Goal: Task Accomplishment & Management: Manage account settings

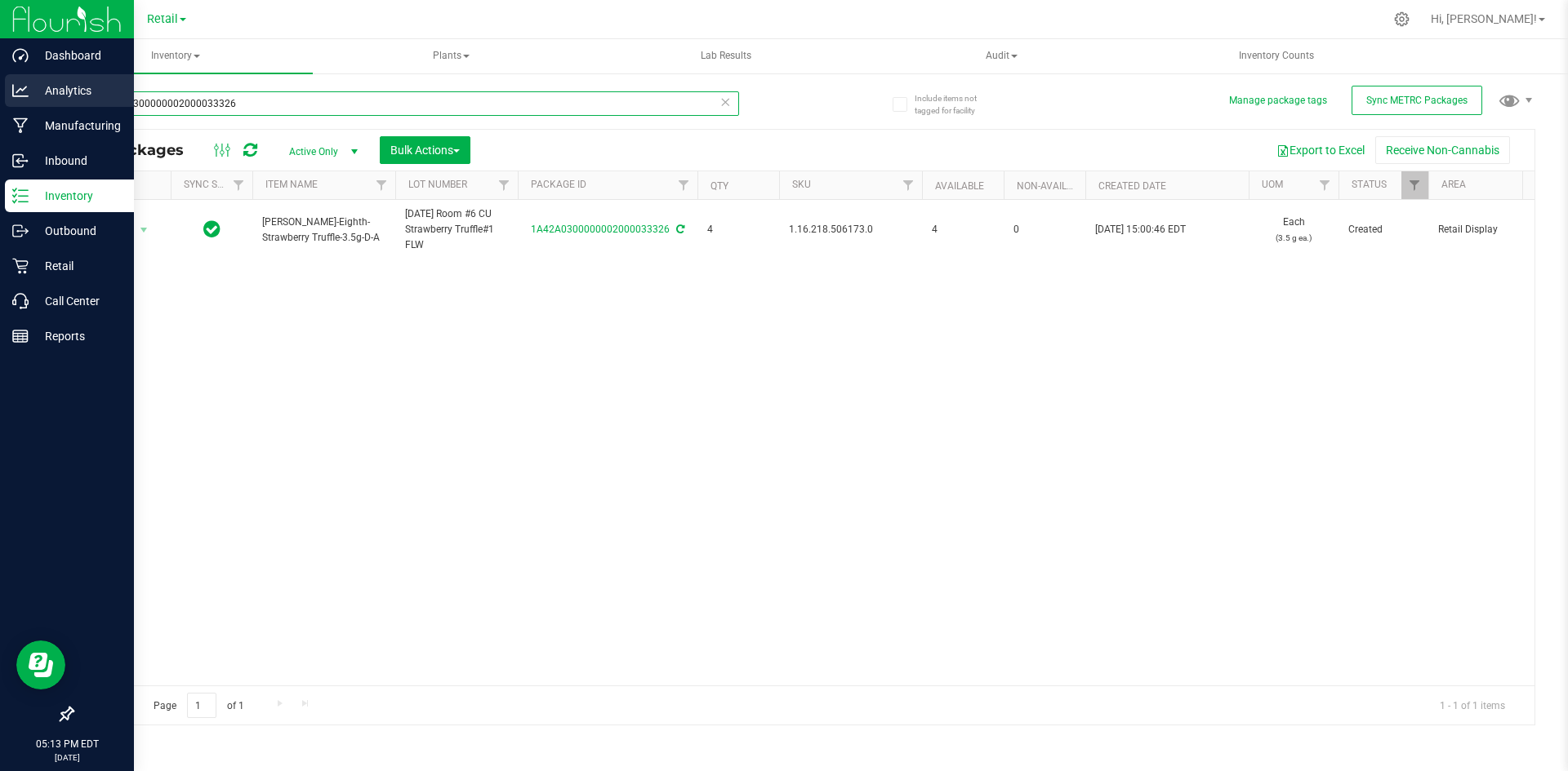
drag, startPoint x: 257, startPoint y: 99, endPoint x: 0, endPoint y: 104, distance: 257.0
click at [0, 104] on div "Dashboard Analytics Manufacturing Inbound Inventory Outbound Retail Call Center…" at bounding box center [784, 385] width 1568 height 771
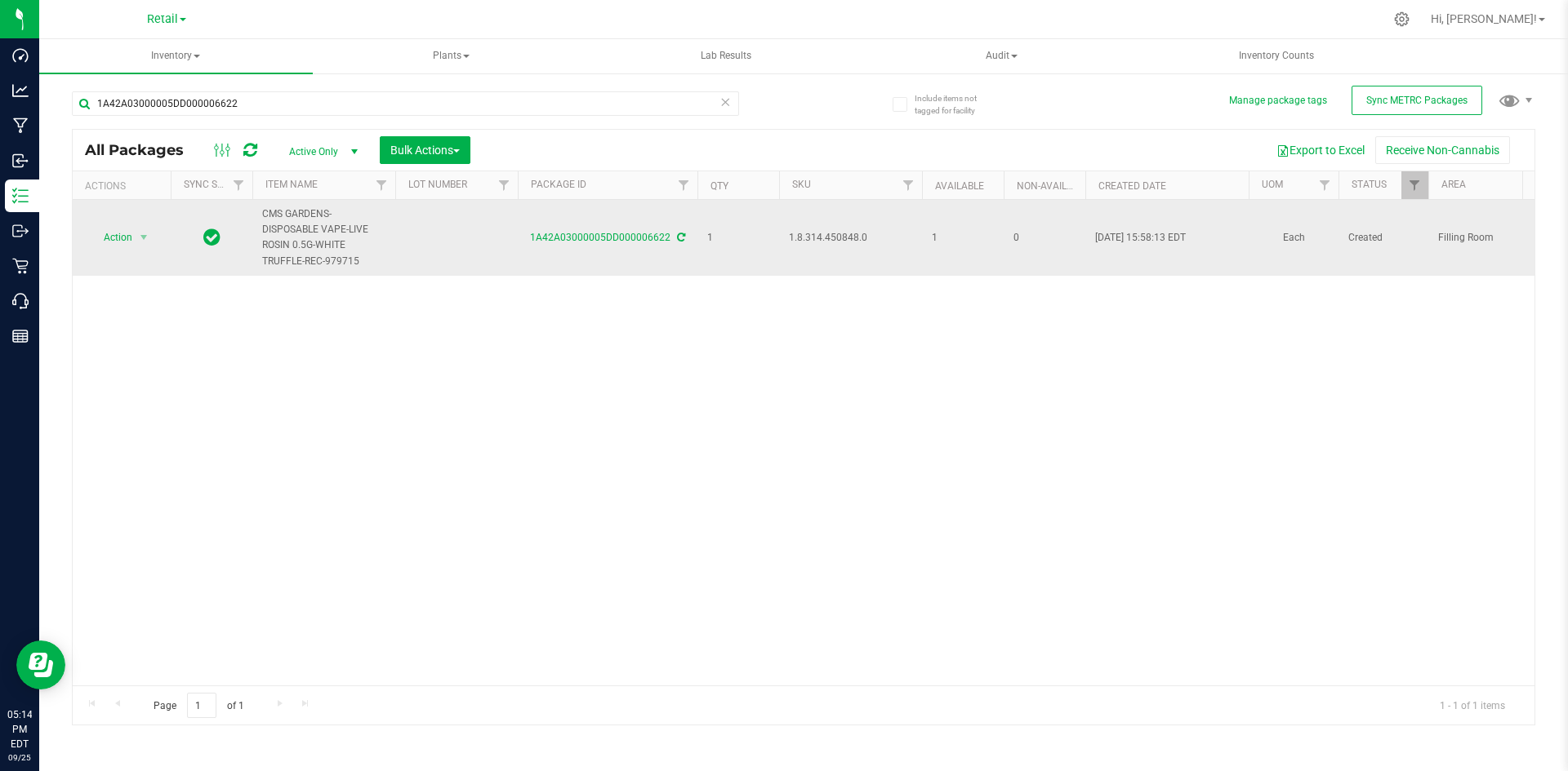
click at [851, 239] on span "1.8.314.450848.0" at bounding box center [850, 238] width 124 height 16
copy span "1.8.314.450848.0"
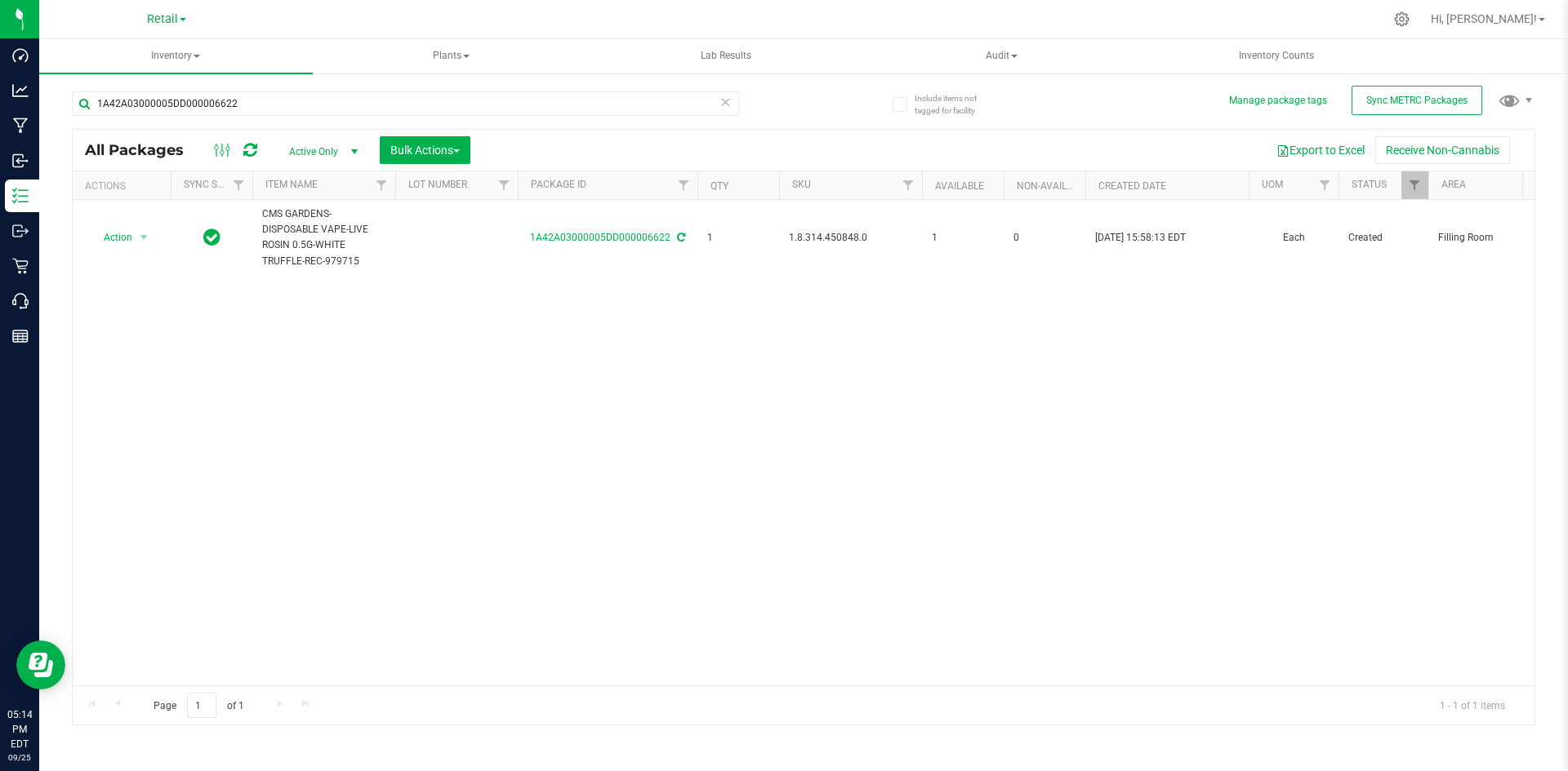
click at [1088, 439] on div "Action Action Adjust qty Create package Edit attributes Global inventory Locate…" at bounding box center [804, 443] width 1462 height 486
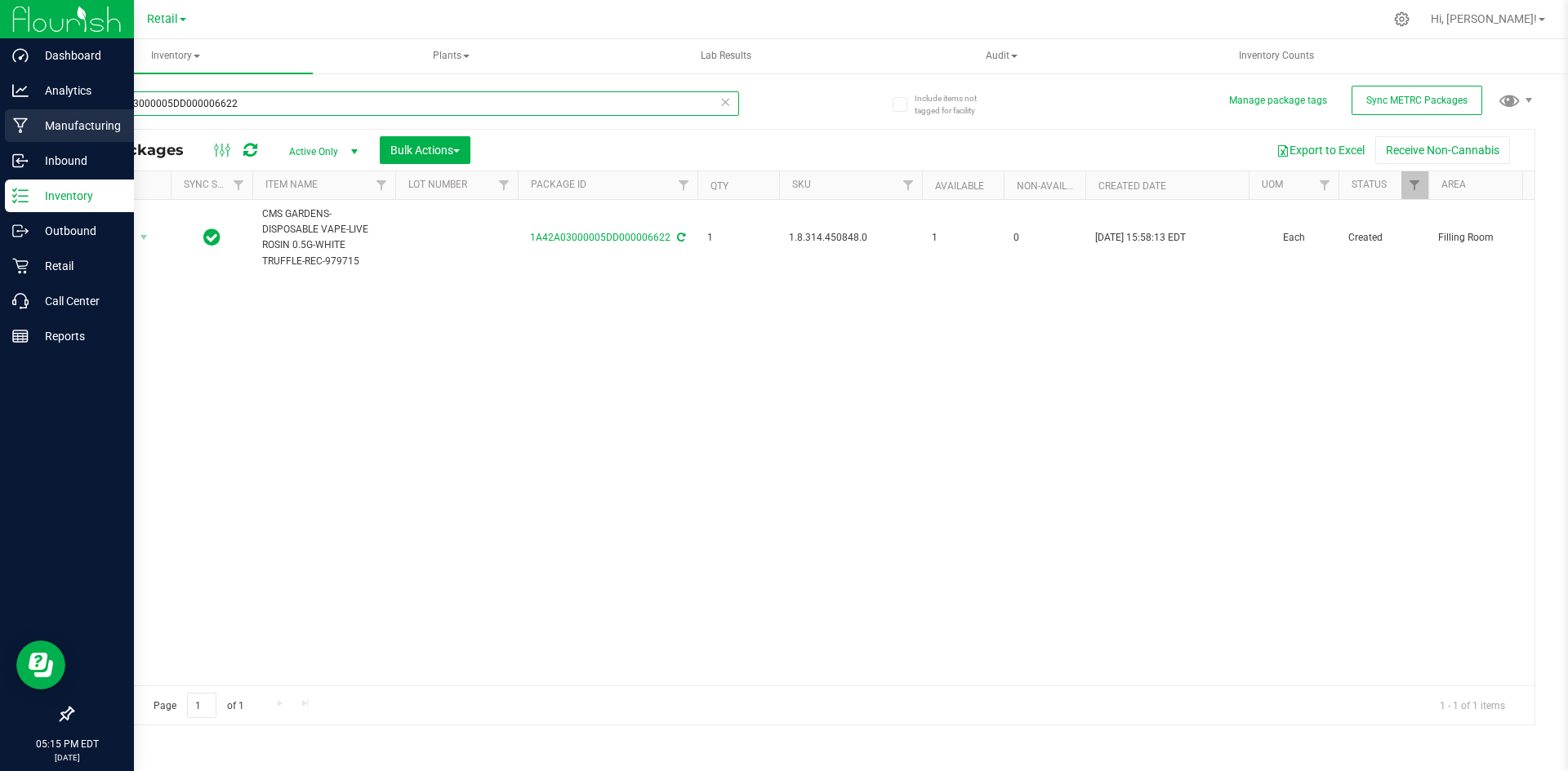
drag, startPoint x: 273, startPoint y: 104, endPoint x: 83, endPoint y: 114, distance: 190.3
click at [0, 135] on div "Dashboard Analytics Manufacturing Inbound Inventory Outbound Retail Call Center…" at bounding box center [784, 385] width 1568 height 771
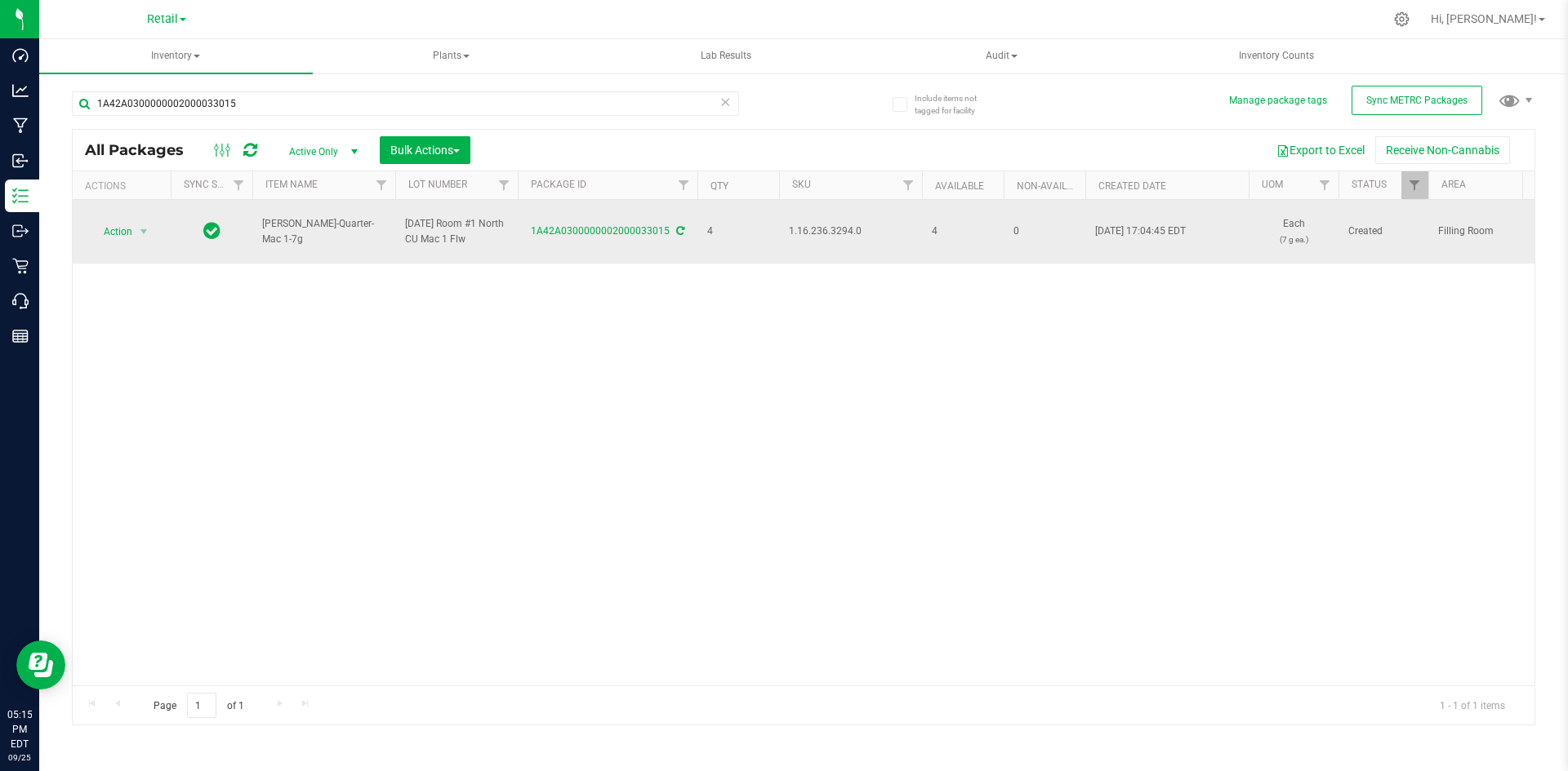
click at [833, 229] on span "1.16.236.3294.0" at bounding box center [850, 232] width 124 height 16
copy span "1.16.236.3294.0"
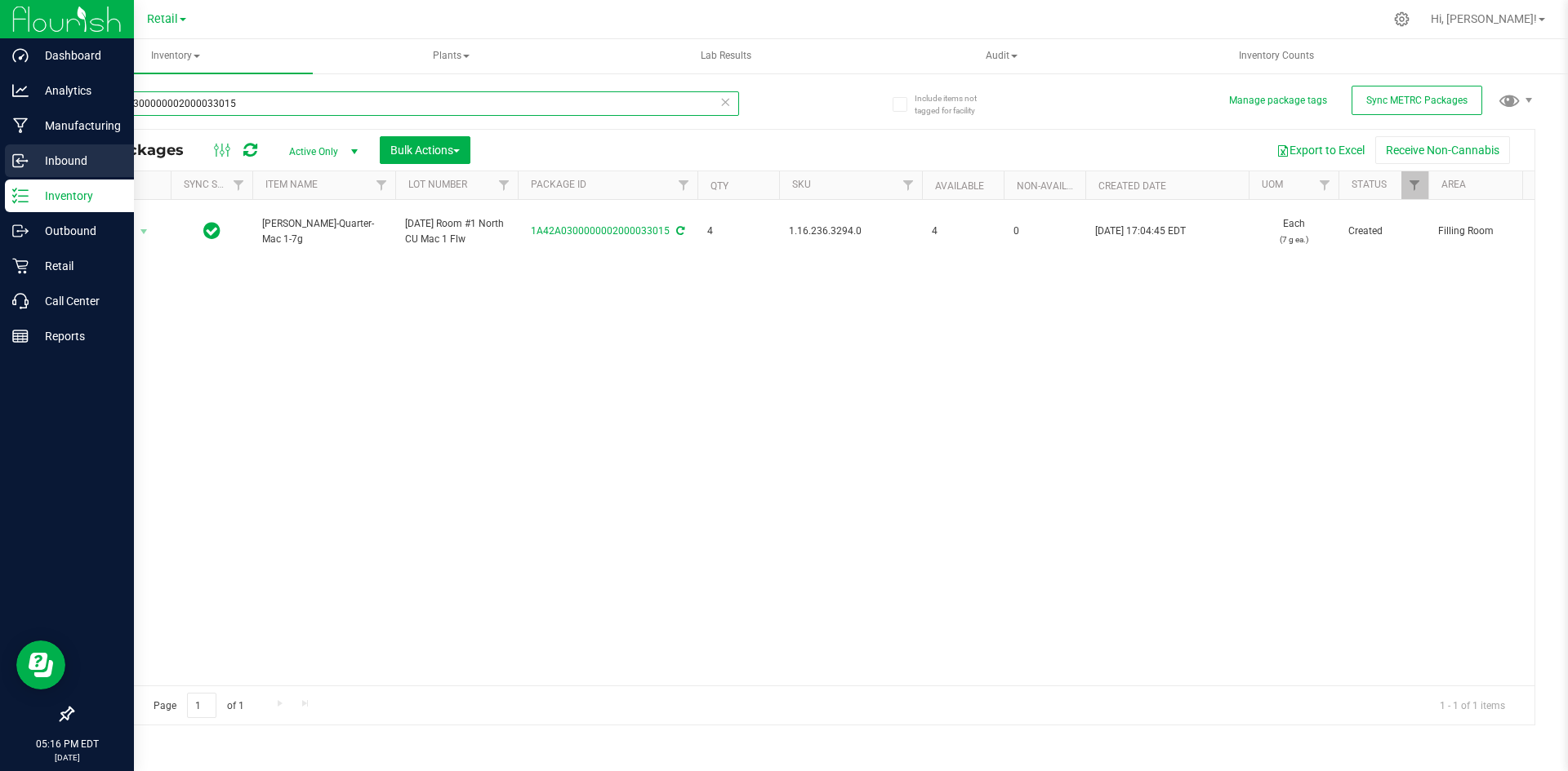
drag, startPoint x: 253, startPoint y: 101, endPoint x: 0, endPoint y: 151, distance: 257.9
click at [0, 151] on div "Dashboard Analytics Manufacturing Inbound Inventory Outbound Retail Call Center…" at bounding box center [784, 385] width 1568 height 771
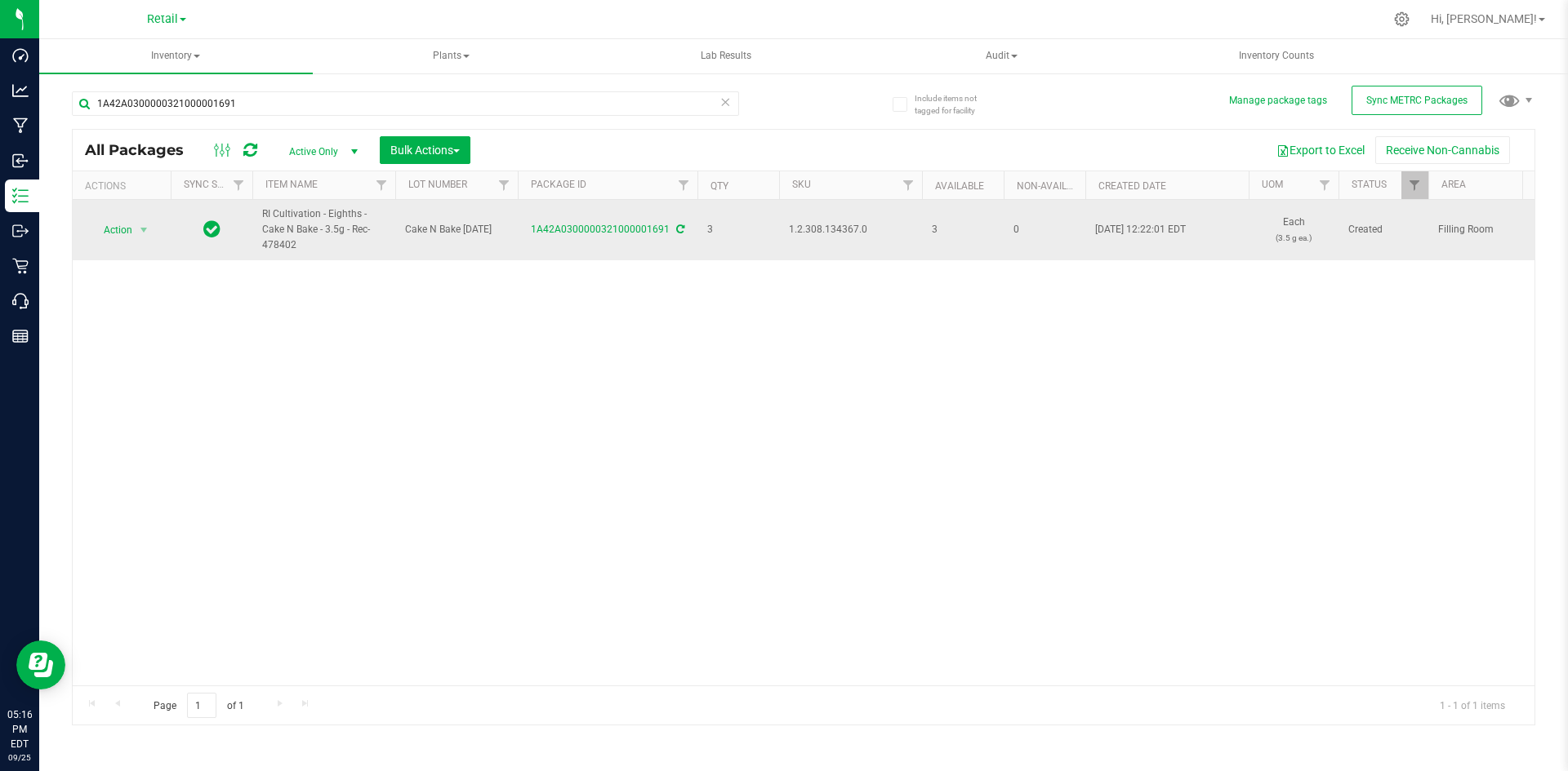
click at [807, 225] on span "1.2.308.134367.0" at bounding box center [850, 230] width 124 height 16
copy span "1.2.308.134367.0"
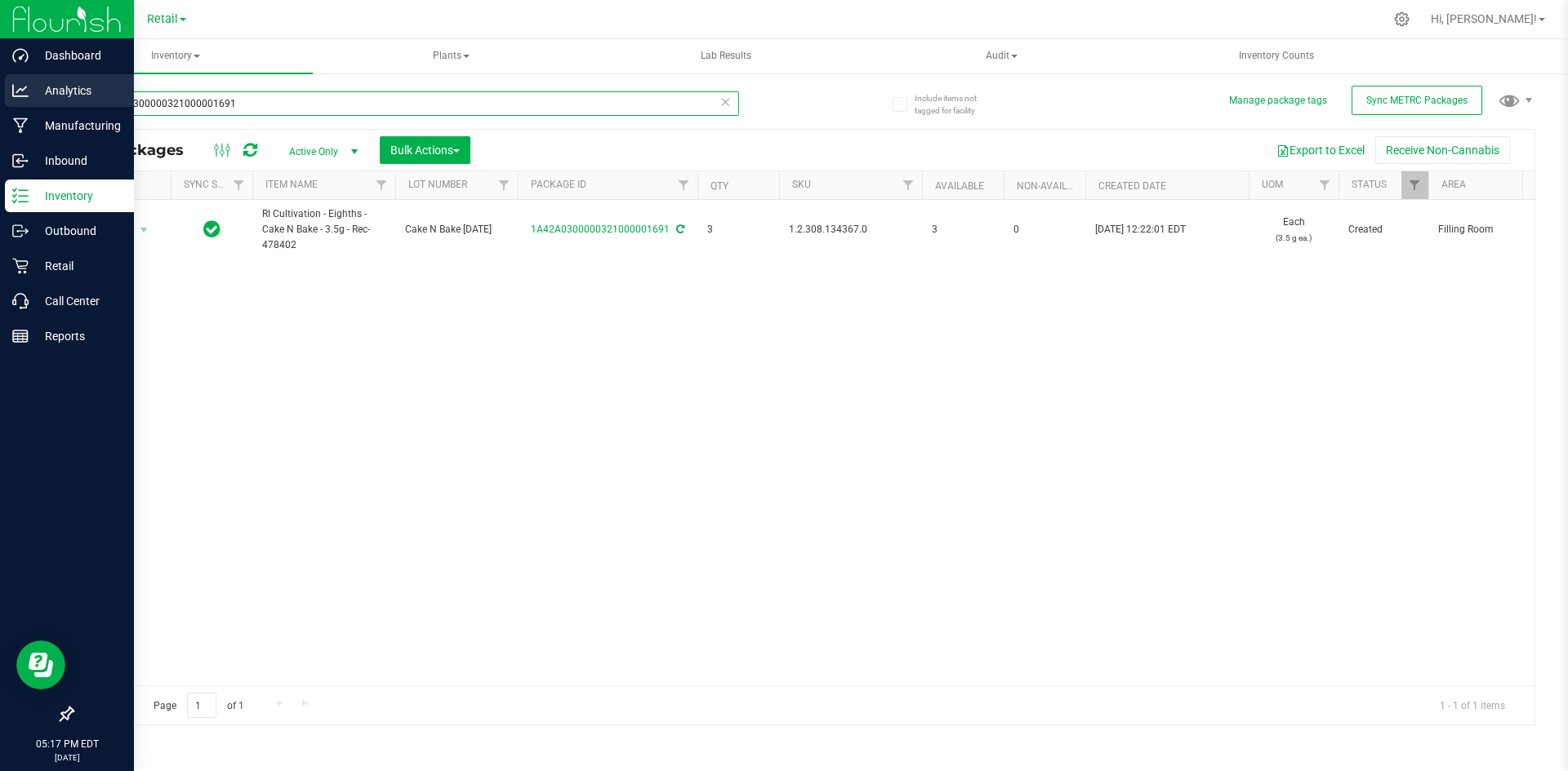
drag, startPoint x: 233, startPoint y: 102, endPoint x: 0, endPoint y: 107, distance: 233.1
click at [0, 111] on div "Dashboard Analytics Manufacturing Inbound Inventory Outbound Retail Call Center…" at bounding box center [784, 385] width 1568 height 771
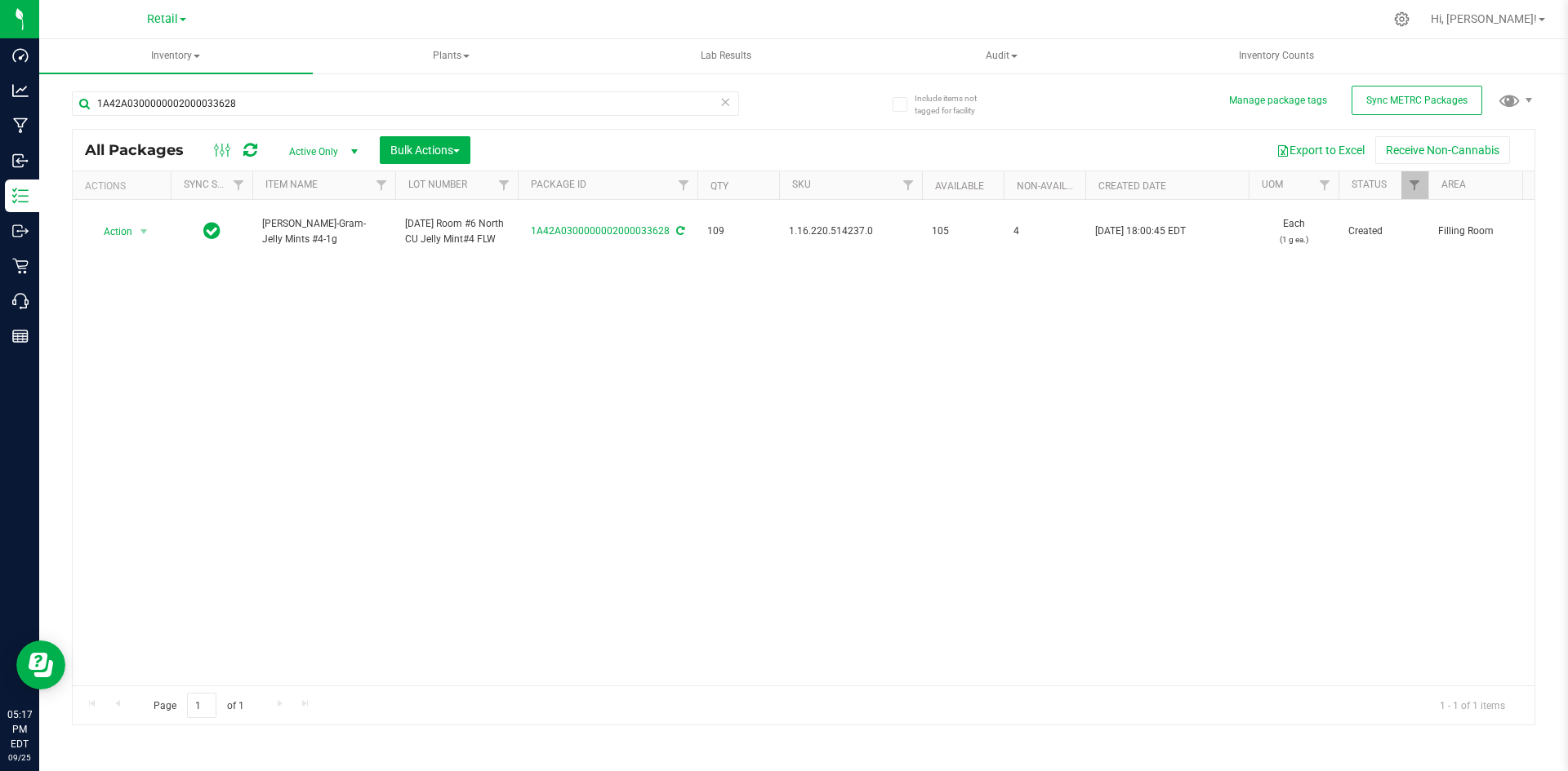
click at [822, 229] on span "1.16.220.514237.0" at bounding box center [850, 232] width 124 height 16
copy span "1.16.220.514237.0"
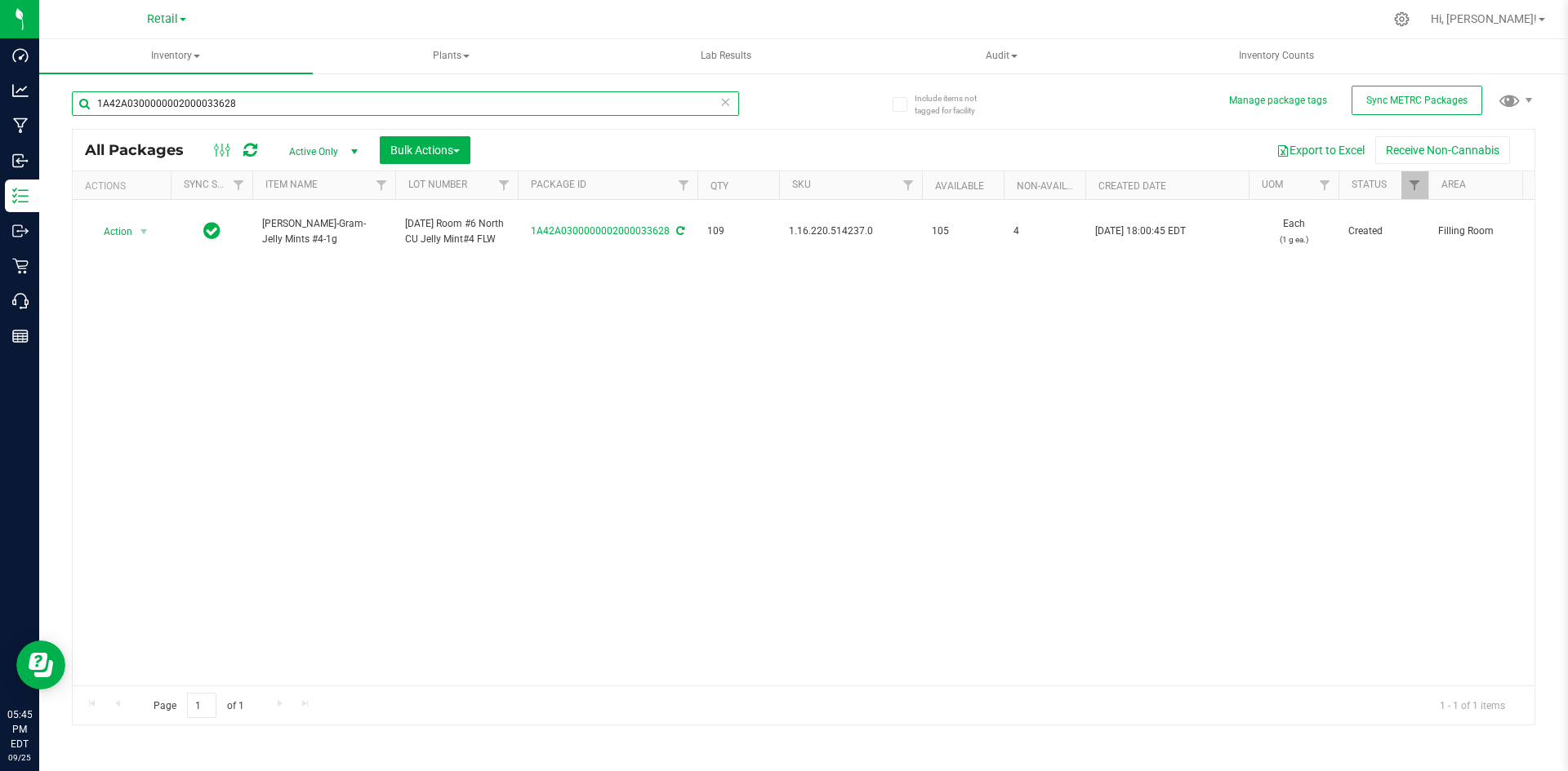
drag, startPoint x: 268, startPoint y: 106, endPoint x: 339, endPoint y: 95, distance: 71.8
click at [0, 103] on div "Dashboard Analytics Manufacturing Inbound Inventory Outbound Retail Call Center…" at bounding box center [784, 385] width 1568 height 771
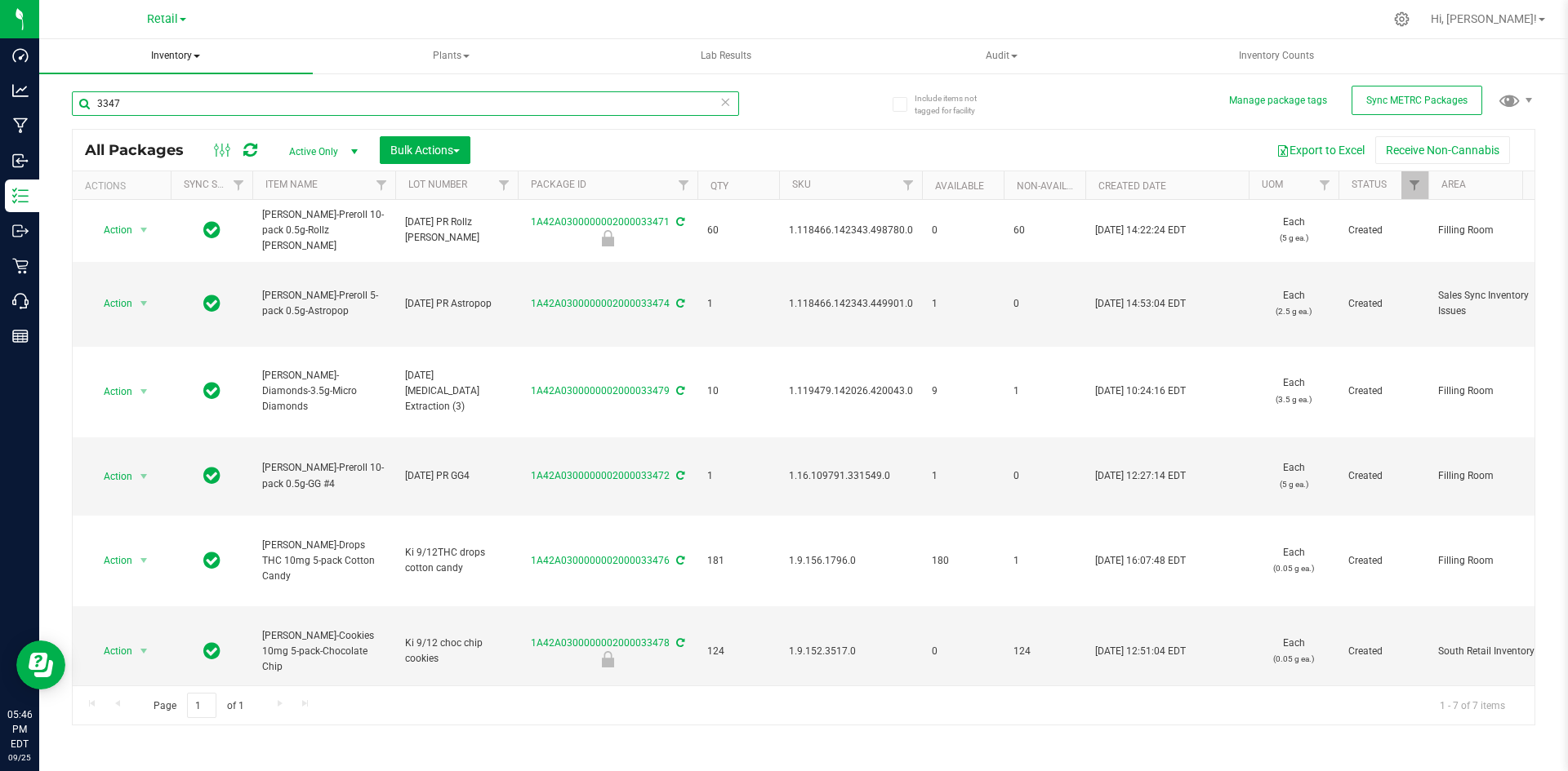
drag, startPoint x: 0, startPoint y: 83, endPoint x: 217, endPoint y: 68, distance: 217.5
click at [1, 68] on div "Dashboard Analytics Manufacturing Inbound Inventory Outbound Retail Call Center…" at bounding box center [784, 385] width 1568 height 771
type input "1A42A0300000002000033427"
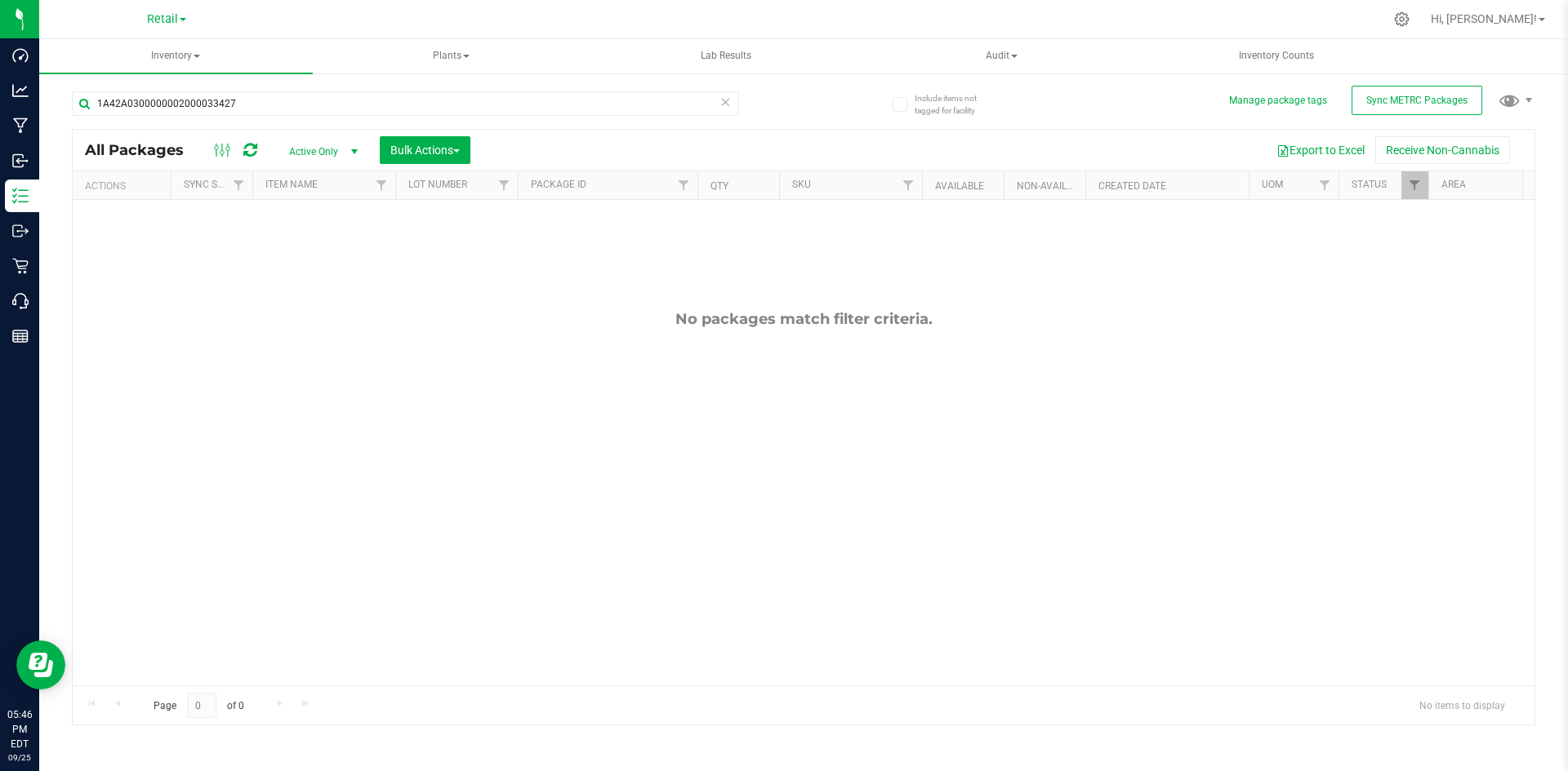
click at [321, 146] on span "Active Only" at bounding box center [320, 152] width 89 height 23
click at [326, 252] on li "All" at bounding box center [319, 251] width 89 height 25
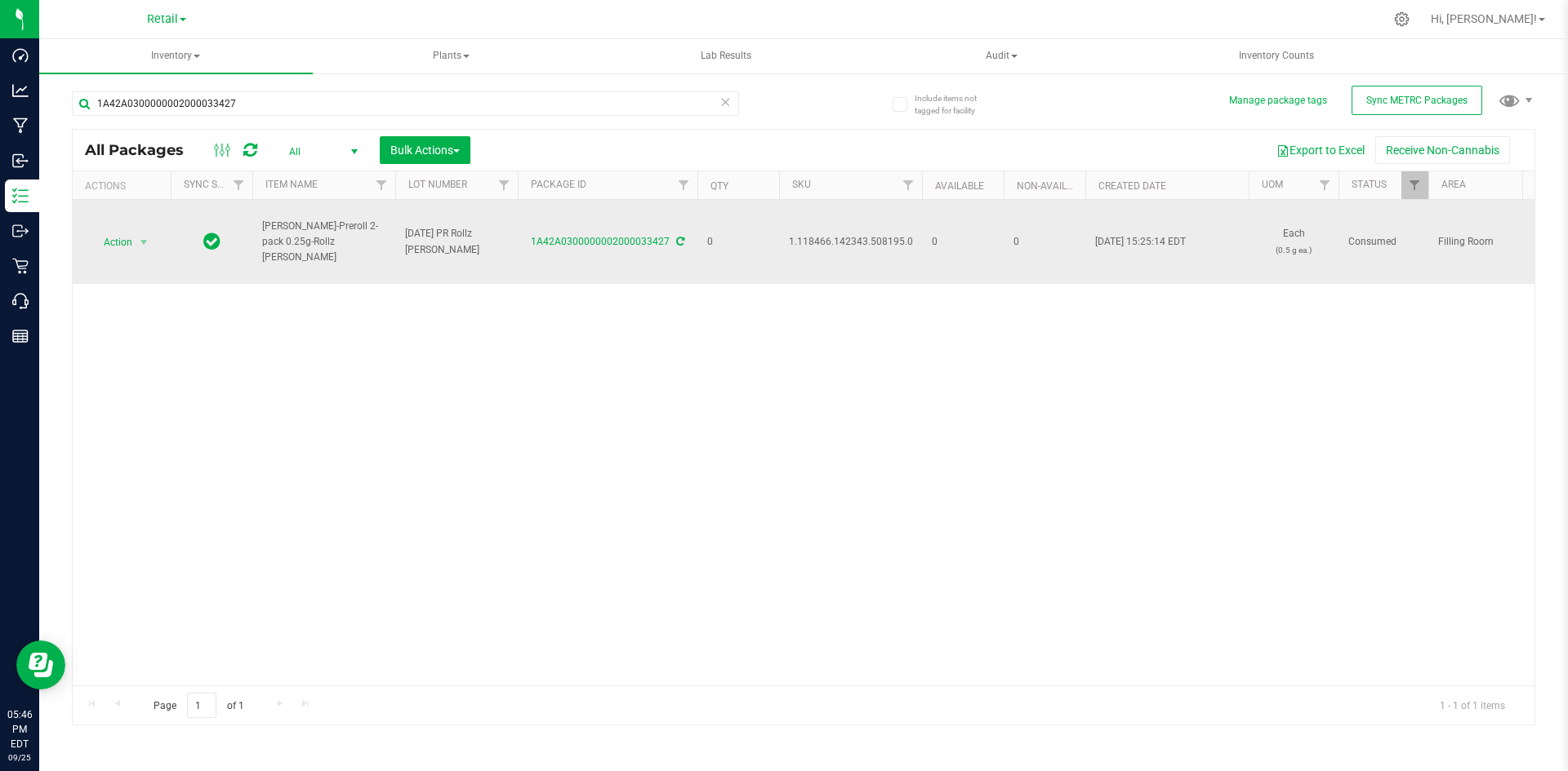
click at [859, 239] on span "1.118466.142343.508195.0" at bounding box center [850, 242] width 124 height 16
copy span "1.118466.142343.508195.0"
click at [677, 239] on icon at bounding box center [680, 241] width 8 height 10
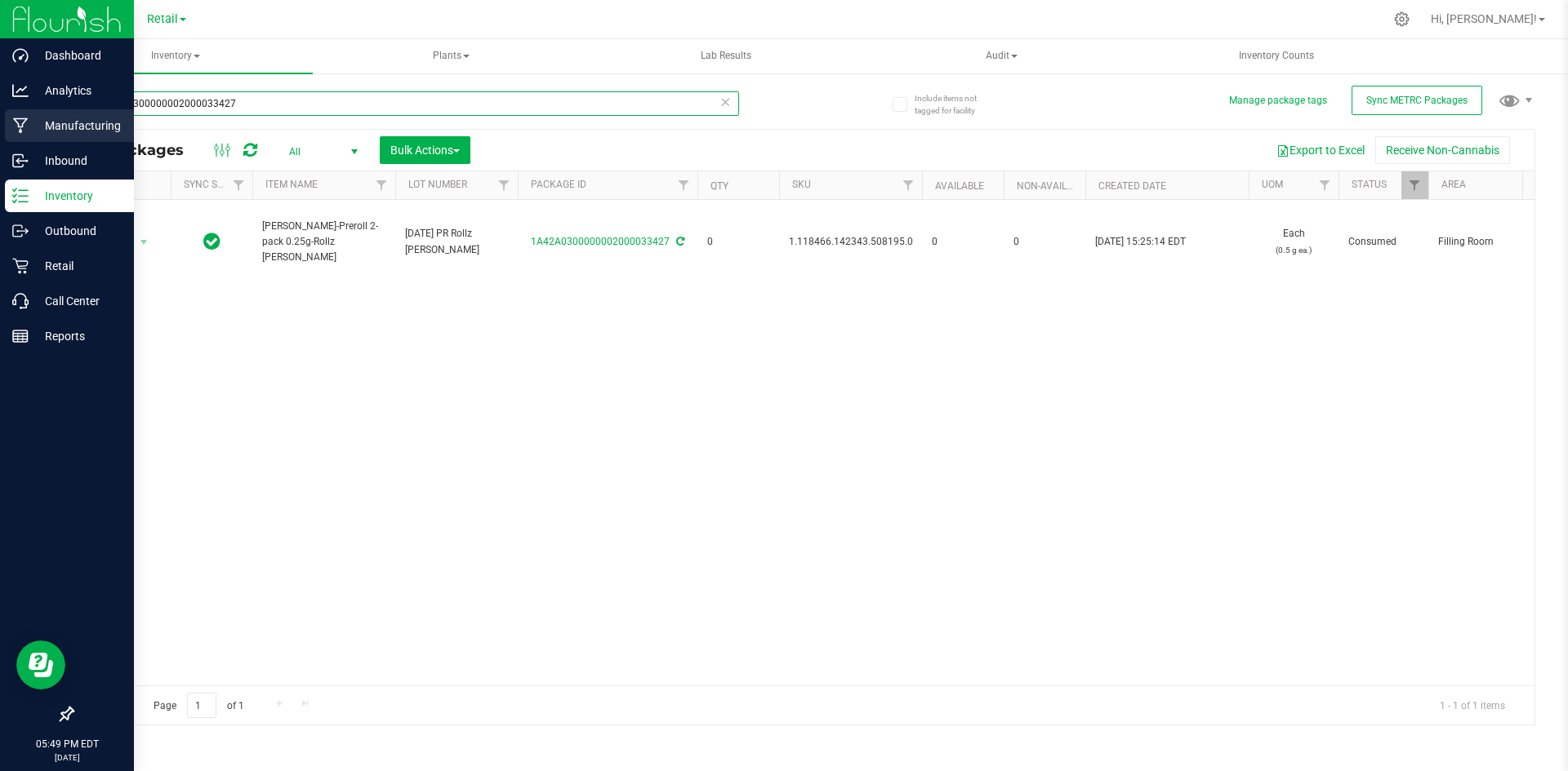
drag, startPoint x: 270, startPoint y: 109, endPoint x: 0, endPoint y: 111, distance: 270.0
click at [0, 111] on div "Dashboard Analytics Manufacturing Inbound Inventory Outbound Retail Call Center…" at bounding box center [784, 385] width 1568 height 771
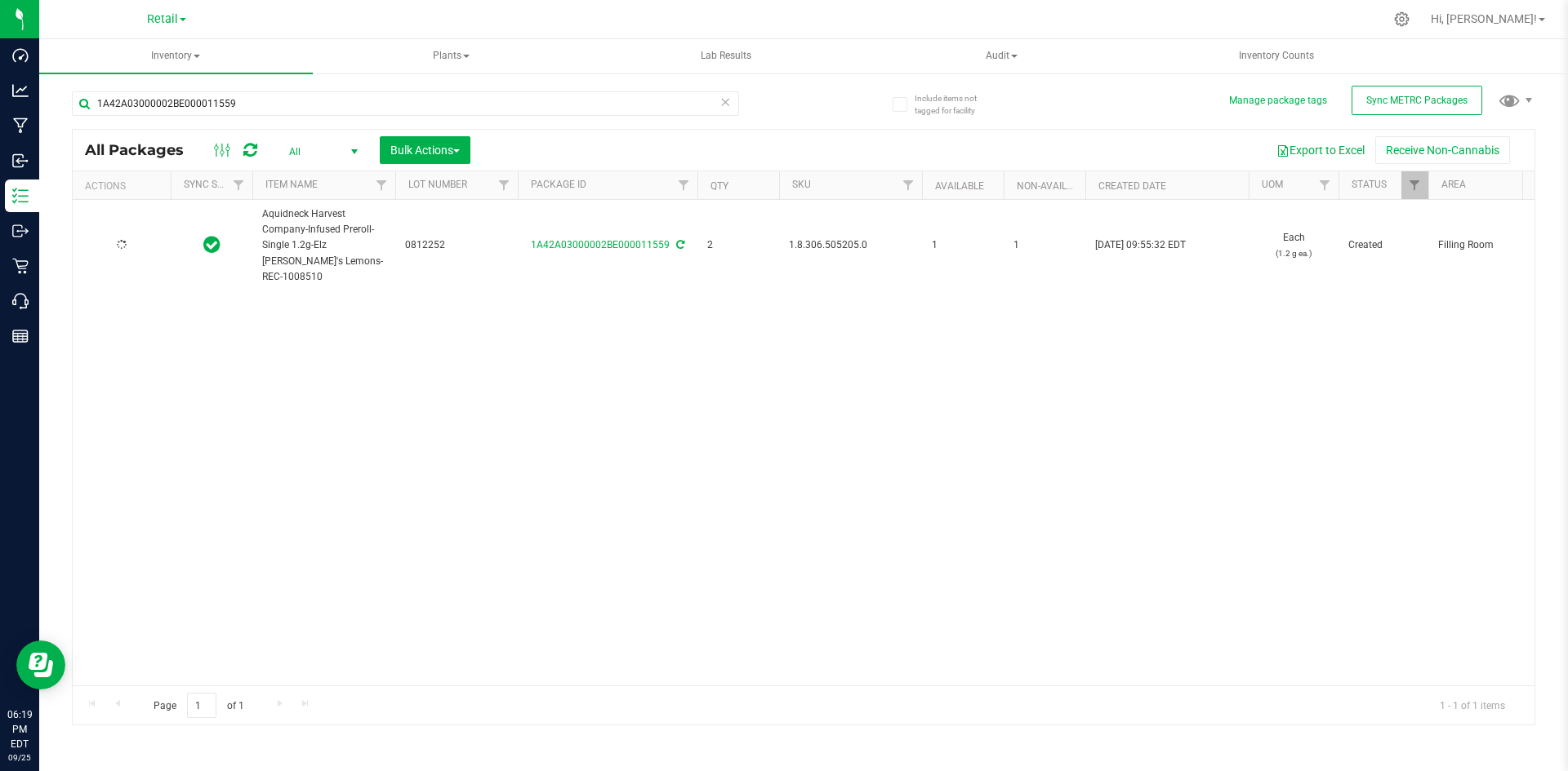
click at [854, 239] on span "1.8.306.505205.0" at bounding box center [850, 246] width 124 height 16
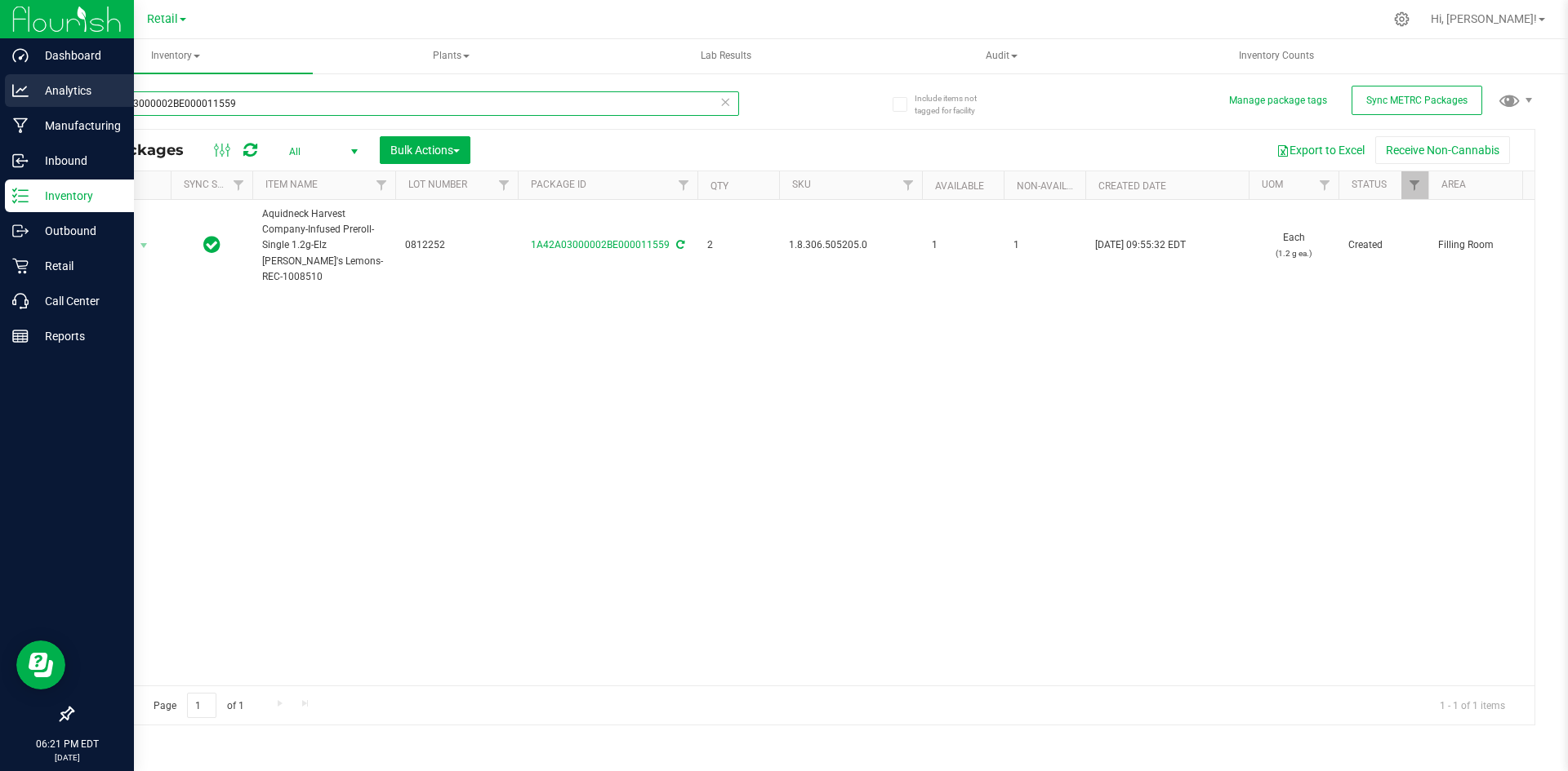
drag, startPoint x: 266, startPoint y: 100, endPoint x: 0, endPoint y: 96, distance: 266.0
click at [0, 96] on div "Dashboard Analytics Manufacturing Inbound Inventory Outbound Retail Call Center…" at bounding box center [784, 385] width 1568 height 771
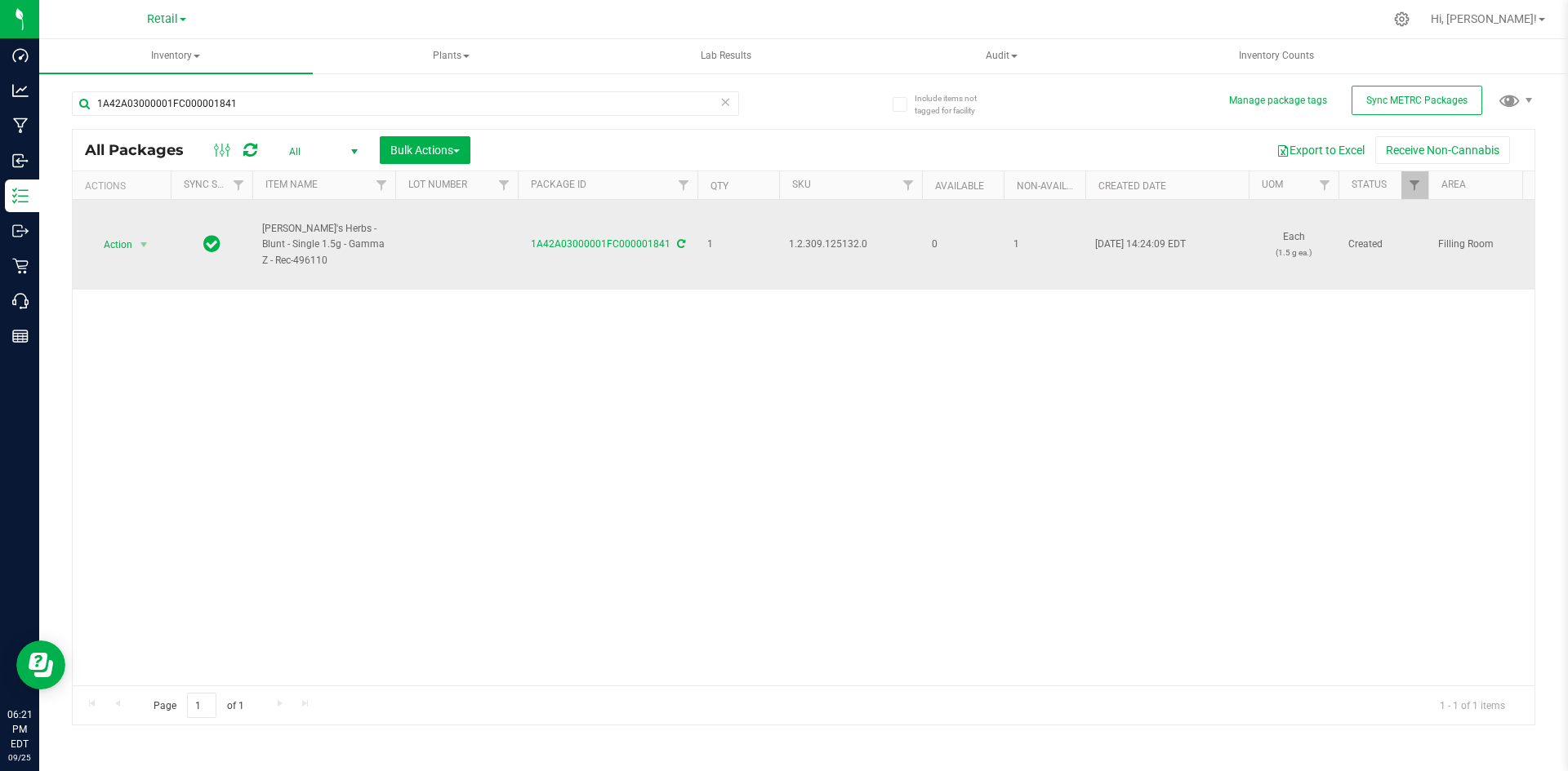
click at [822, 241] on span "1.2.309.125132.0" at bounding box center [850, 245] width 124 height 16
copy span "1.2.309.125132.0"
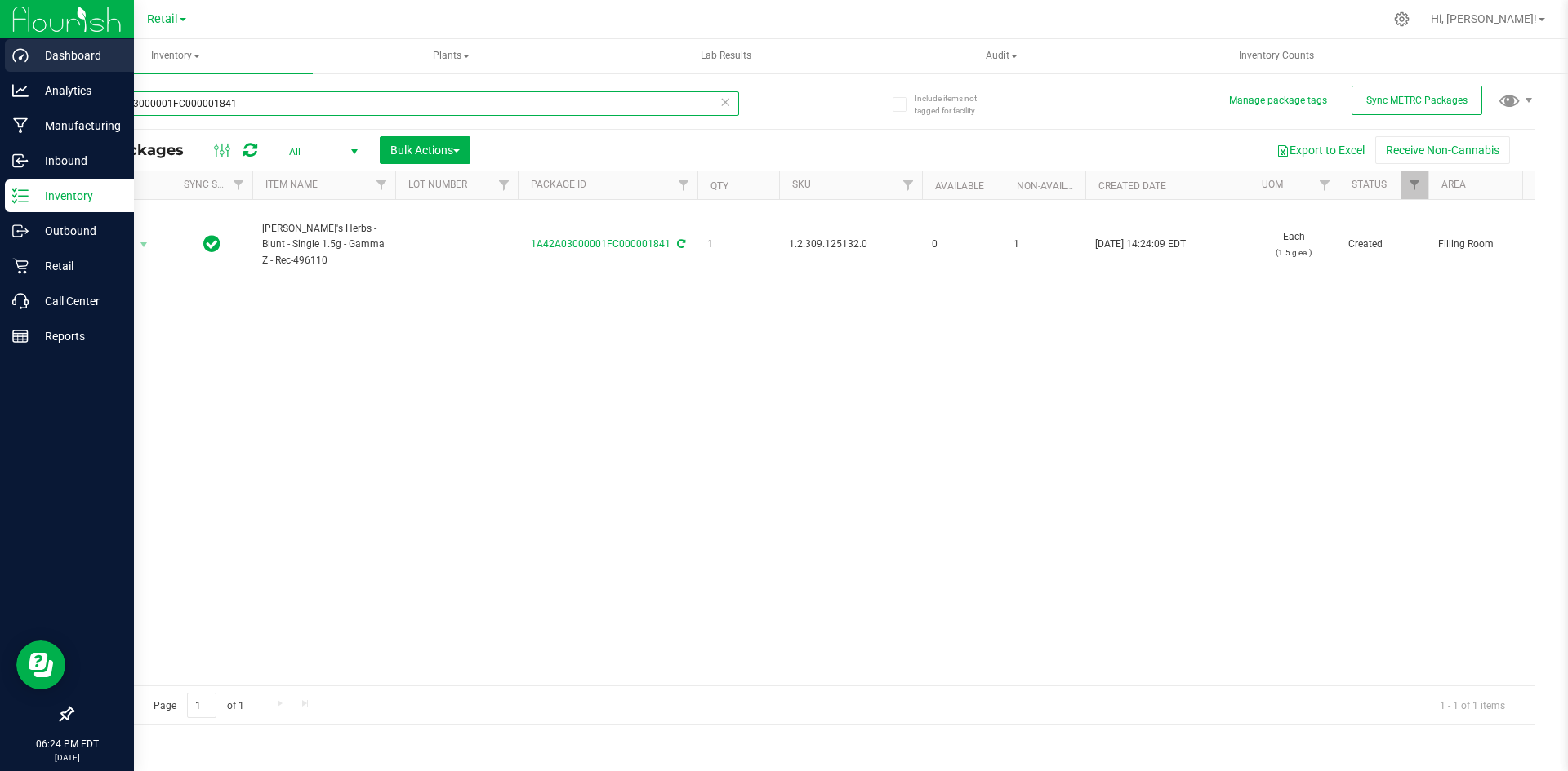
drag, startPoint x: 284, startPoint y: 110, endPoint x: 0, endPoint y: 60, distance: 288.4
click at [0, 61] on div "Dashboard Analytics Manufacturing Inbound Inventory Outbound Retail Call Center…" at bounding box center [784, 385] width 1568 height 771
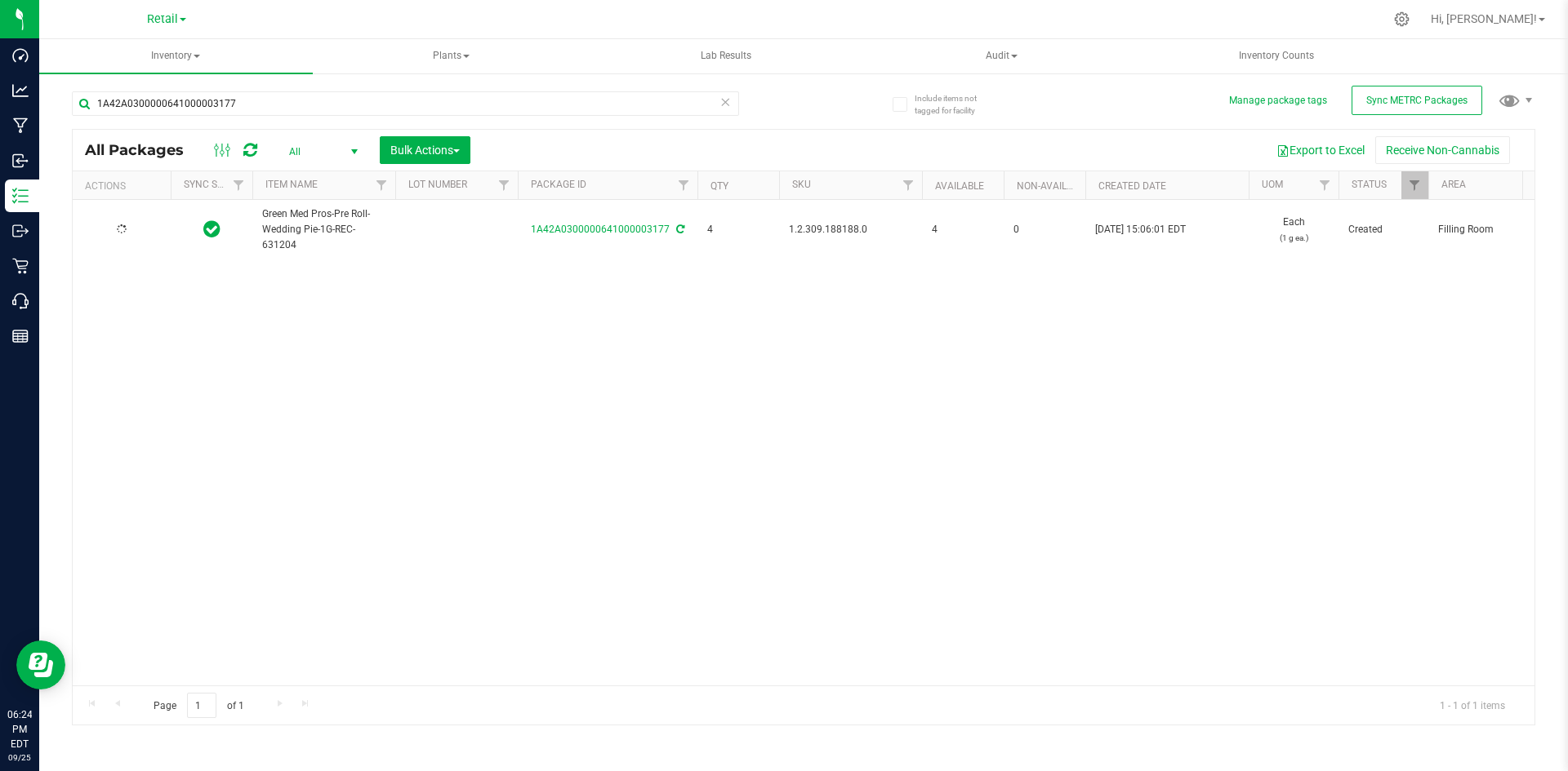
click at [845, 229] on span "1.2.309.188188.0" at bounding box center [850, 230] width 124 height 16
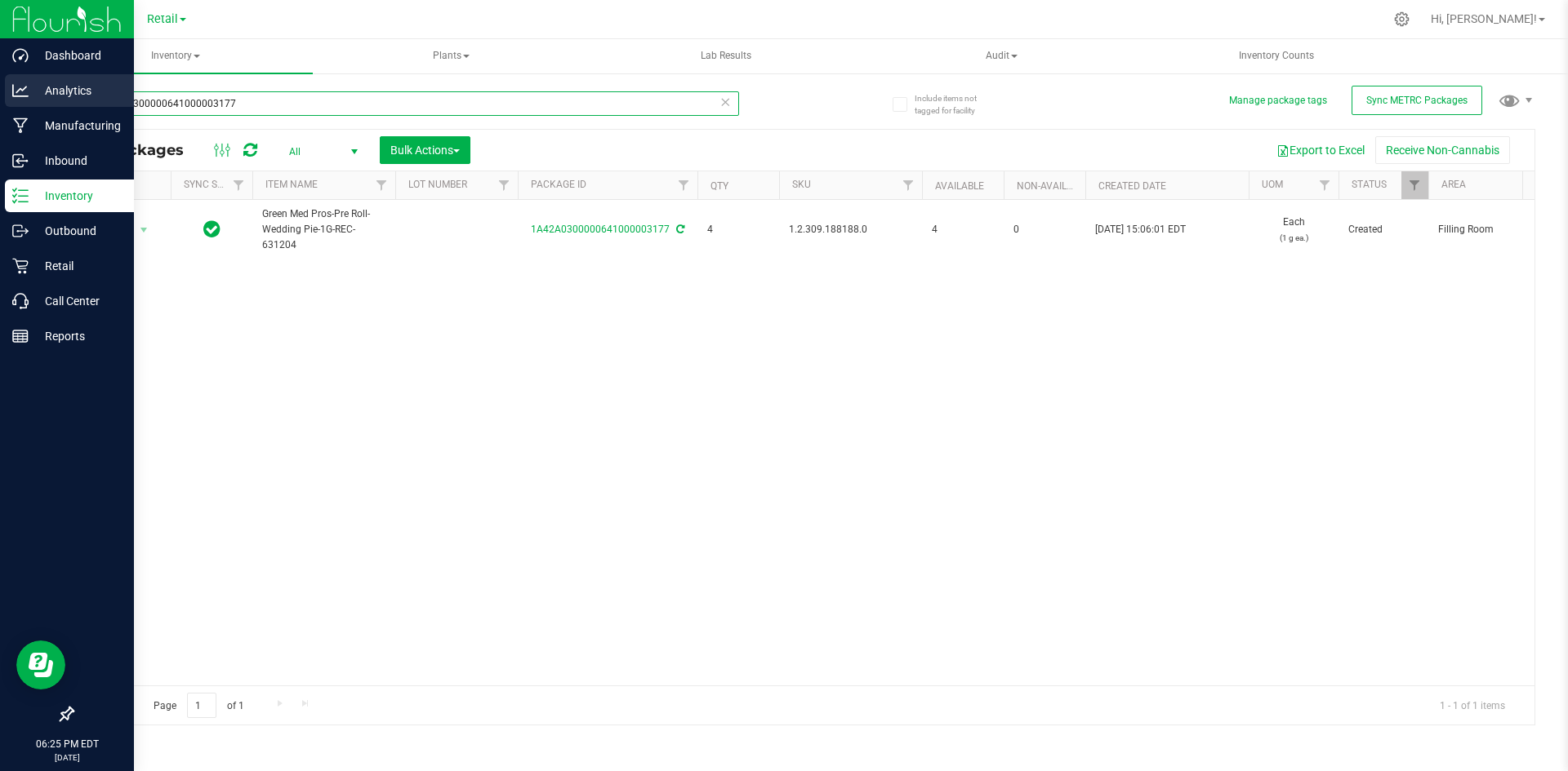
drag, startPoint x: 319, startPoint y: 111, endPoint x: 0, endPoint y: 107, distance: 319.0
click at [0, 114] on div "Dashboard Analytics Manufacturing Inbound Inventory Outbound Retail Call Center…" at bounding box center [784, 385] width 1568 height 771
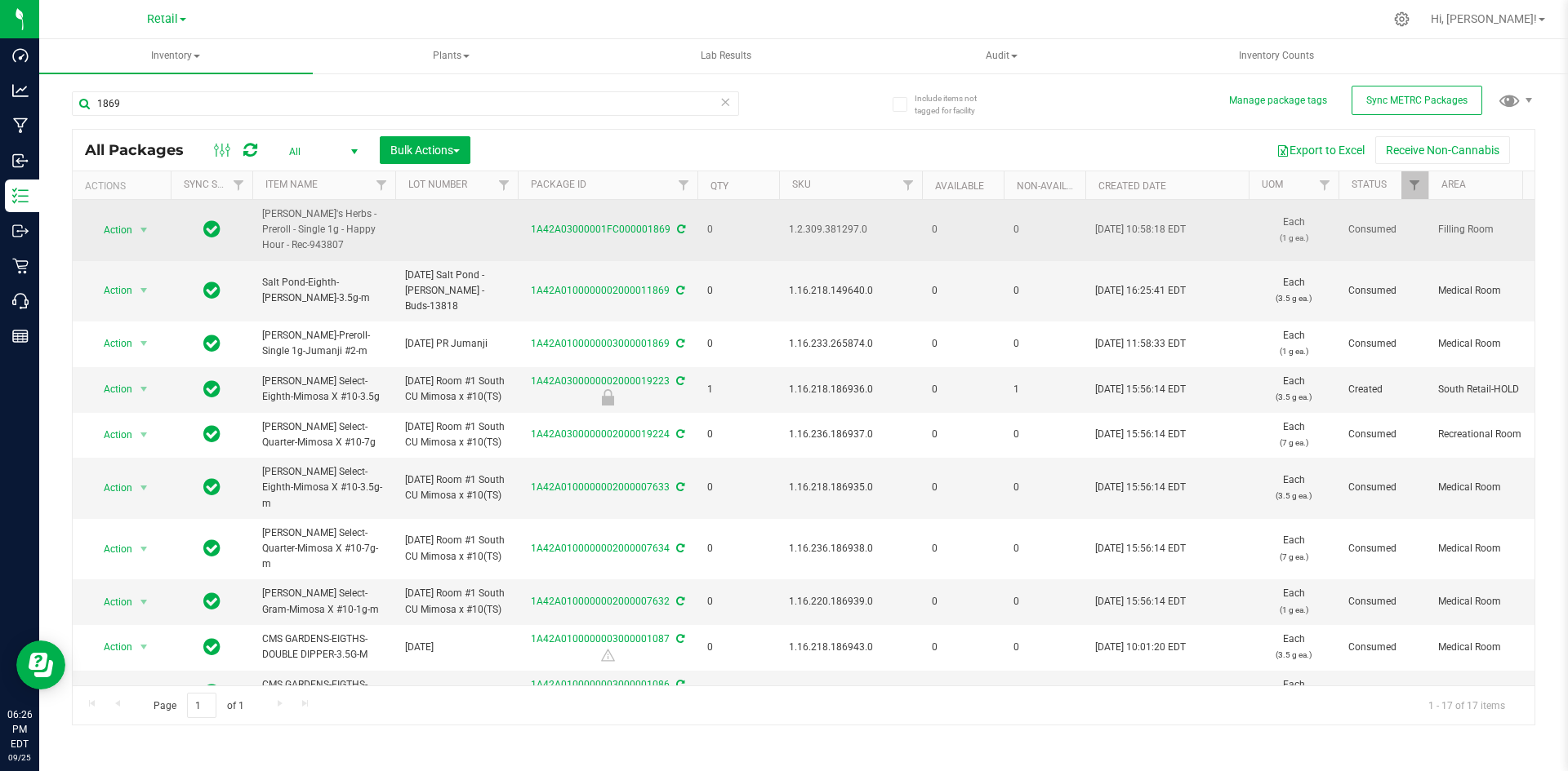
click at [819, 229] on span "1.2.309.381297.0" at bounding box center [850, 230] width 124 height 16
copy span "1.2.309.381297.0"
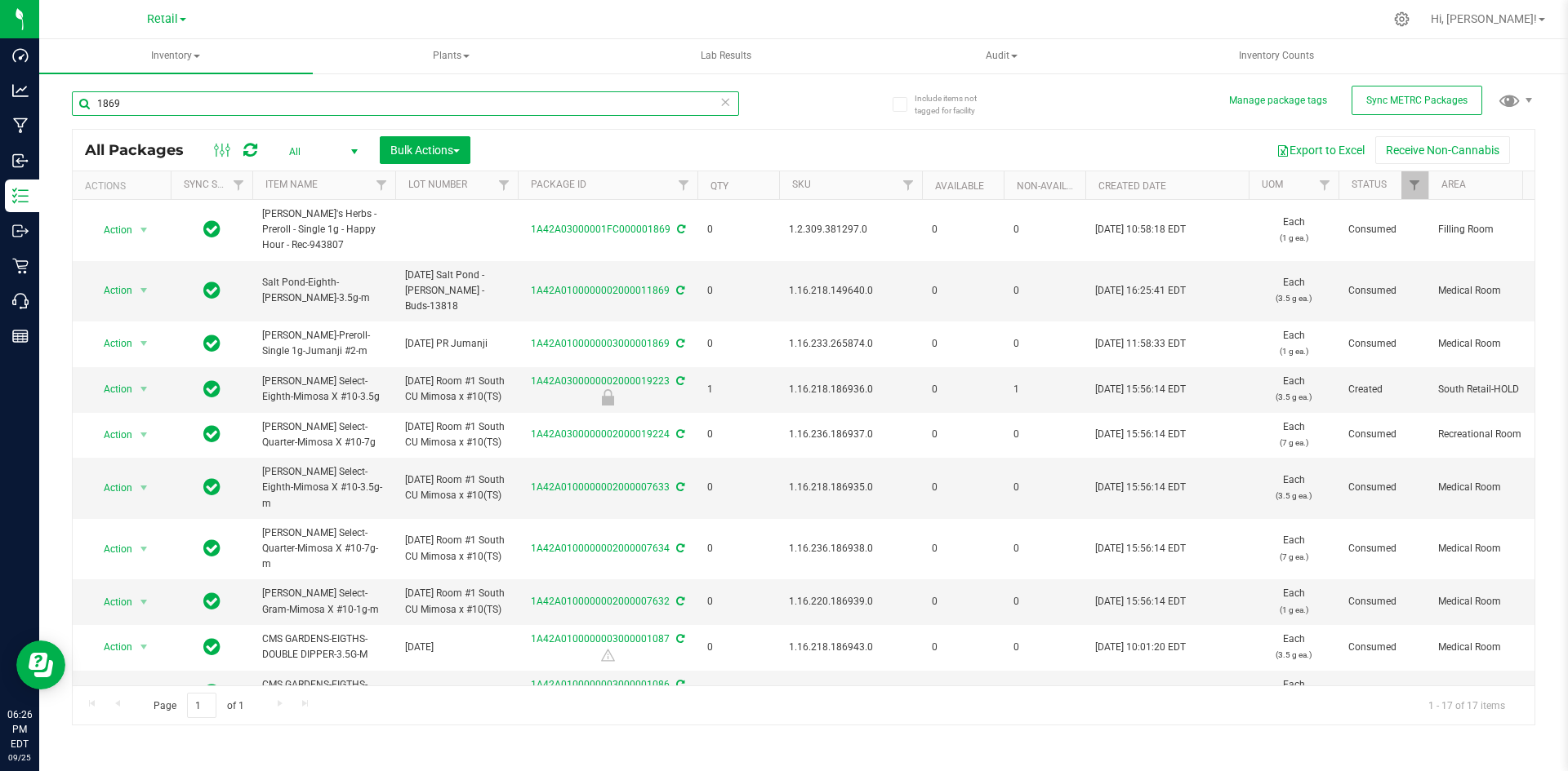
click at [0, 81] on div "Dashboard Analytics Manufacturing Inbound Inventory Outbound Retail Call Center…" at bounding box center [784, 385] width 1568 height 771
click at [168, 108] on input "1869" at bounding box center [405, 104] width 667 height 25
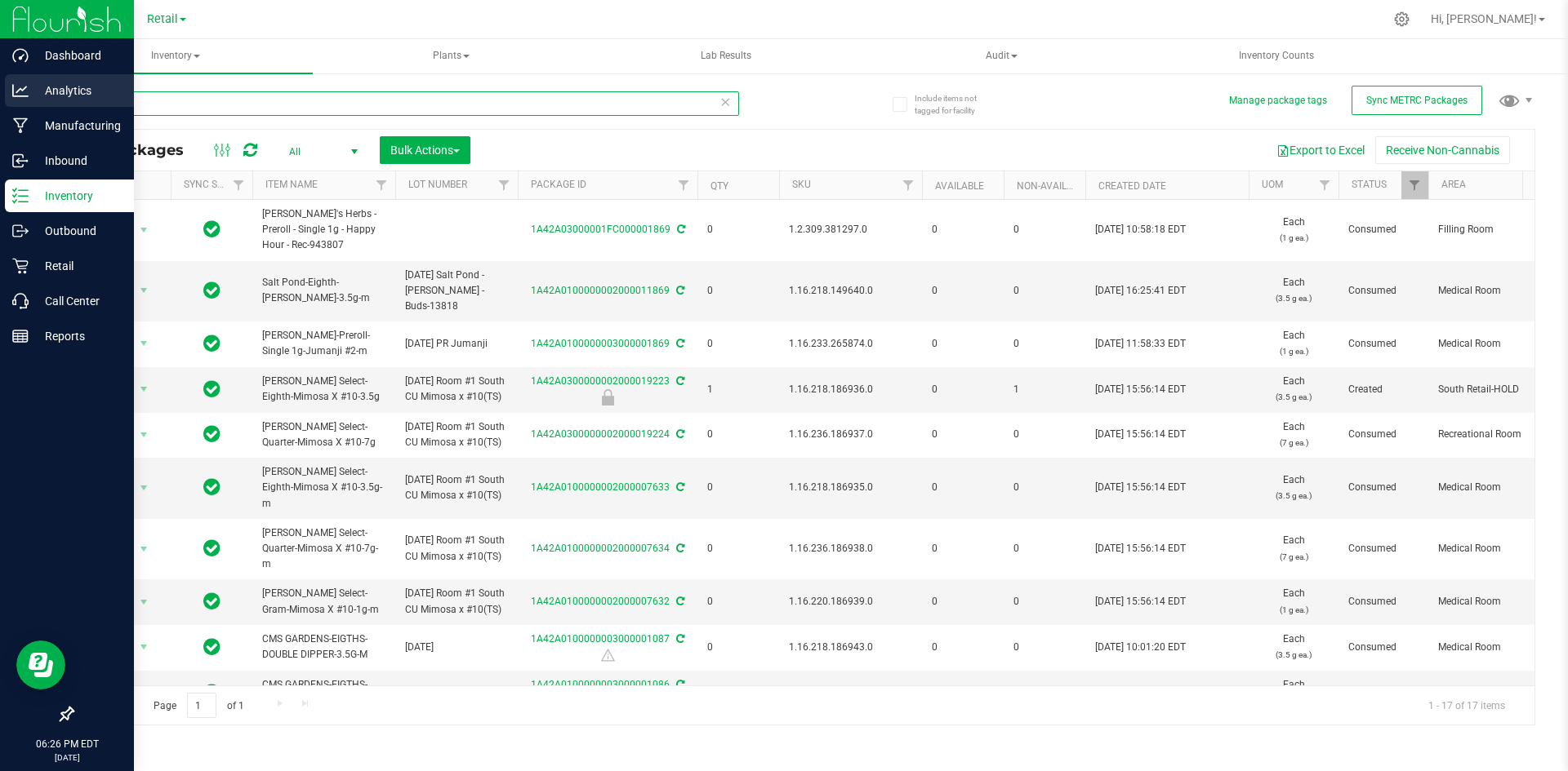
drag, startPoint x: 161, startPoint y: 104, endPoint x: 1, endPoint y: 102, distance: 160.0
click at [9, 104] on div "Dashboard Analytics Manufacturing Inbound Inventory Outbound Retail Call Center…" at bounding box center [784, 385] width 1568 height 771
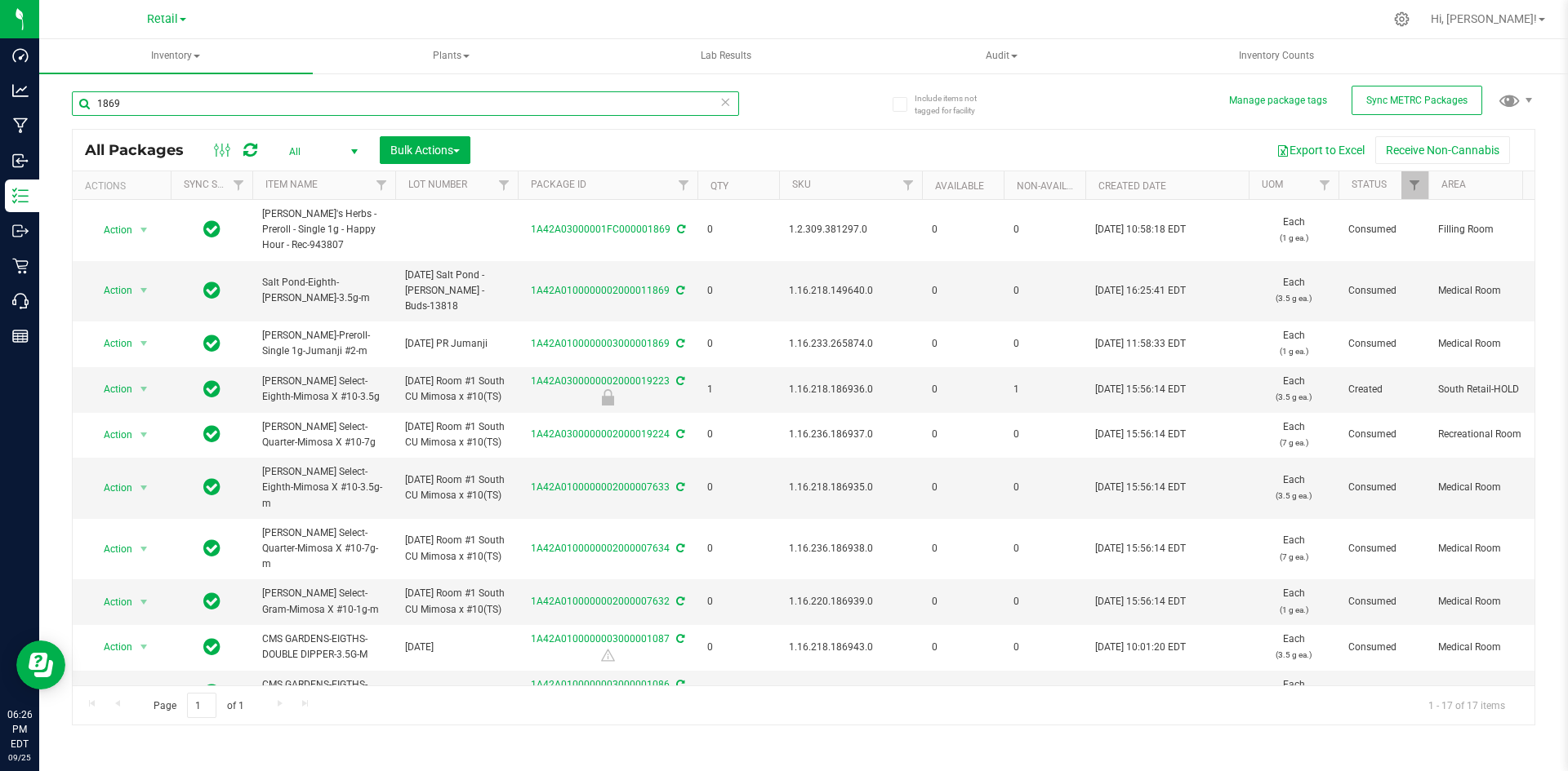
paste input ".2.309.381297.0"
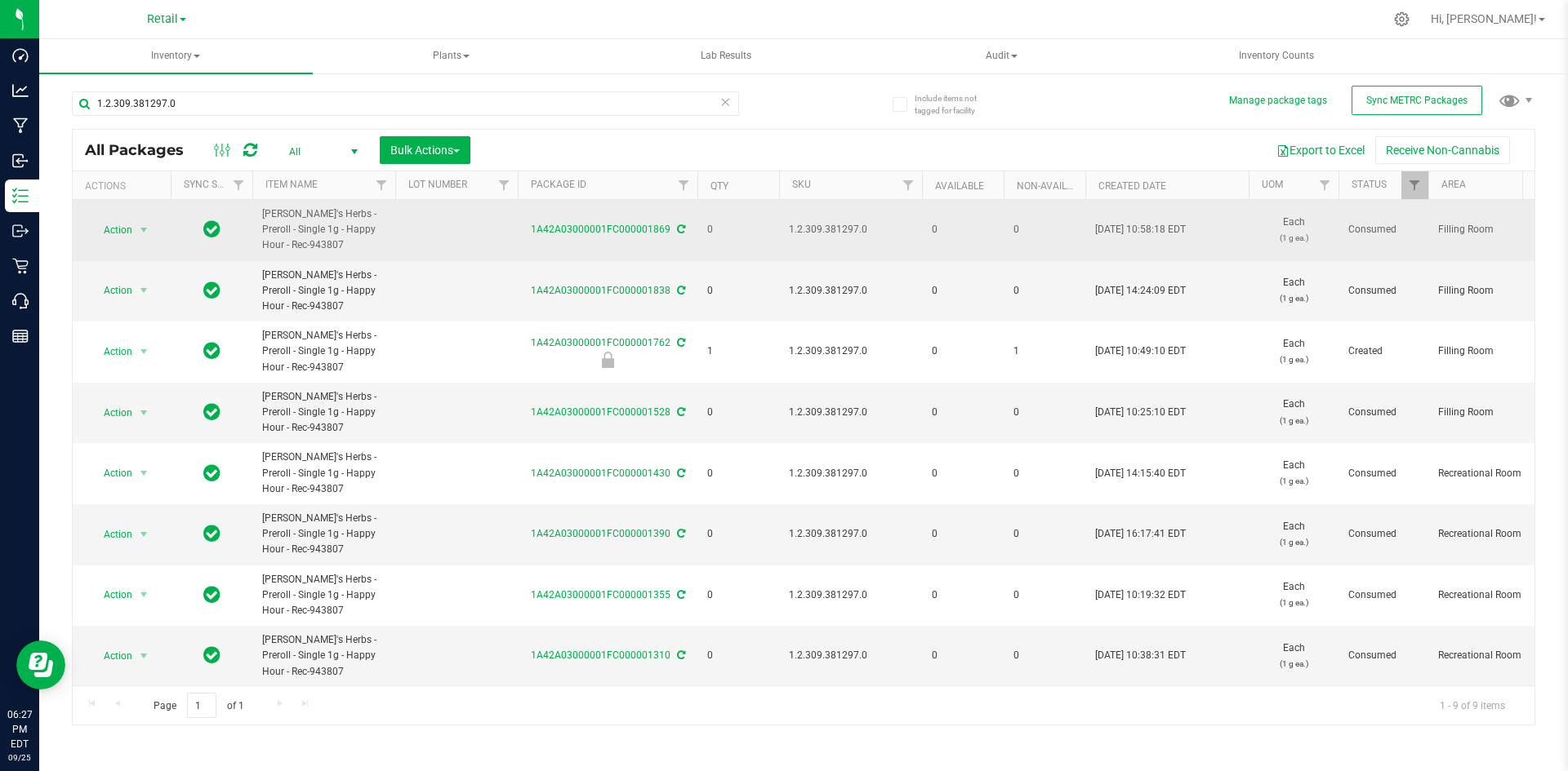
click at [680, 231] on icon at bounding box center [680, 229] width 8 height 10
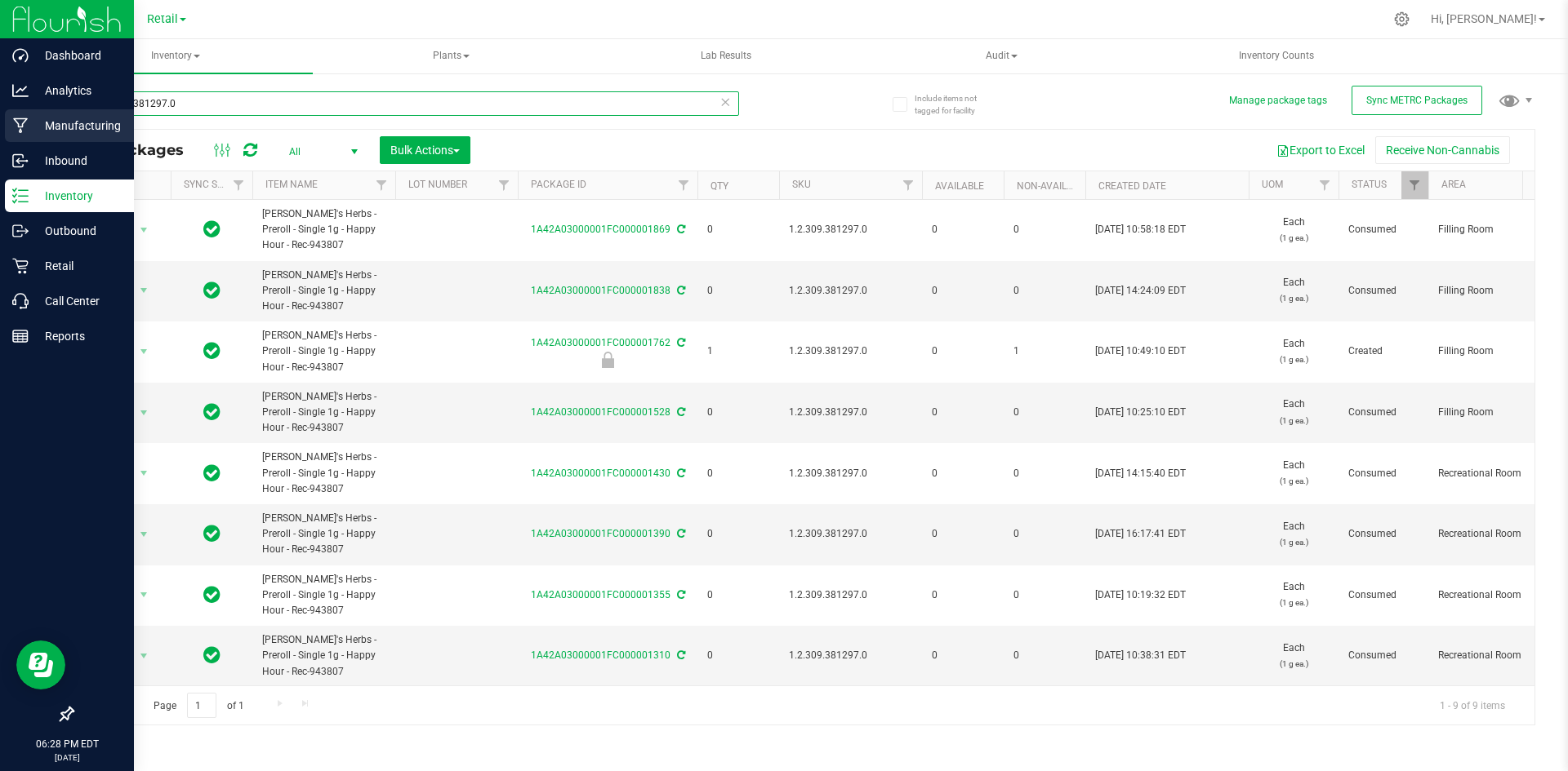
drag, startPoint x: 275, startPoint y: 106, endPoint x: 0, endPoint y: 111, distance: 275.0
click at [0, 111] on div "Dashboard Analytics Manufacturing Inbound Inventory Outbound Retail Call Center…" at bounding box center [784, 385] width 1568 height 771
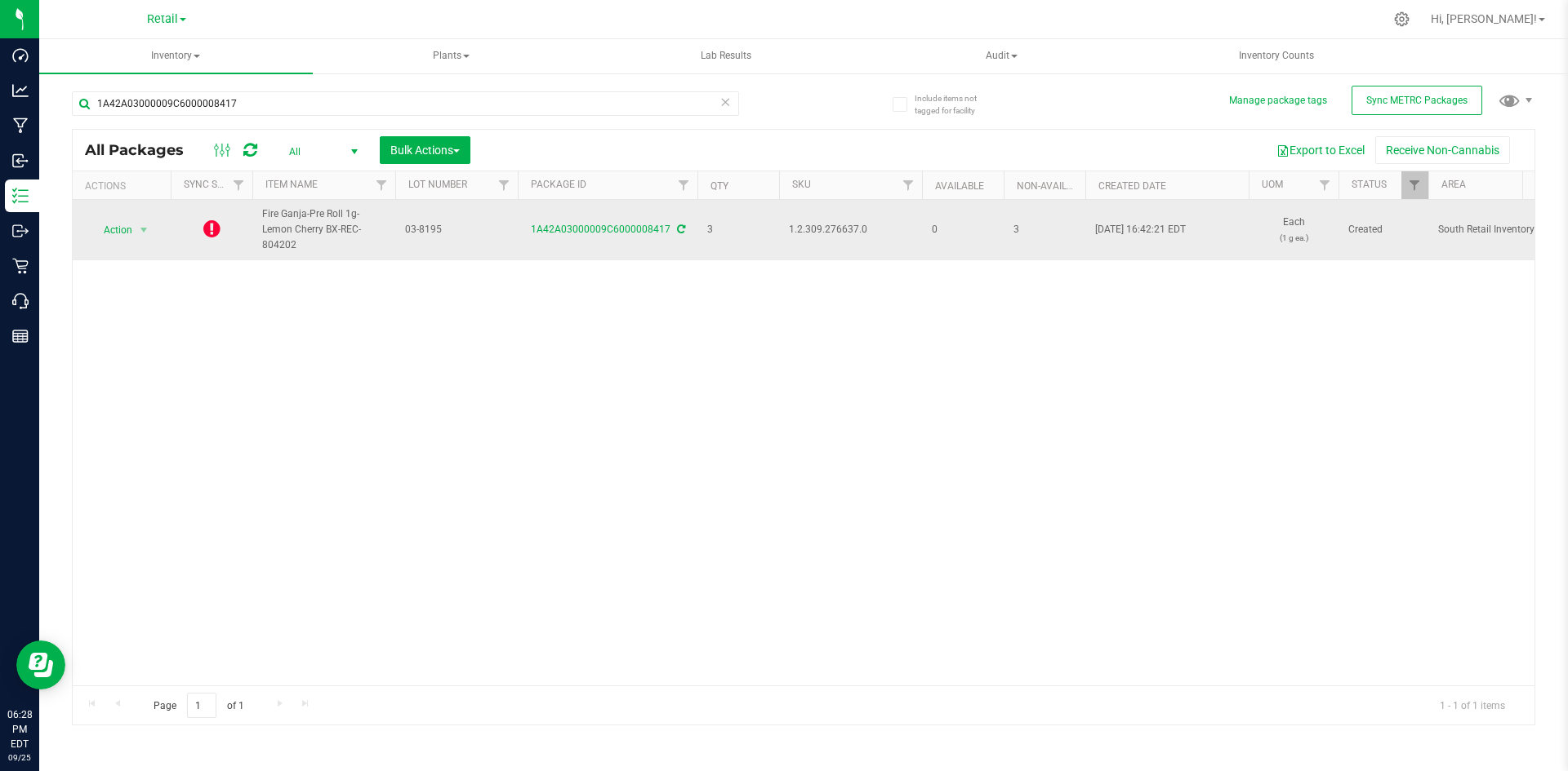
click at [824, 229] on span "1.2.309.276637.0" at bounding box center [850, 230] width 124 height 16
copy span "1.2.309.276637.0"
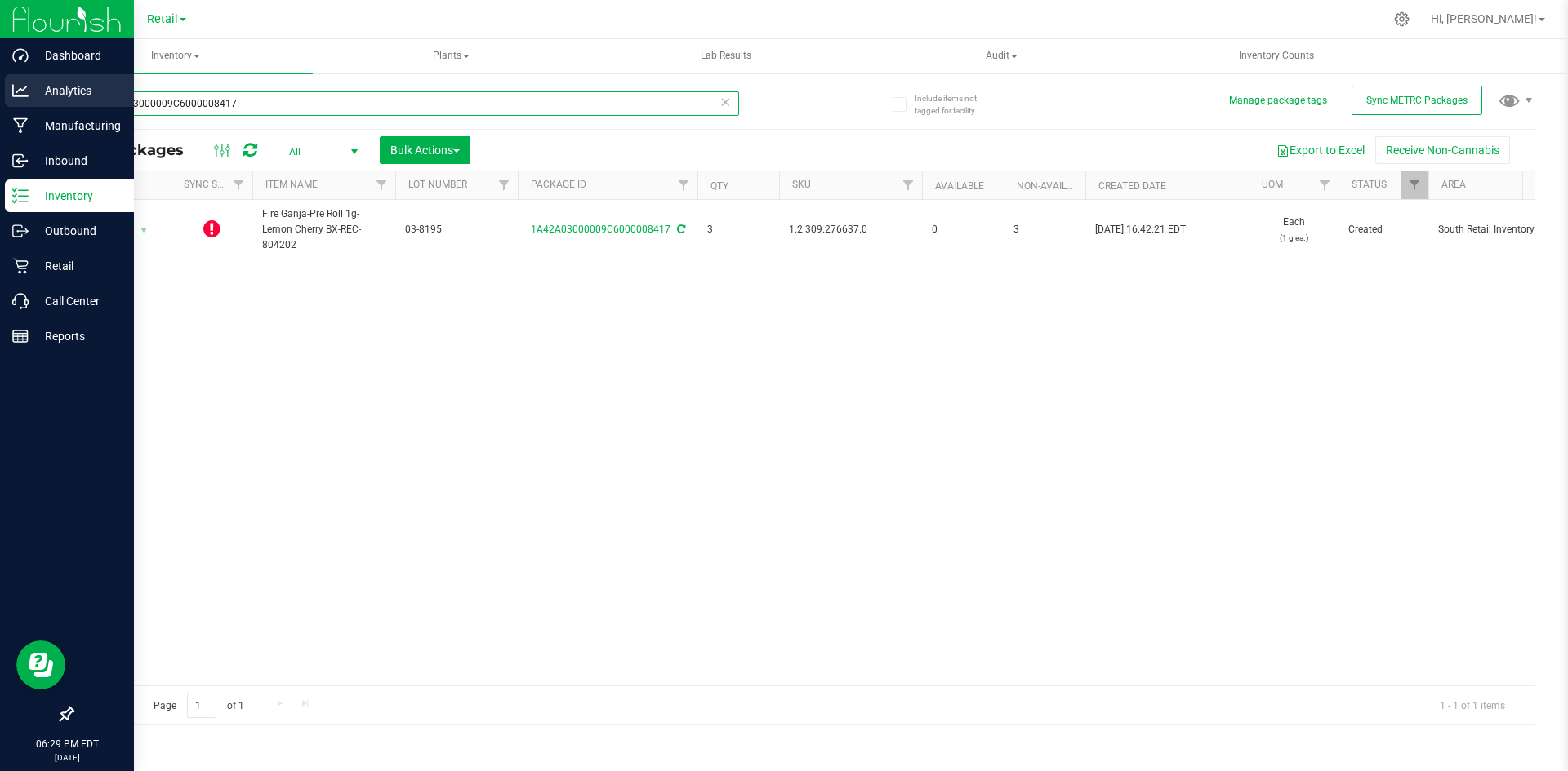
drag, startPoint x: 285, startPoint y: 105, endPoint x: 0, endPoint y: 76, distance: 286.5
click at [0, 76] on div "Dashboard Analytics Manufacturing Inbound Inventory Outbound Retail Call Center…" at bounding box center [784, 385] width 1568 height 771
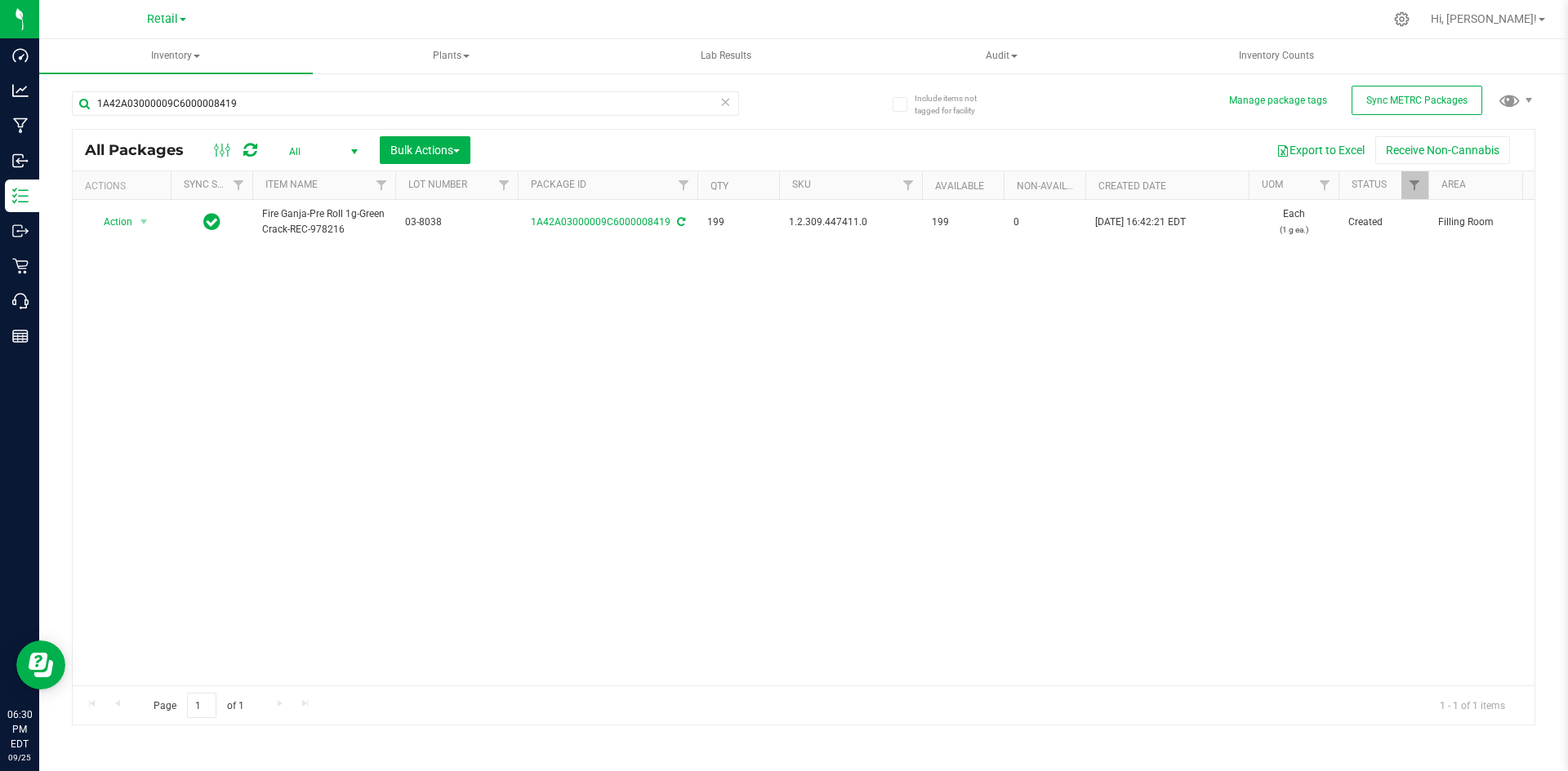
click at [836, 220] on span "1.2.309.447411.0" at bounding box center [850, 223] width 124 height 16
copy span "1.2.309.447411.0"
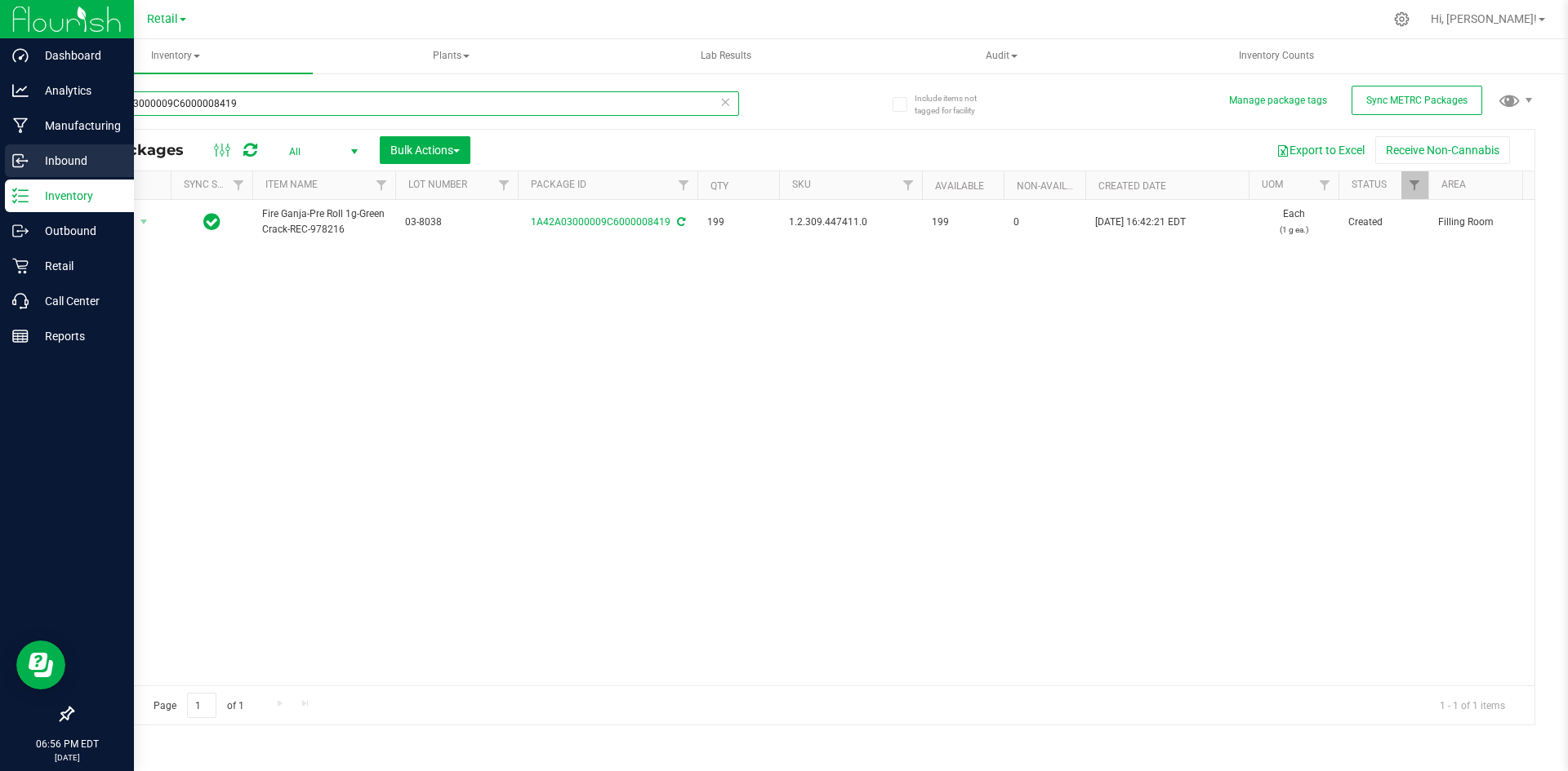
drag, startPoint x: 299, startPoint y: 101, endPoint x: 0, endPoint y: 158, distance: 304.4
click at [0, 158] on div "Dashboard Analytics Manufacturing Inbound Inventory Outbound Retail Call Center…" at bounding box center [784, 385] width 1568 height 771
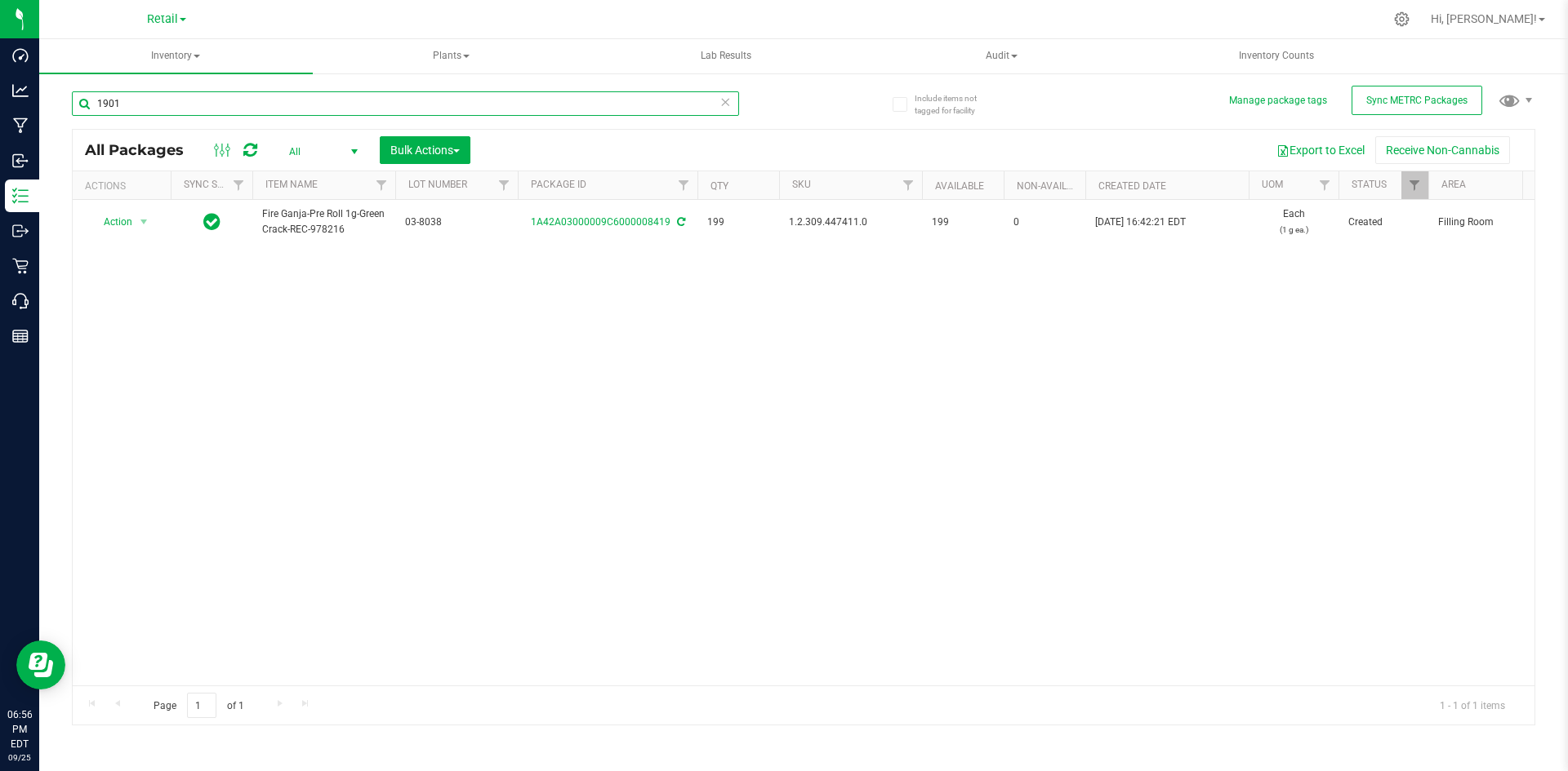
type input "1901"
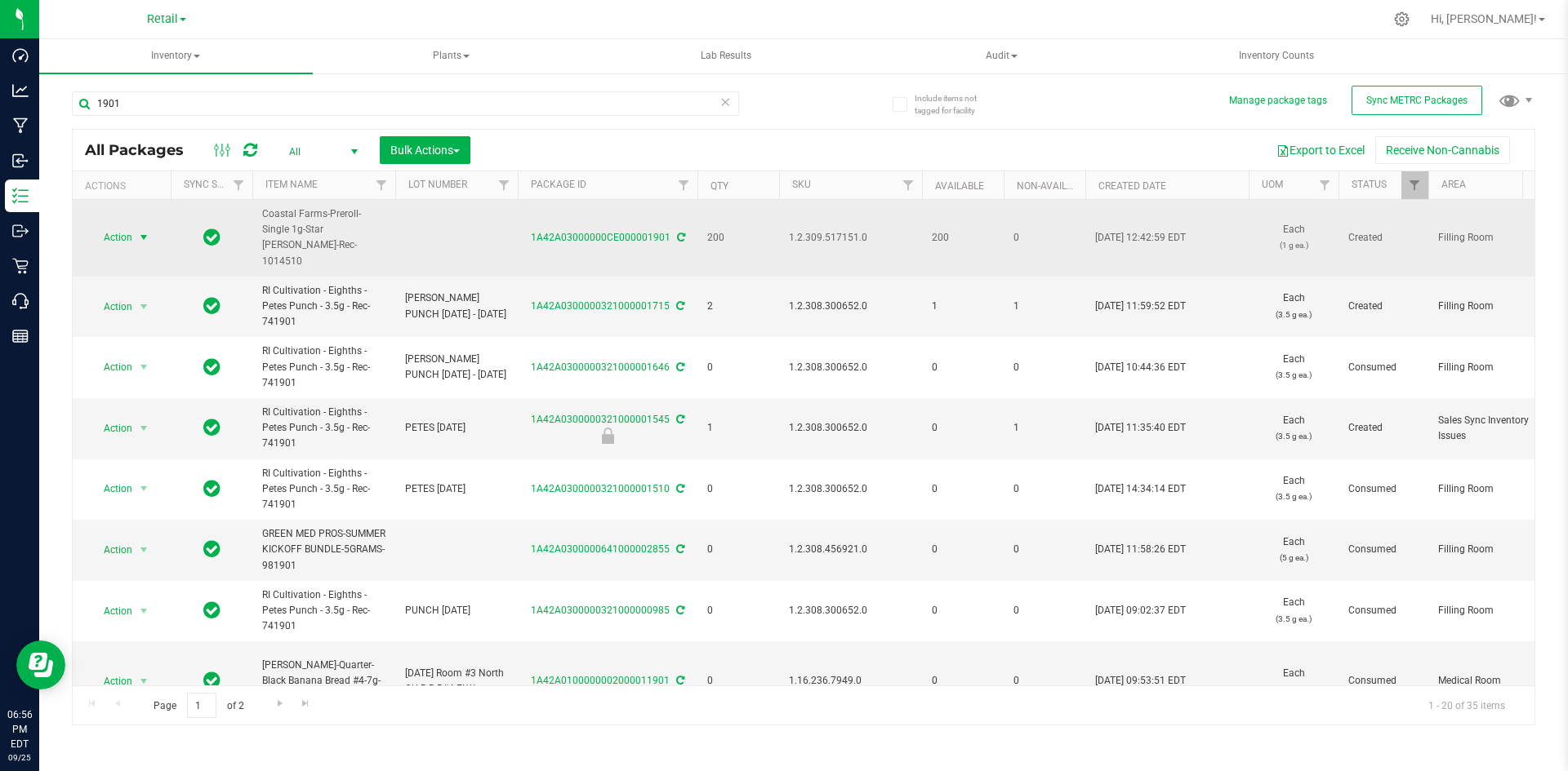
drag, startPoint x: 162, startPoint y: 225, endPoint x: 151, endPoint y: 227, distance: 11.2
click at [151, 227] on span "select" at bounding box center [144, 238] width 20 height 23
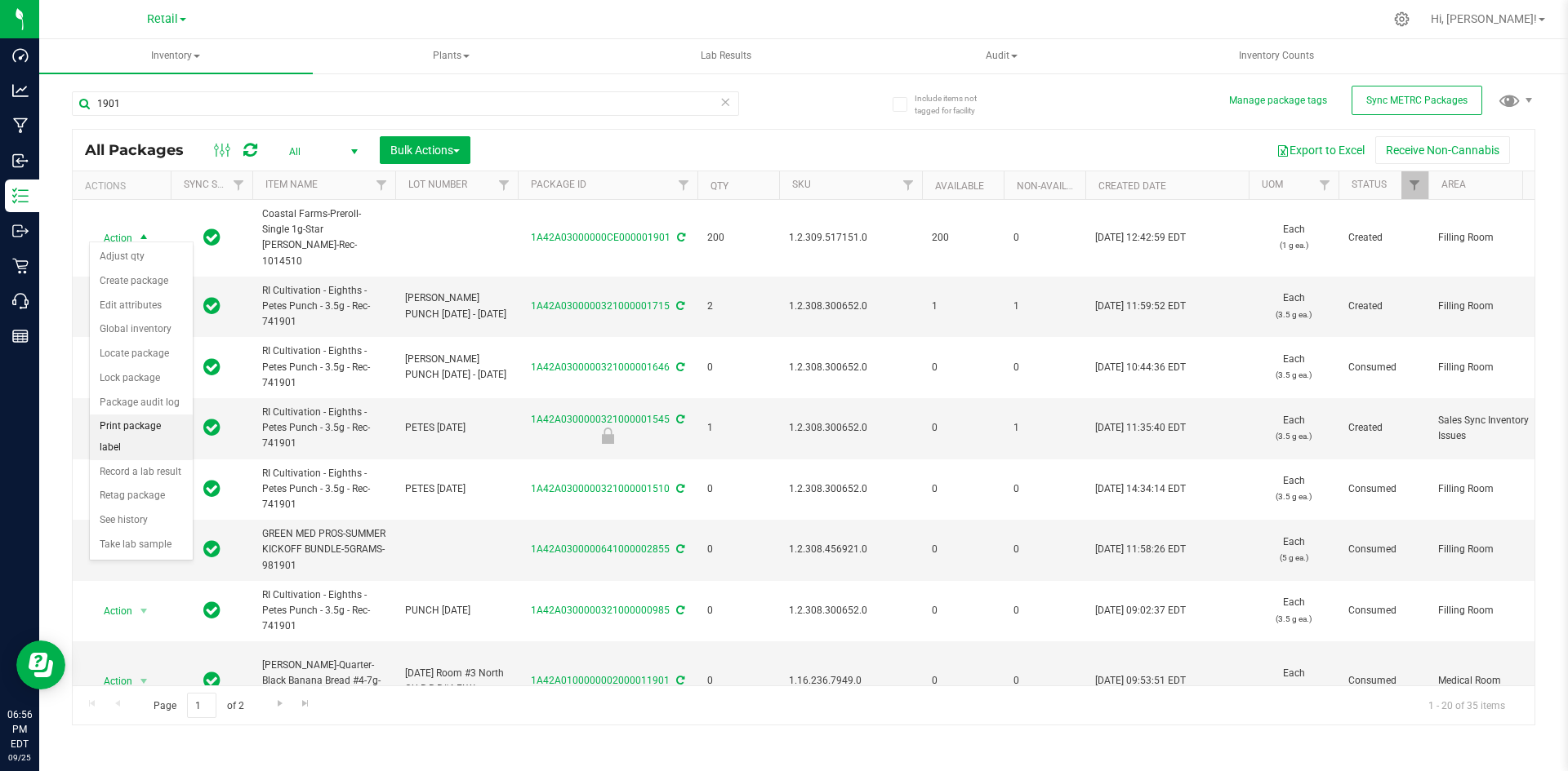
click at [172, 423] on li "Print package label" at bounding box center [140, 437] width 103 height 45
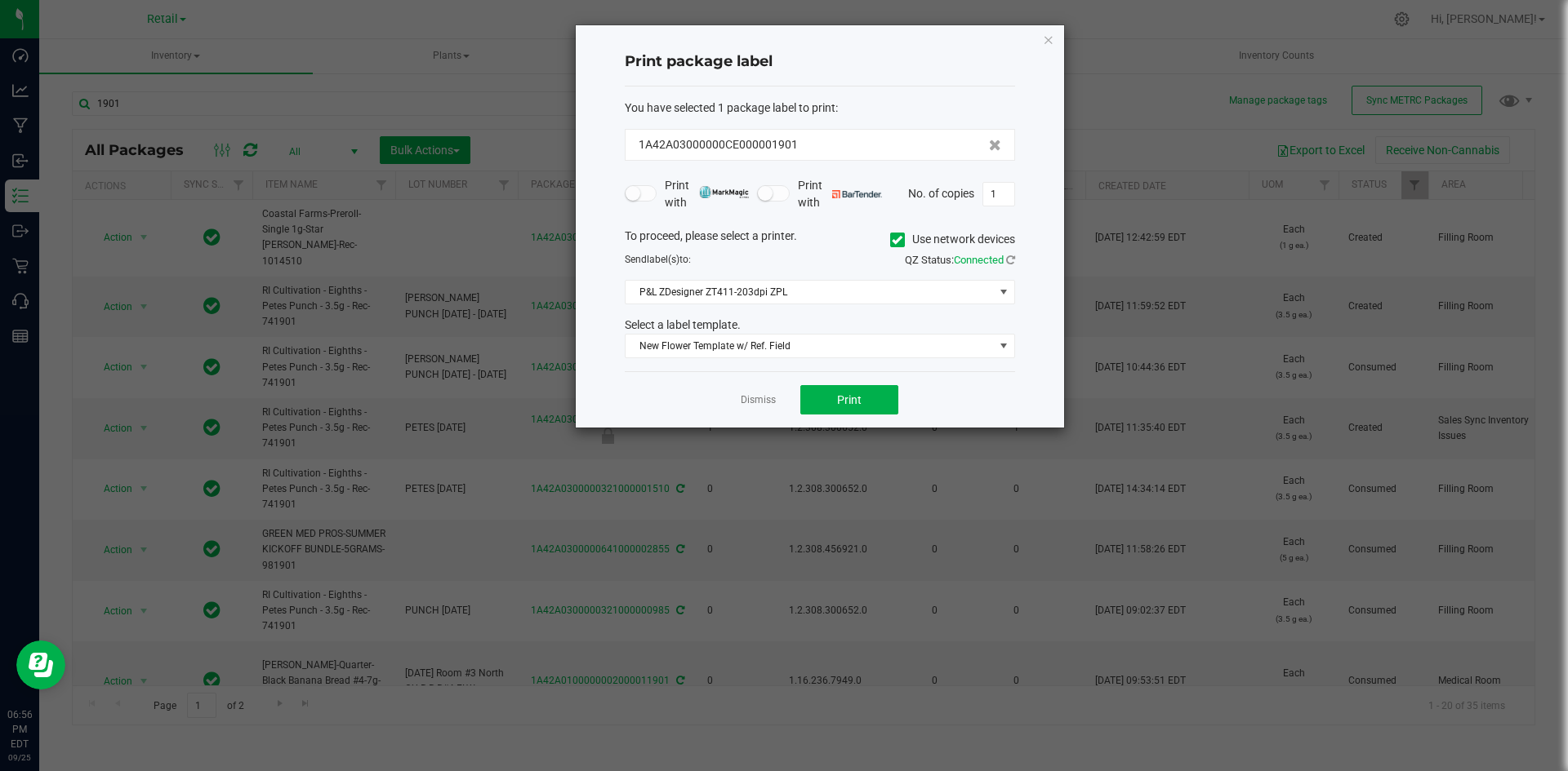
click at [893, 240] on icon at bounding box center [897, 240] width 11 height 0
click at [0, 0] on input "Use network devices" at bounding box center [0, 0] width 0 height 0
click at [877, 287] on span at bounding box center [810, 292] width 369 height 23
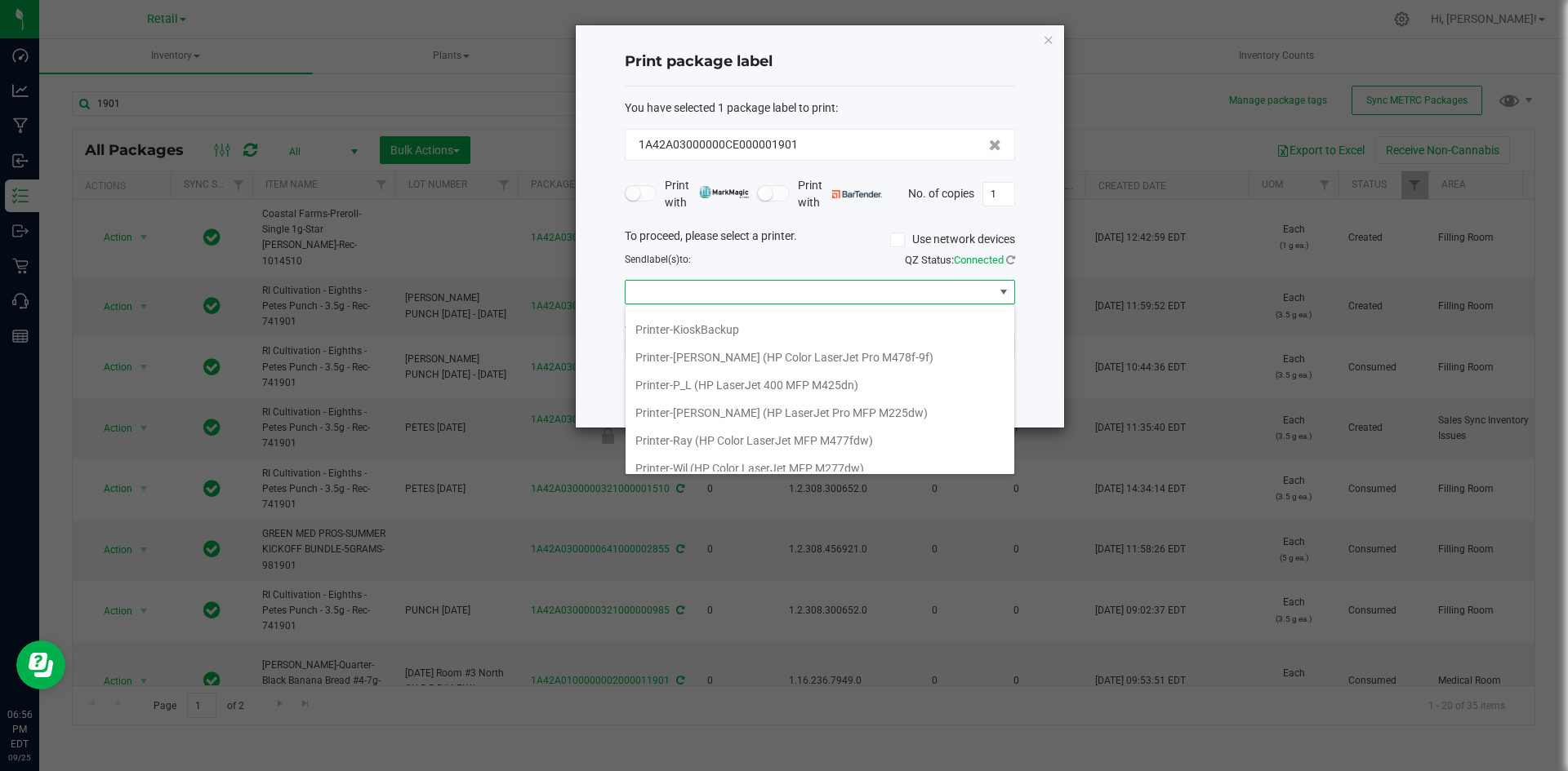
scroll to position [475, 0]
click at [771, 426] on GK420d "ZDesigner GK420d" at bounding box center [820, 431] width 389 height 28
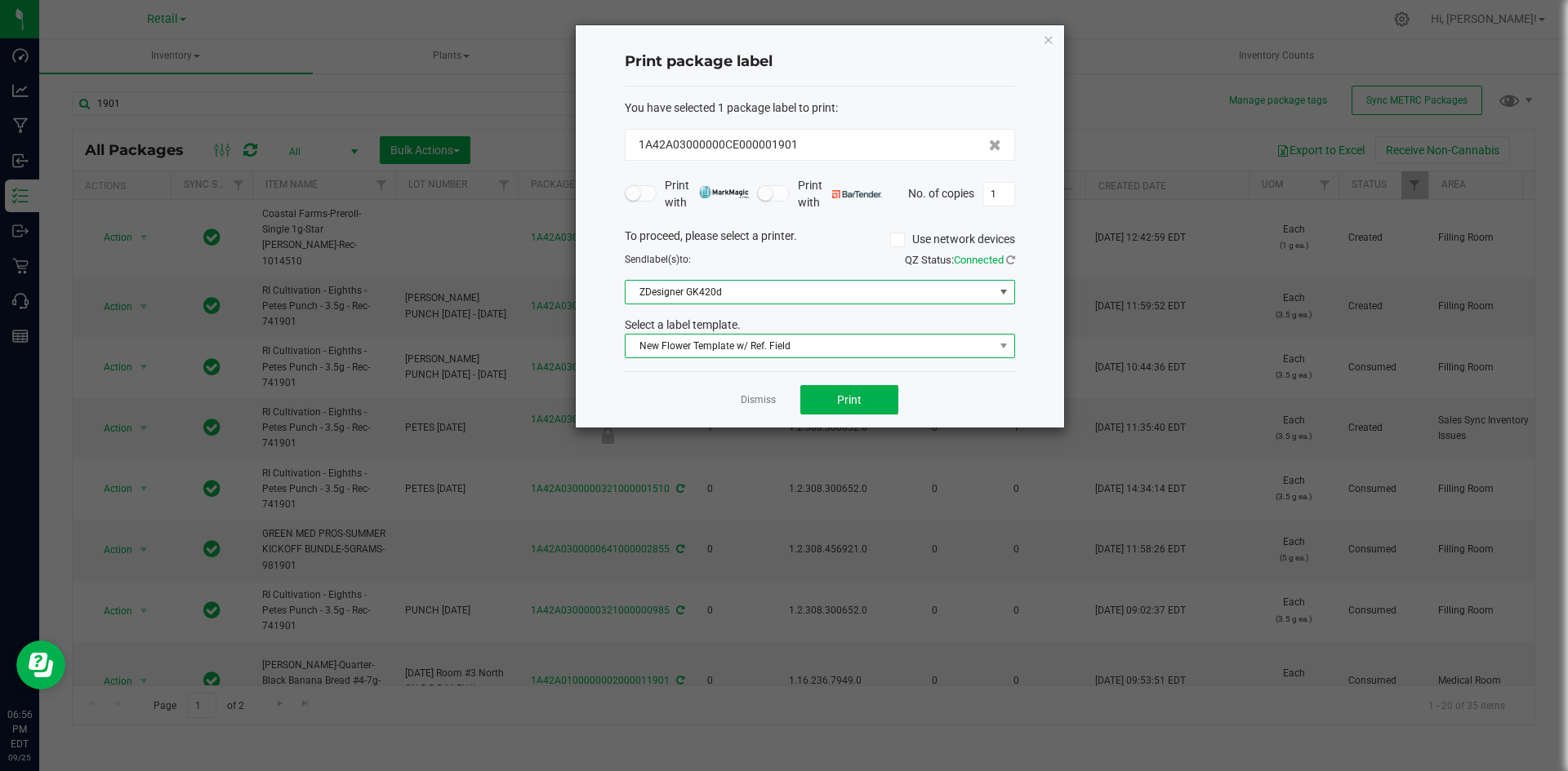
click at [741, 353] on span "New Flower Template w/ Ref. Field" at bounding box center [810, 346] width 369 height 23
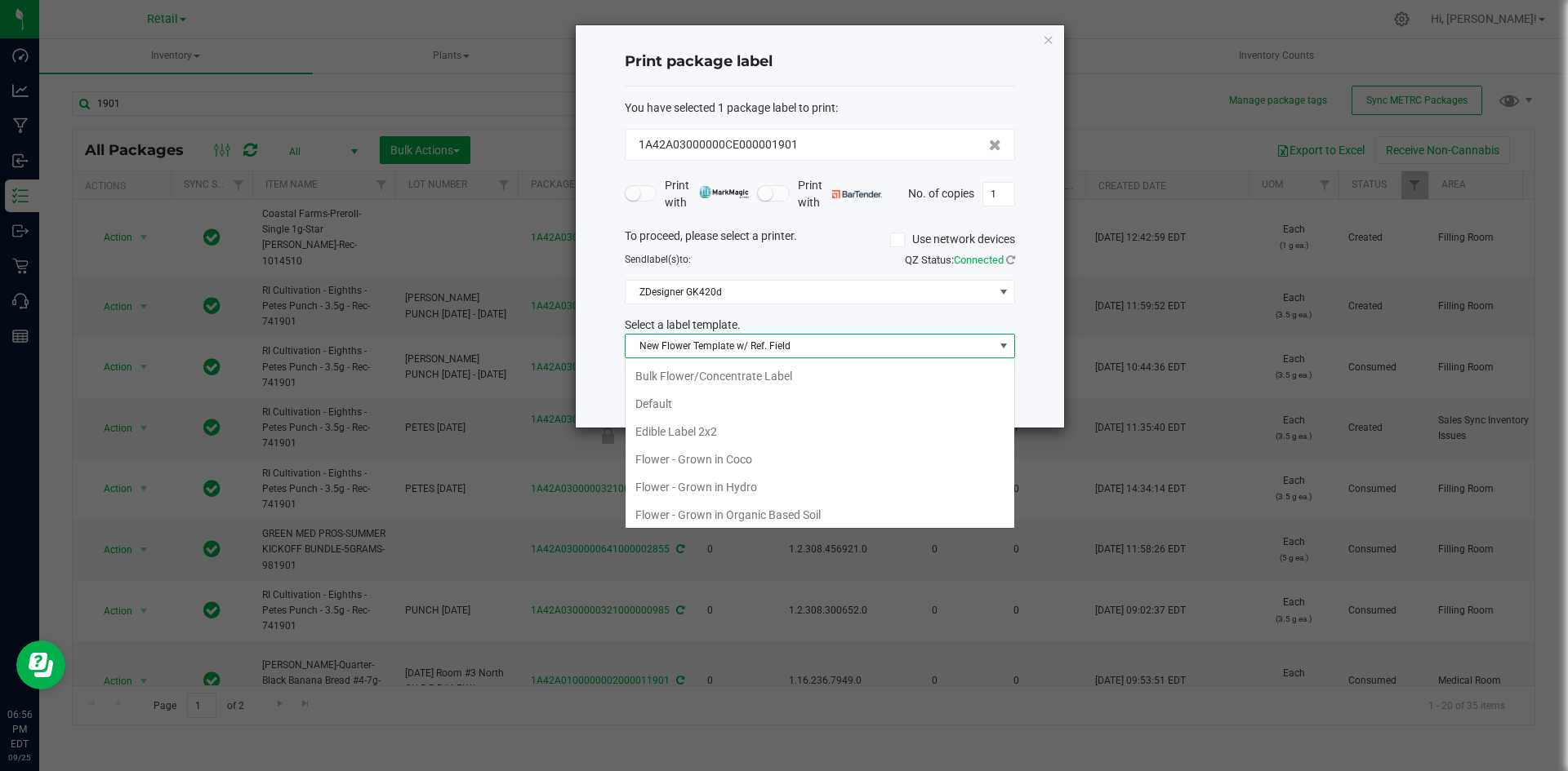
scroll to position [25, 390]
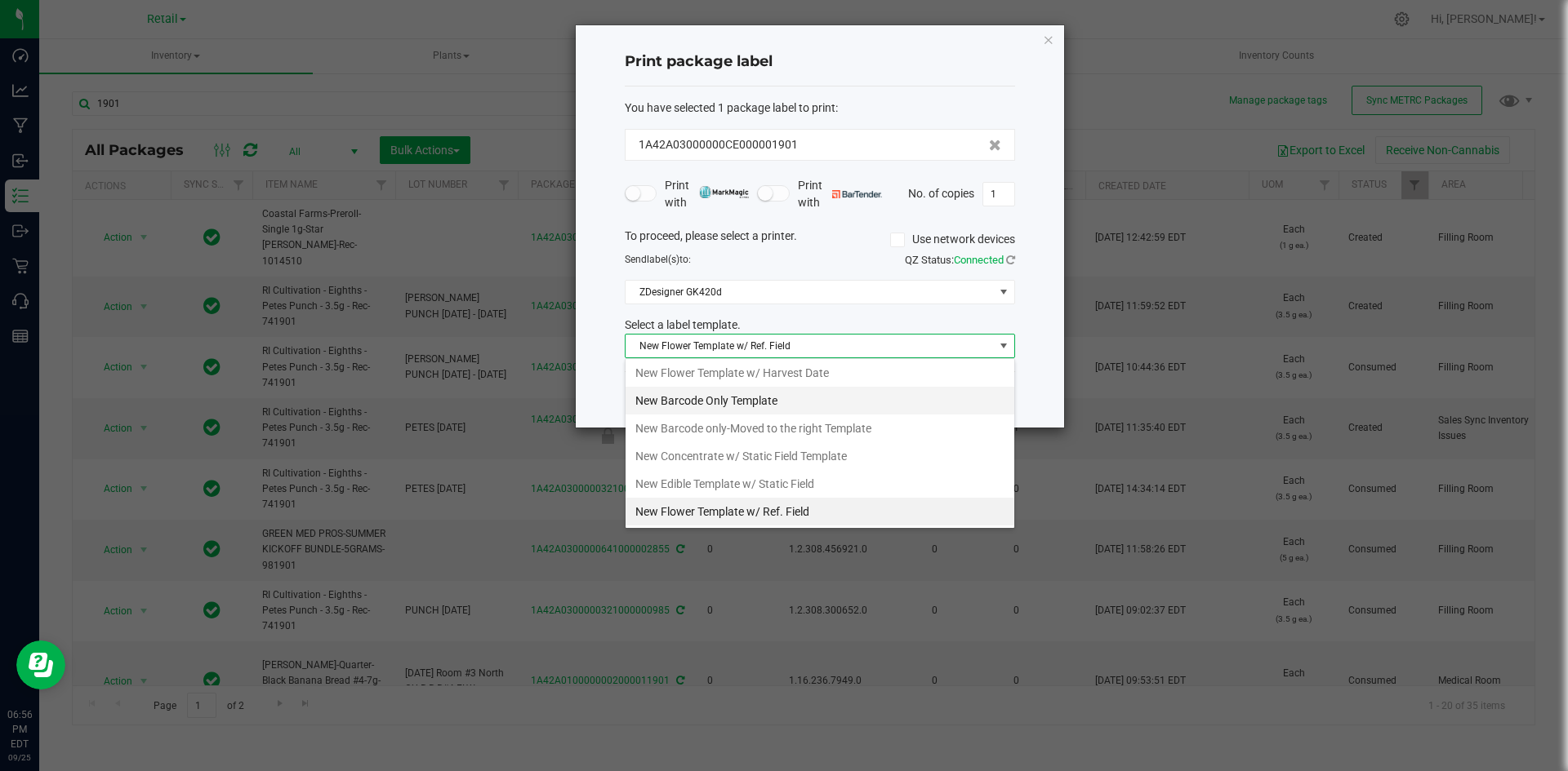
click at [745, 404] on li "New Barcode Only Template" at bounding box center [820, 401] width 389 height 28
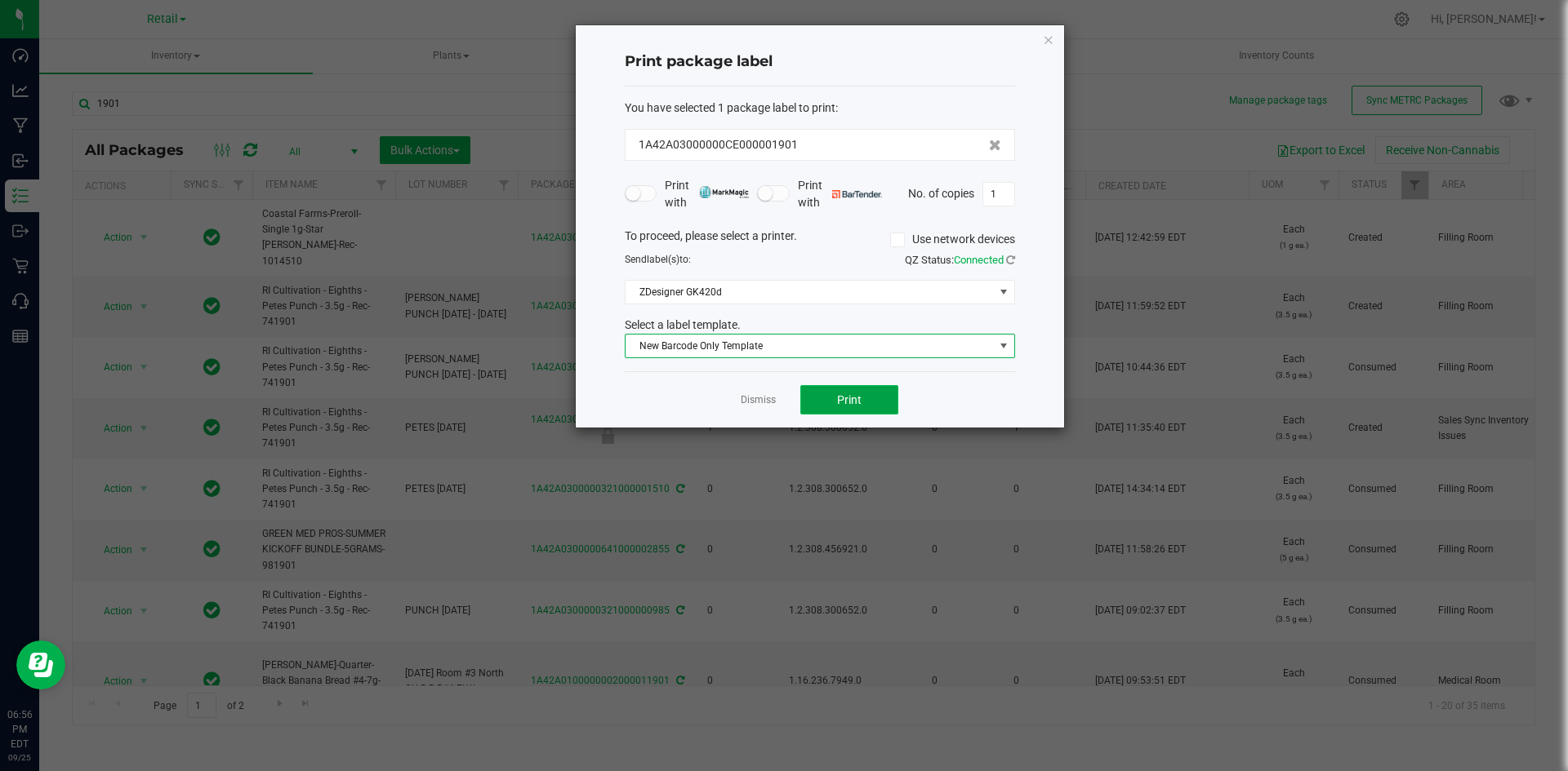
click at [857, 399] on span "Print" at bounding box center [849, 400] width 25 height 13
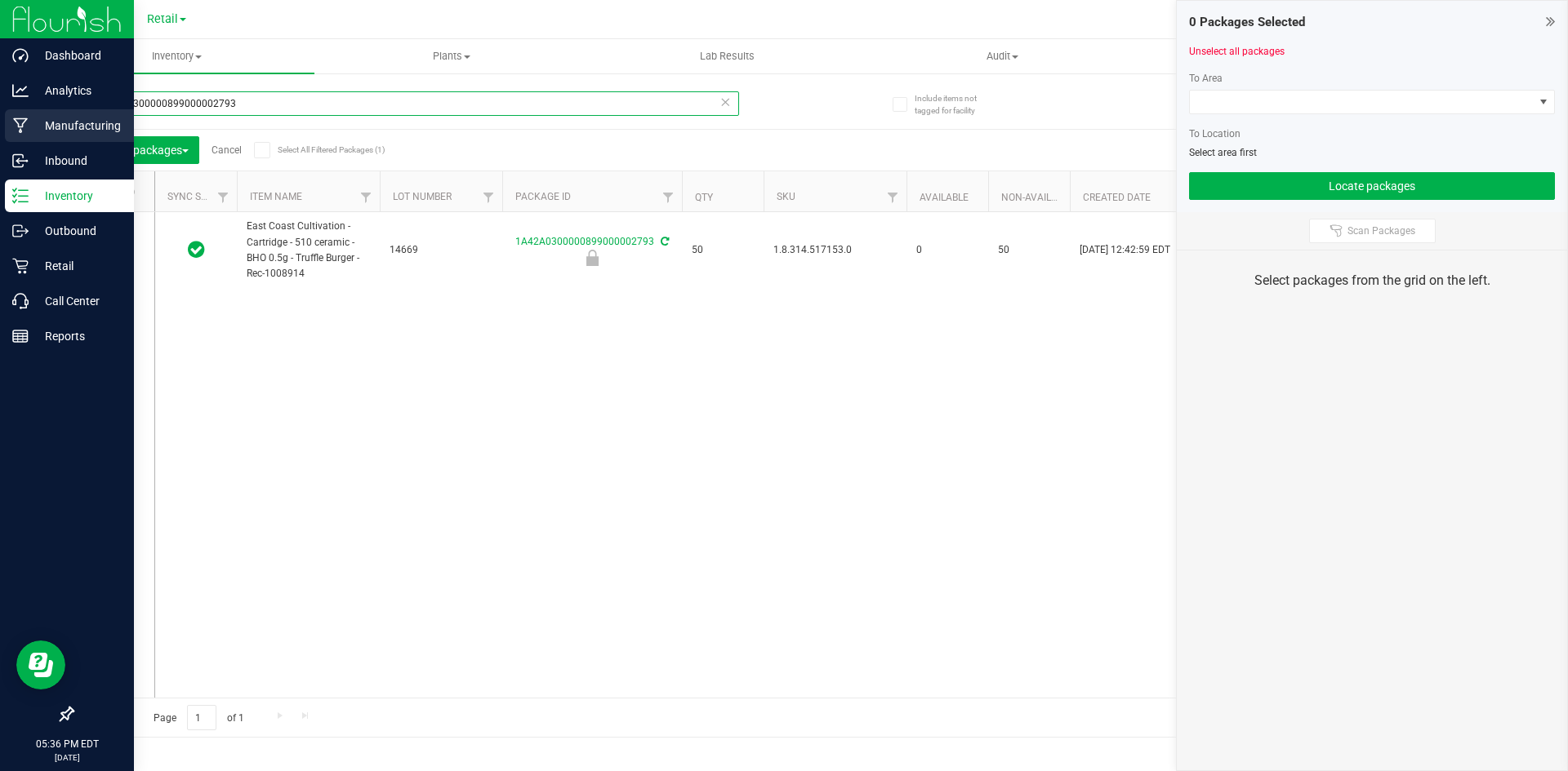
drag, startPoint x: 278, startPoint y: 98, endPoint x: 0, endPoint y: 117, distance: 278.6
click at [0, 117] on div "Dashboard Analytics Manufacturing Inbound Inventory Outbound Retail Call Center…" at bounding box center [784, 385] width 1568 height 771
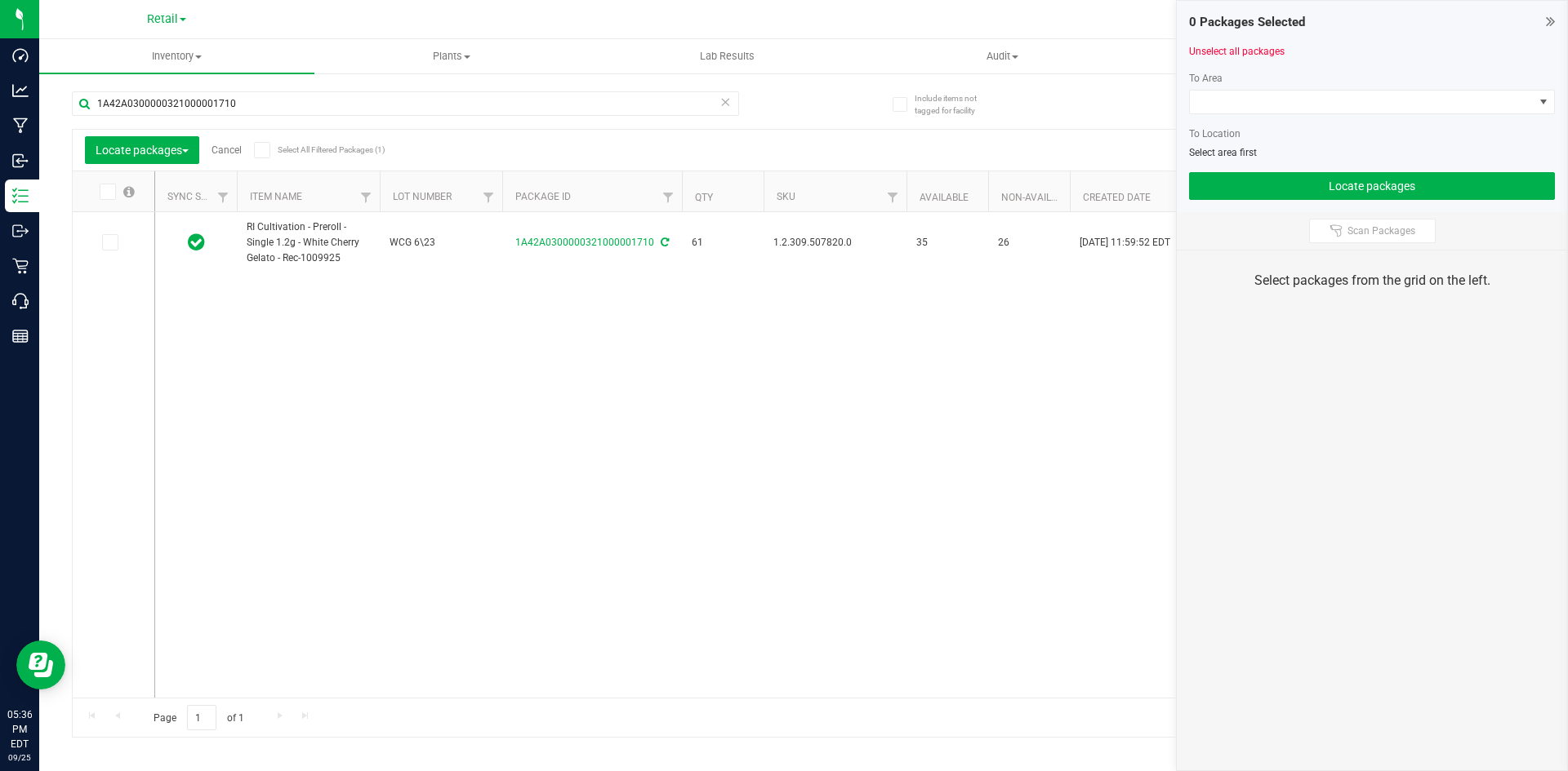
click at [1549, 19] on icon at bounding box center [1550, 21] width 9 height 17
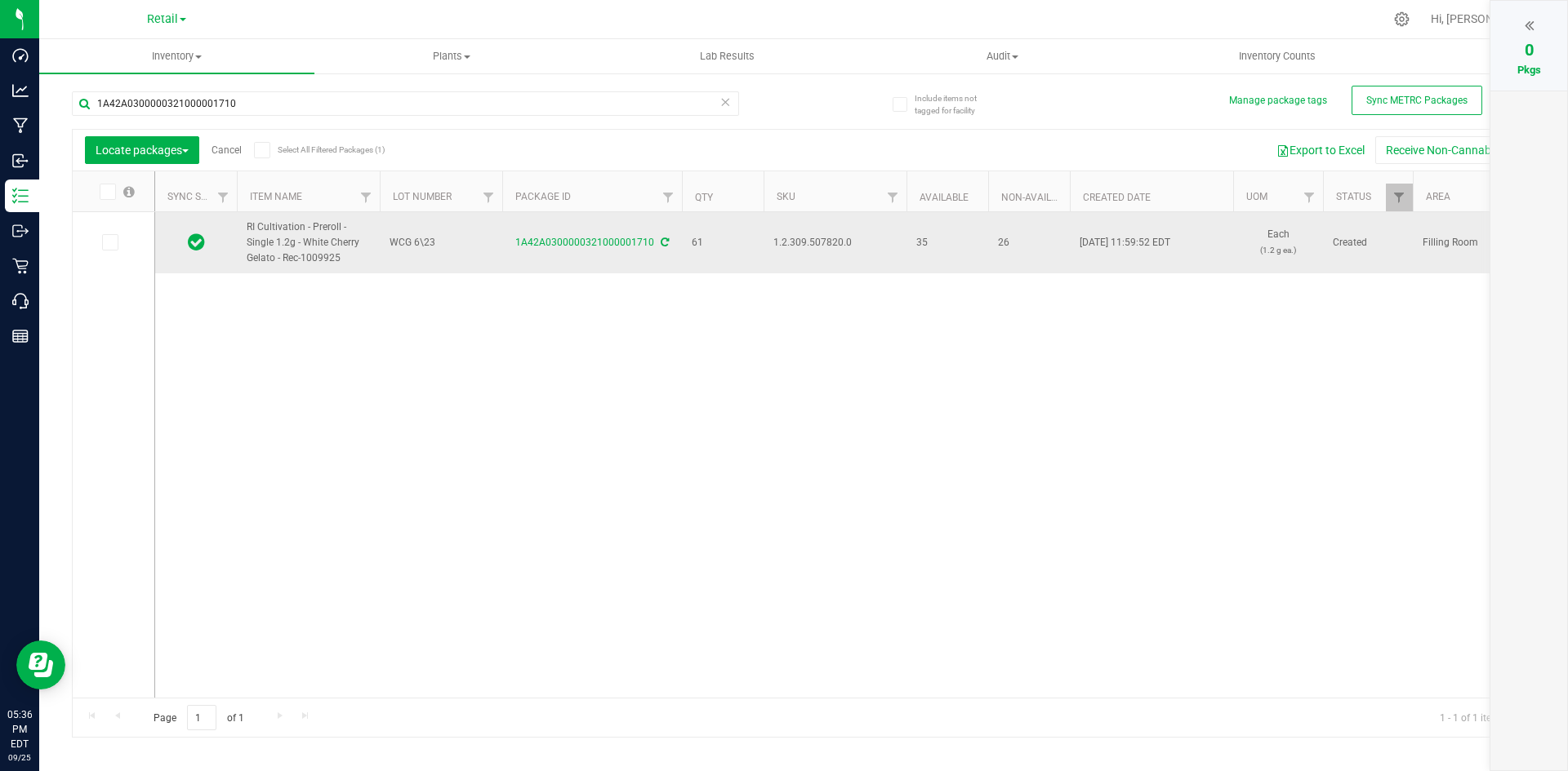
click at [818, 247] on span "1.2.309.507820.0" at bounding box center [834, 243] width 124 height 16
copy span "1.2.309.507820.0"
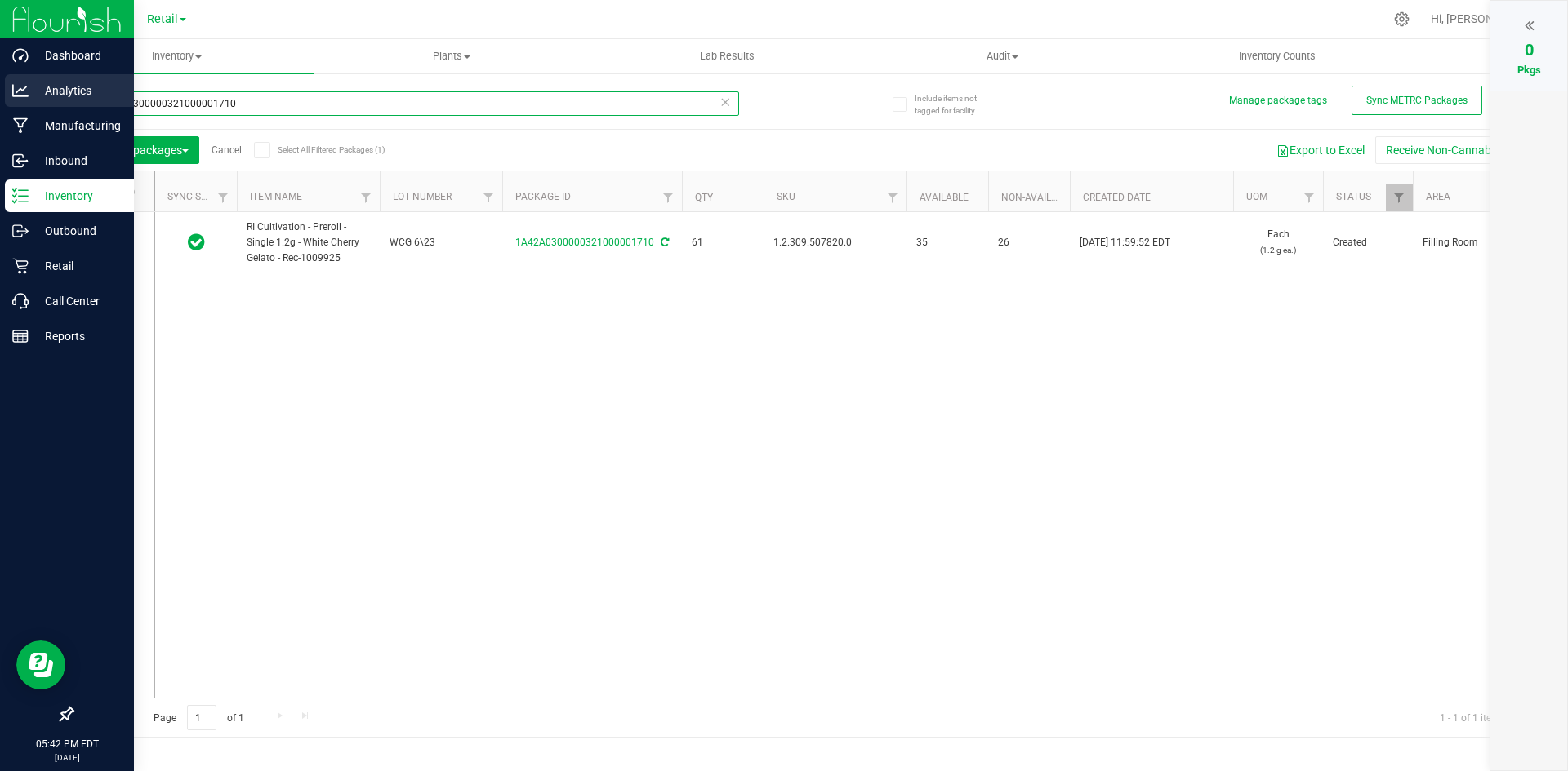
drag, startPoint x: 260, startPoint y: 105, endPoint x: 0, endPoint y: 105, distance: 260.0
click at [0, 105] on div "Dashboard Analytics Manufacturing Inbound Inventory Outbound Retail Call Center…" at bounding box center [784, 385] width 1568 height 771
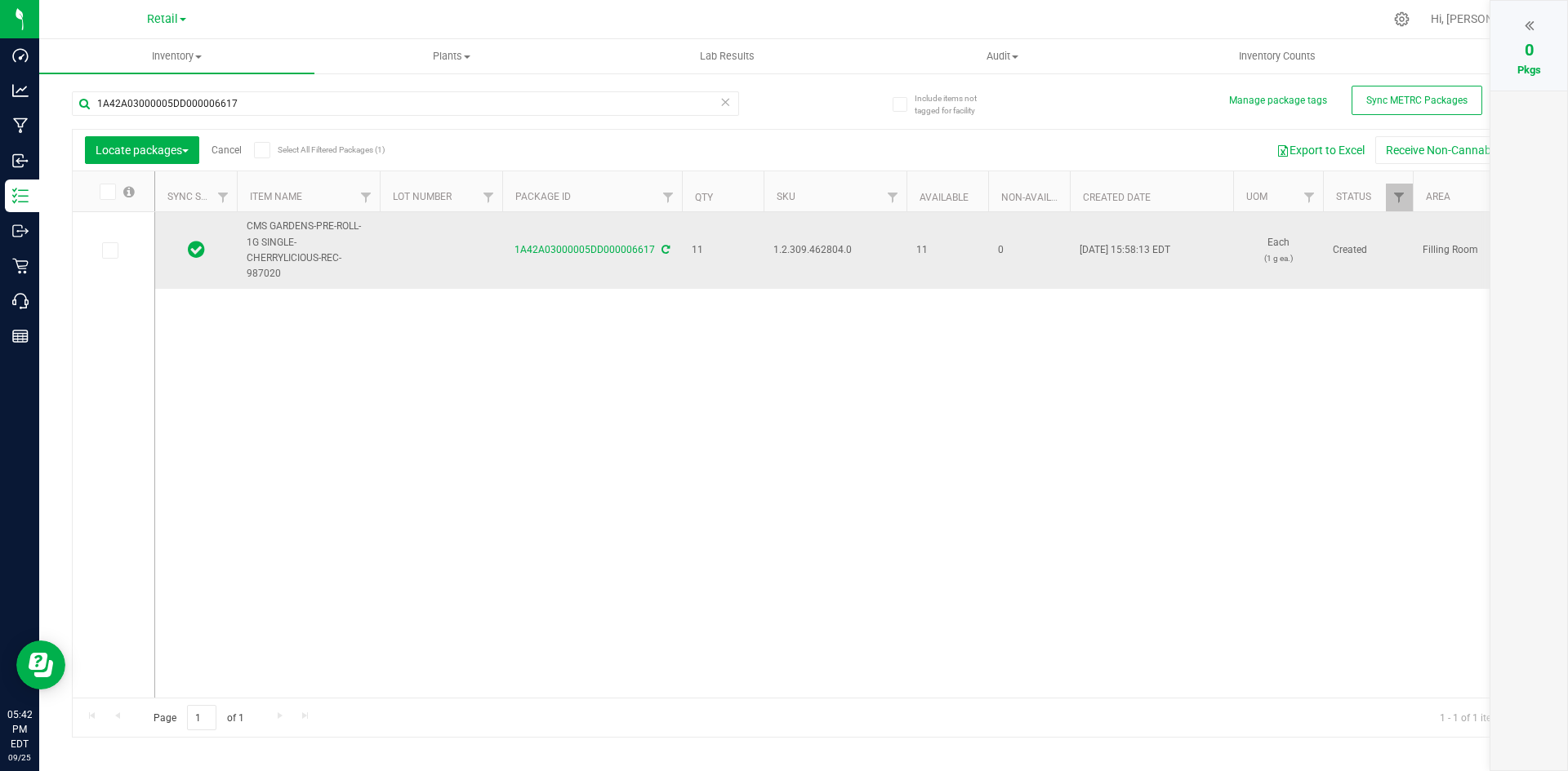
click at [818, 245] on span "1.2.309.462804.0" at bounding box center [834, 250] width 124 height 16
copy span "1.2.309.462804.0"
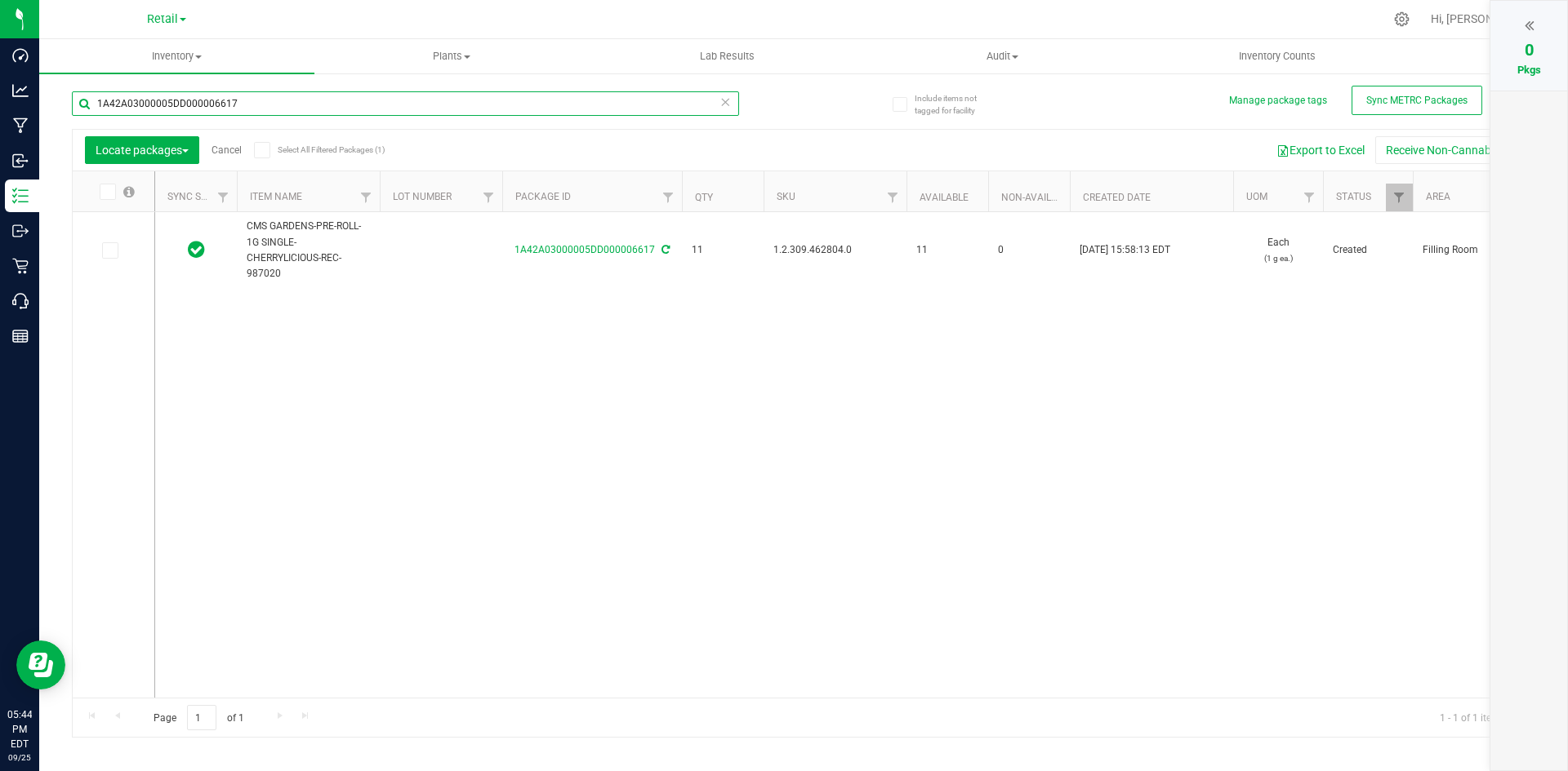
drag, startPoint x: 268, startPoint y: 109, endPoint x: 1429, endPoint y: 289, distance: 1174.9
click at [0, 55] on div "Dashboard Analytics Manufacturing Inbound Inventory Outbound Retail Call Center…" at bounding box center [784, 385] width 1568 height 771
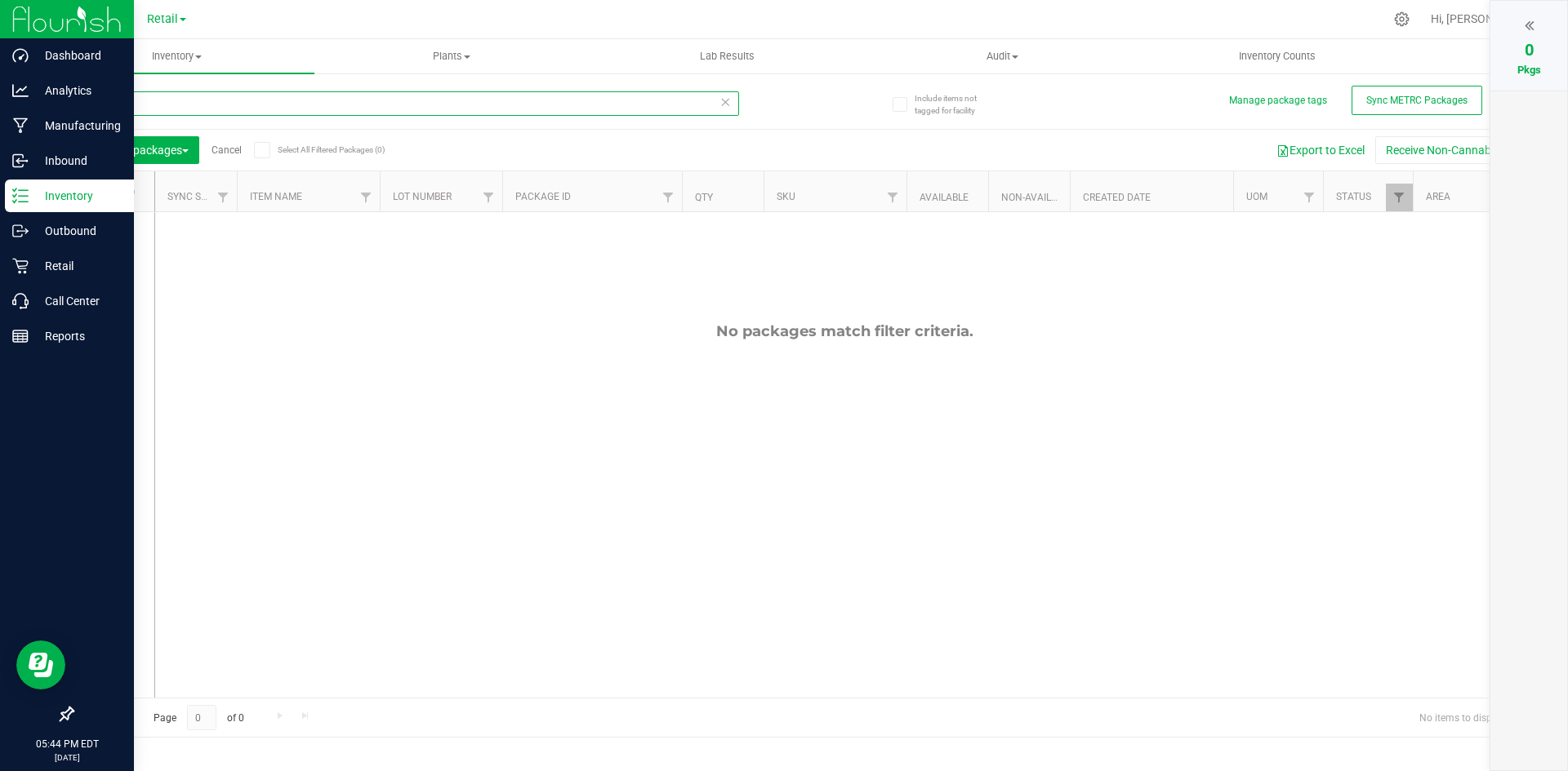
type input "33427"
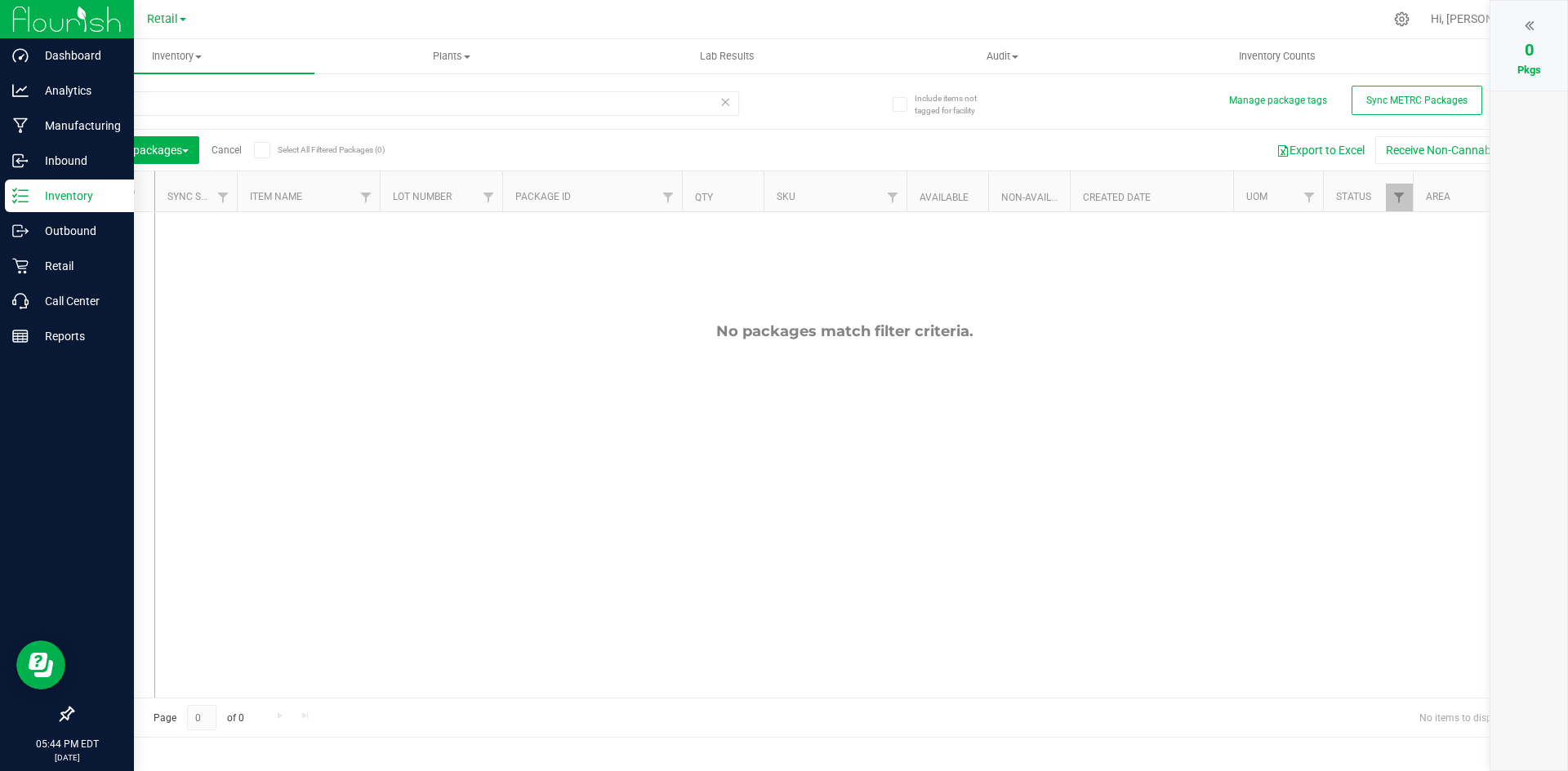
click at [54, 192] on p "Inventory" at bounding box center [78, 196] width 98 height 19
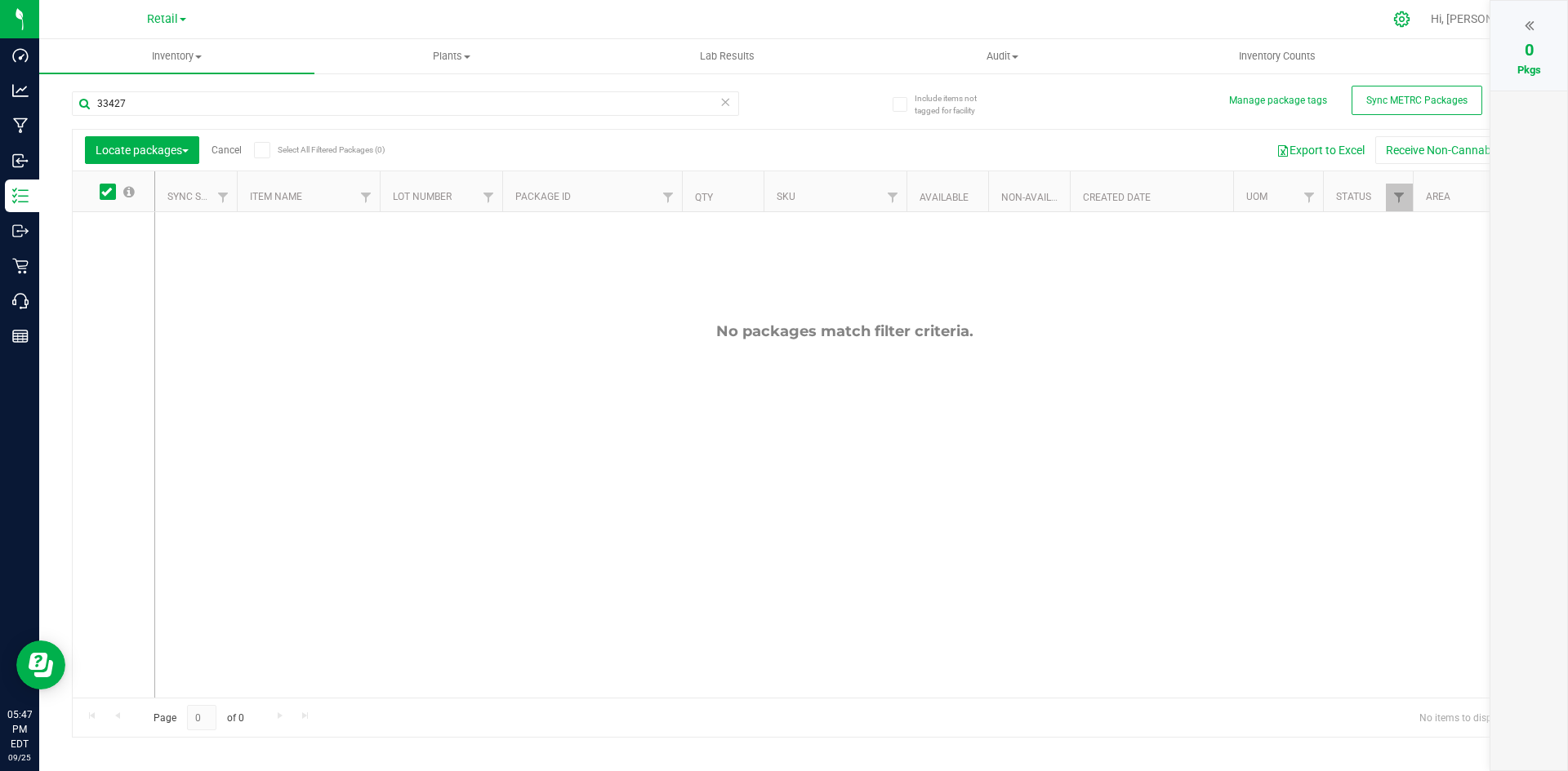
click at [1410, 20] on icon at bounding box center [1402, 19] width 18 height 18
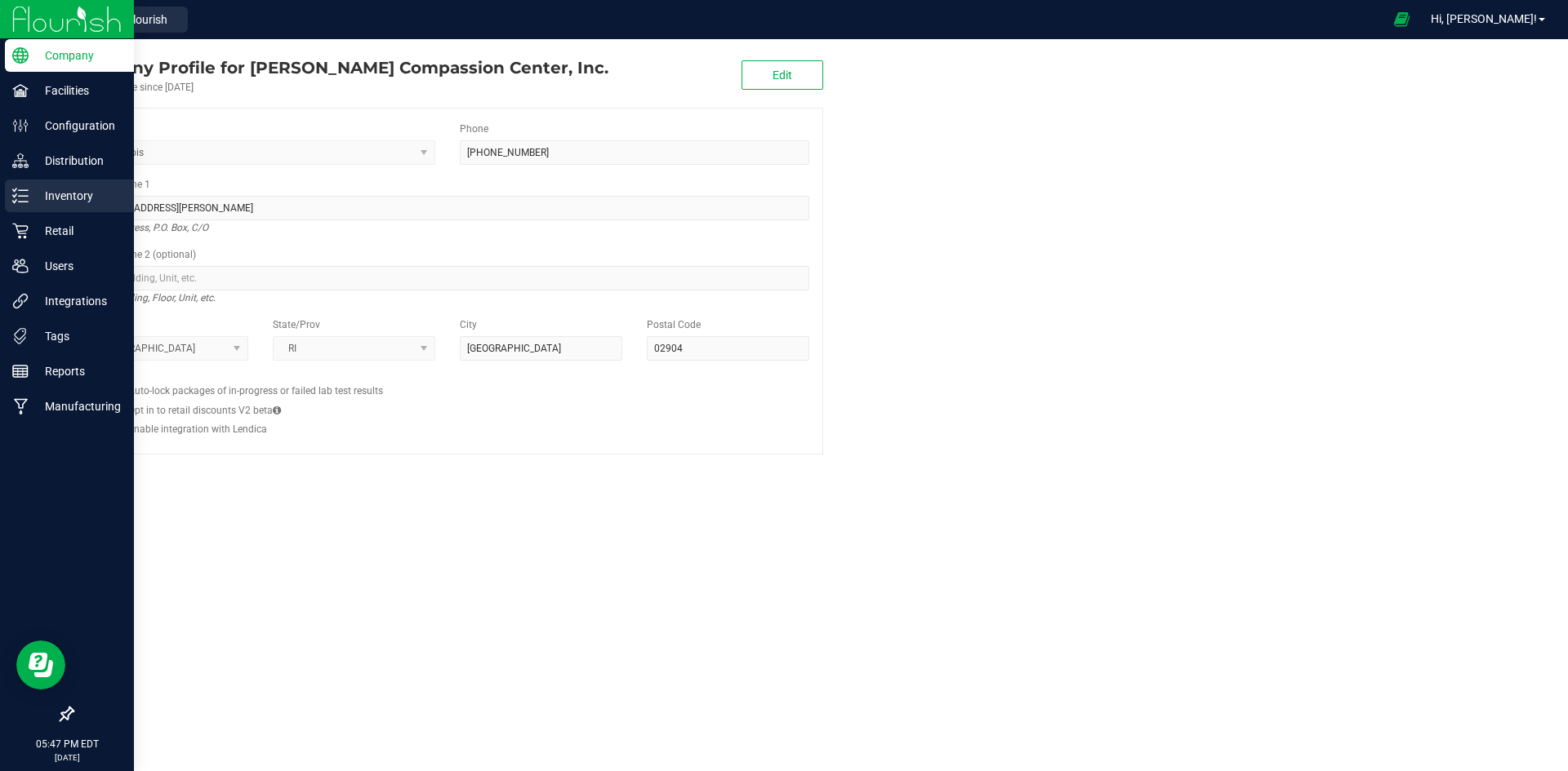
click at [61, 200] on p "Inventory" at bounding box center [78, 196] width 98 height 19
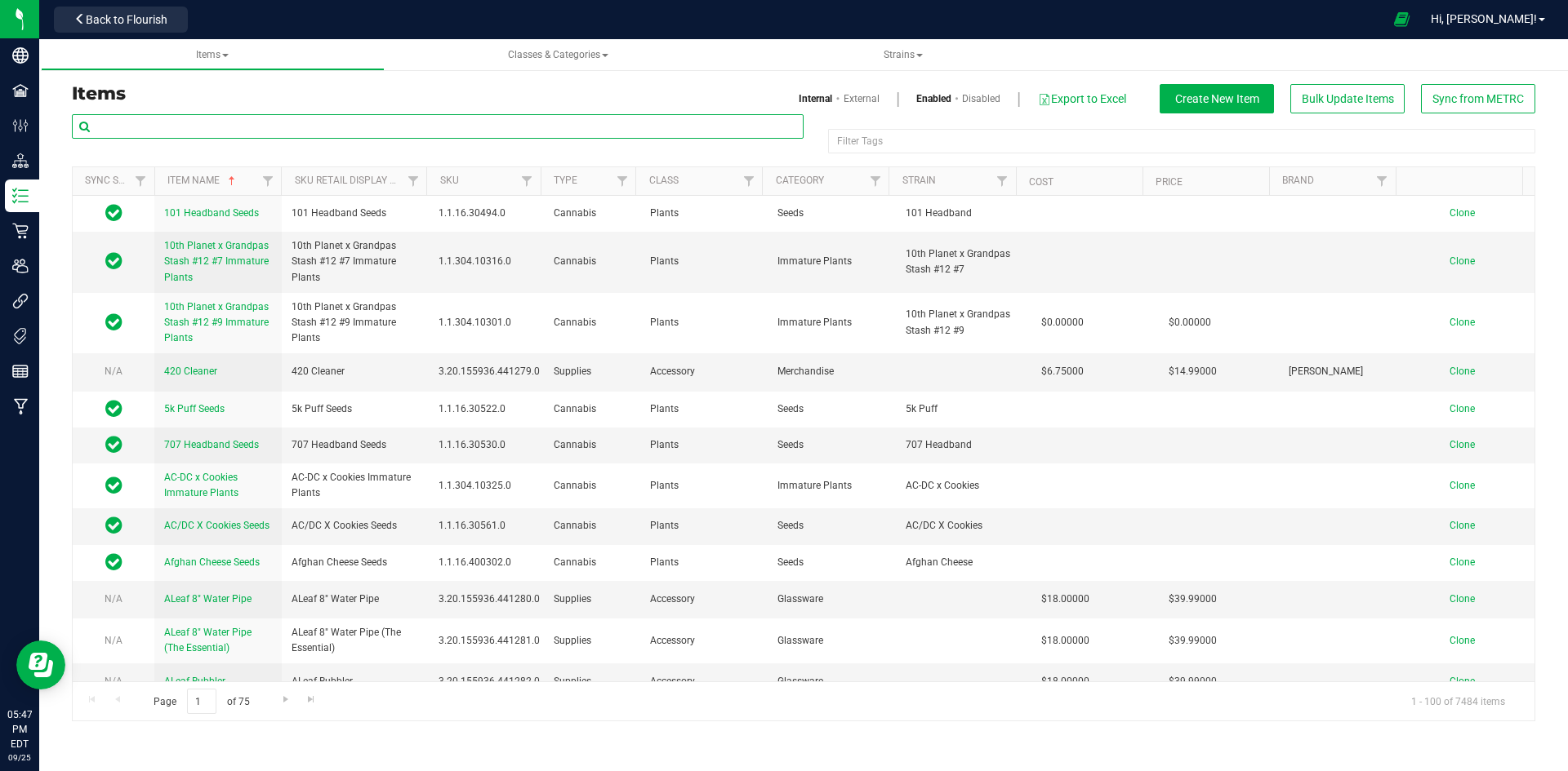
paste input "1.118466.142343.508195.0"
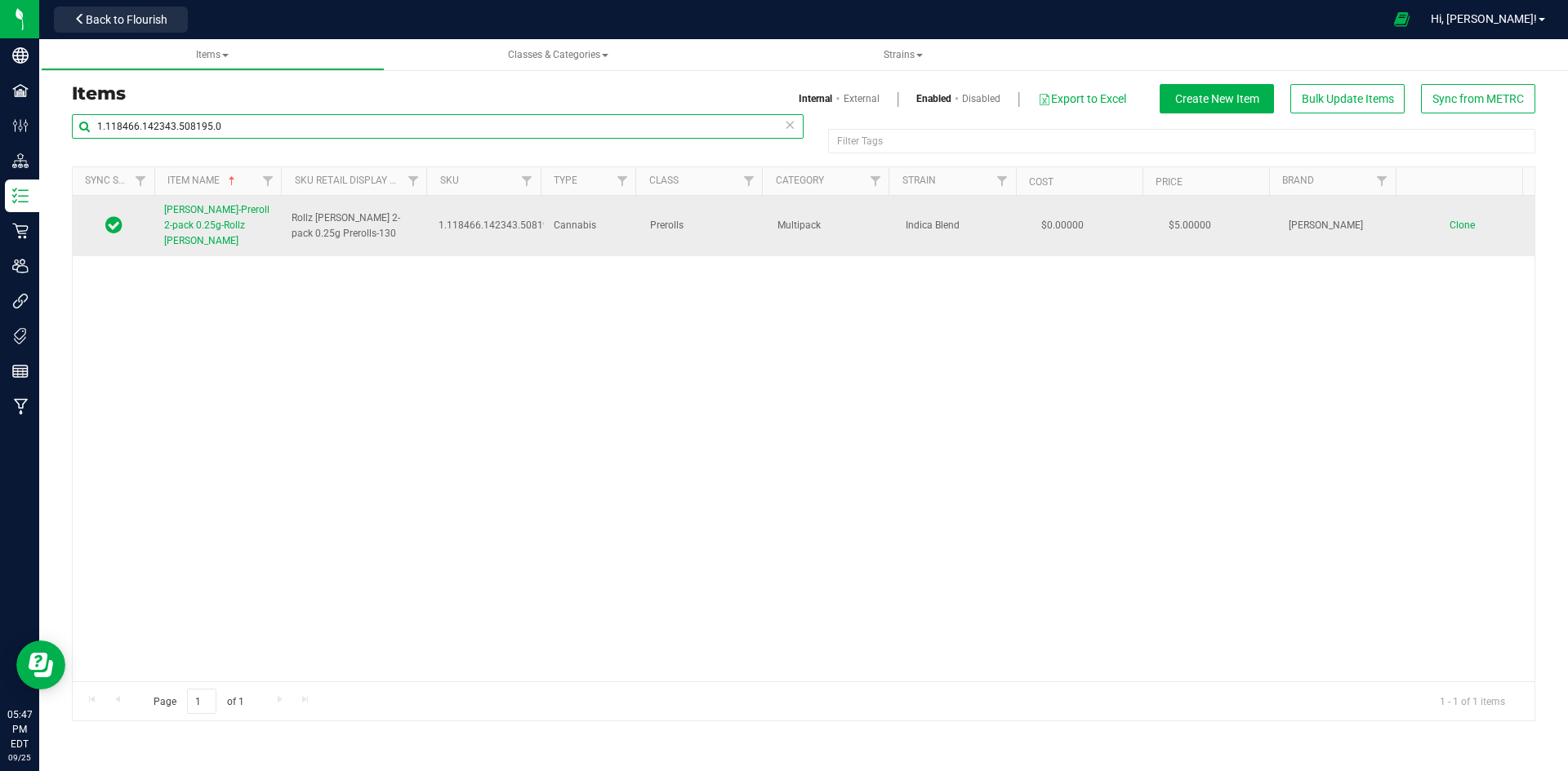
type input "1.118466.142343.508195.0"
click at [181, 215] on span "Slater-Preroll 2-pack 0.25g-Rollz Runtz" at bounding box center [217, 225] width 105 height 42
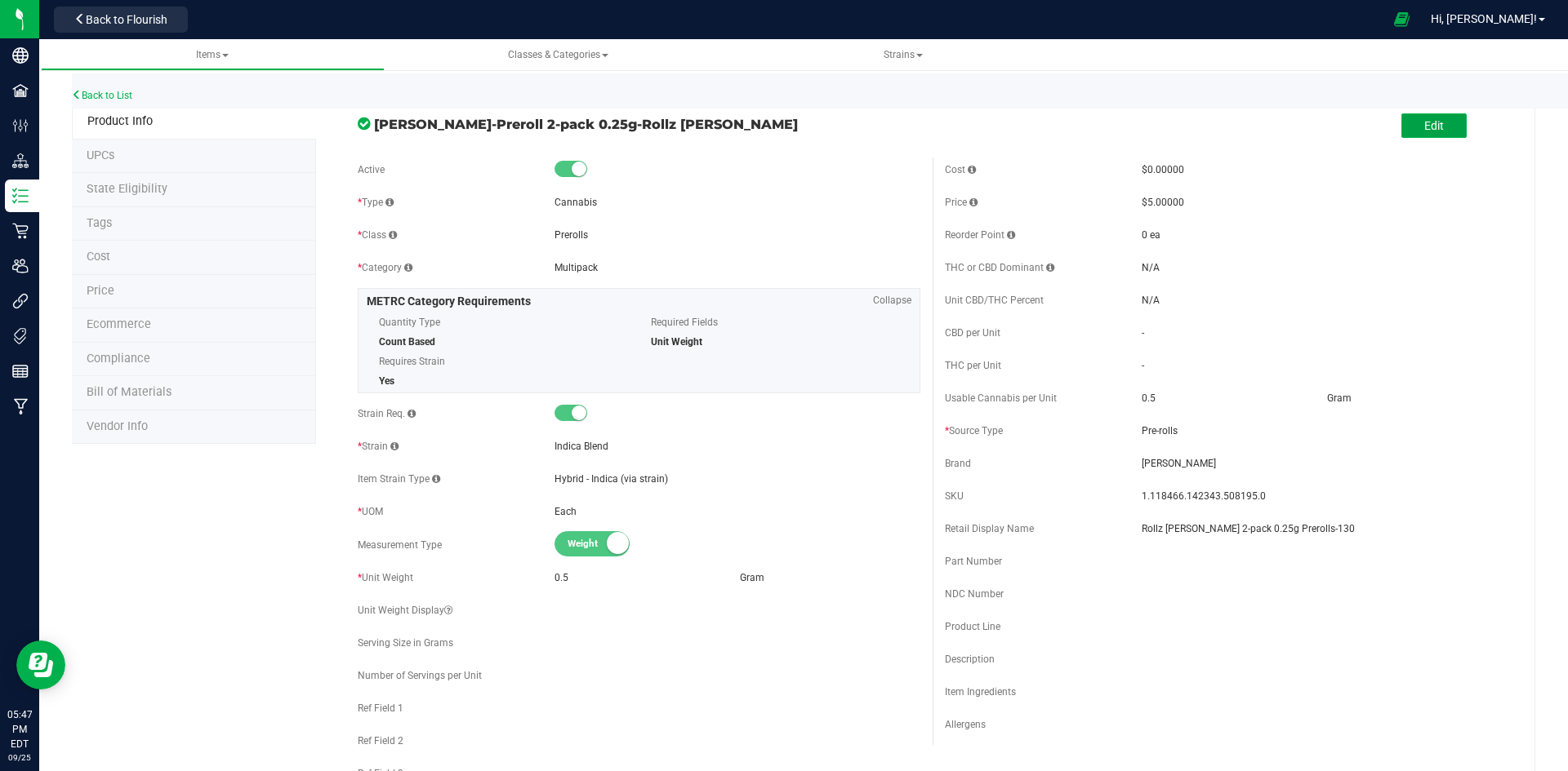
drag, startPoint x: 1415, startPoint y: 127, endPoint x: 1398, endPoint y: 200, distance: 75.0
click at [1424, 127] on span "Edit" at bounding box center [1434, 125] width 19 height 13
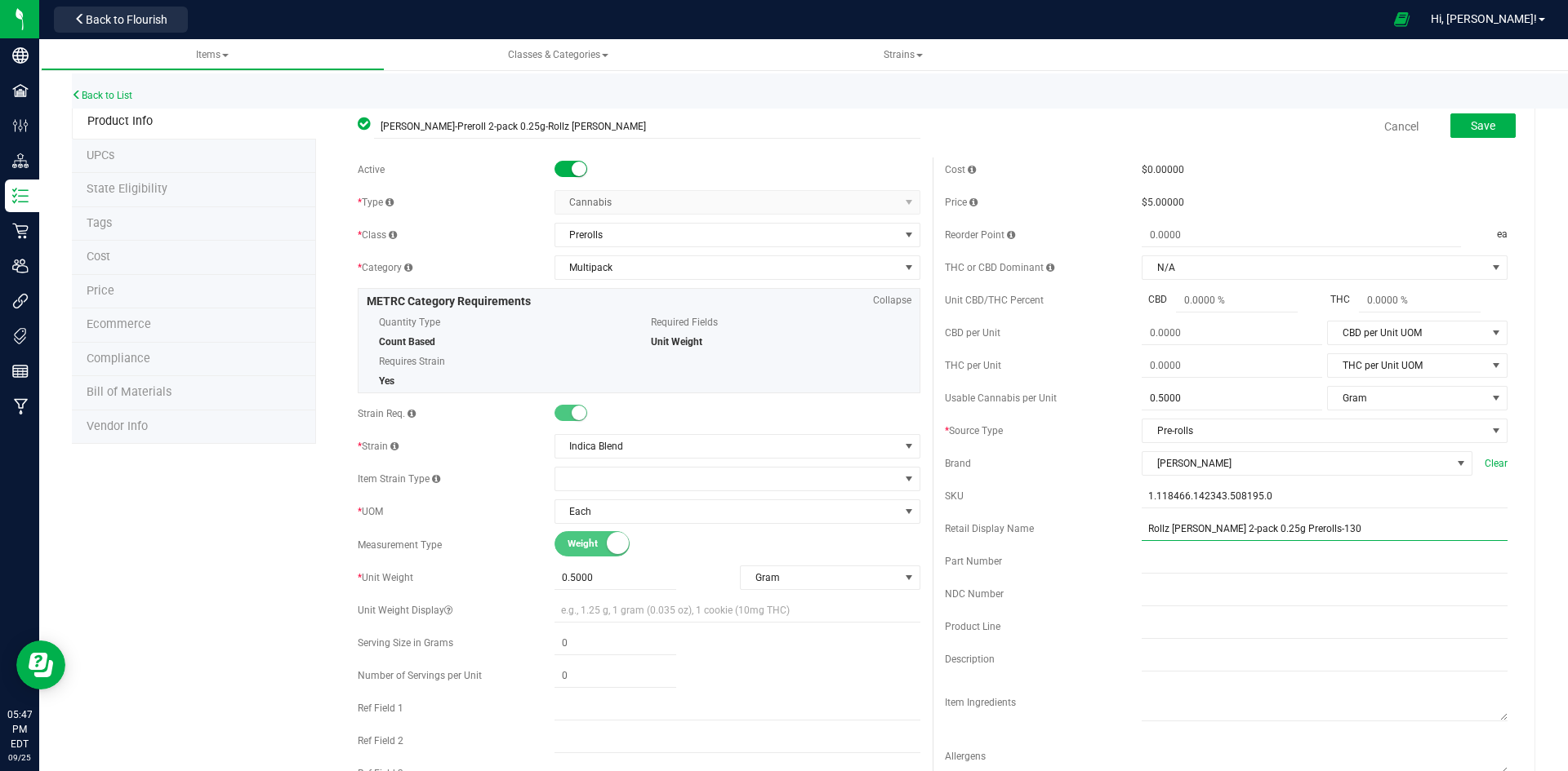
click at [1314, 525] on input "Rollz Runtz 2-pack 0.25g Prerolls-130" at bounding box center [1324, 529] width 366 height 25
type input "Rollz [PERSON_NAME] 2-pack 0.25g Prerolls-"
click at [1471, 119] on span "Save" at bounding box center [1483, 125] width 25 height 13
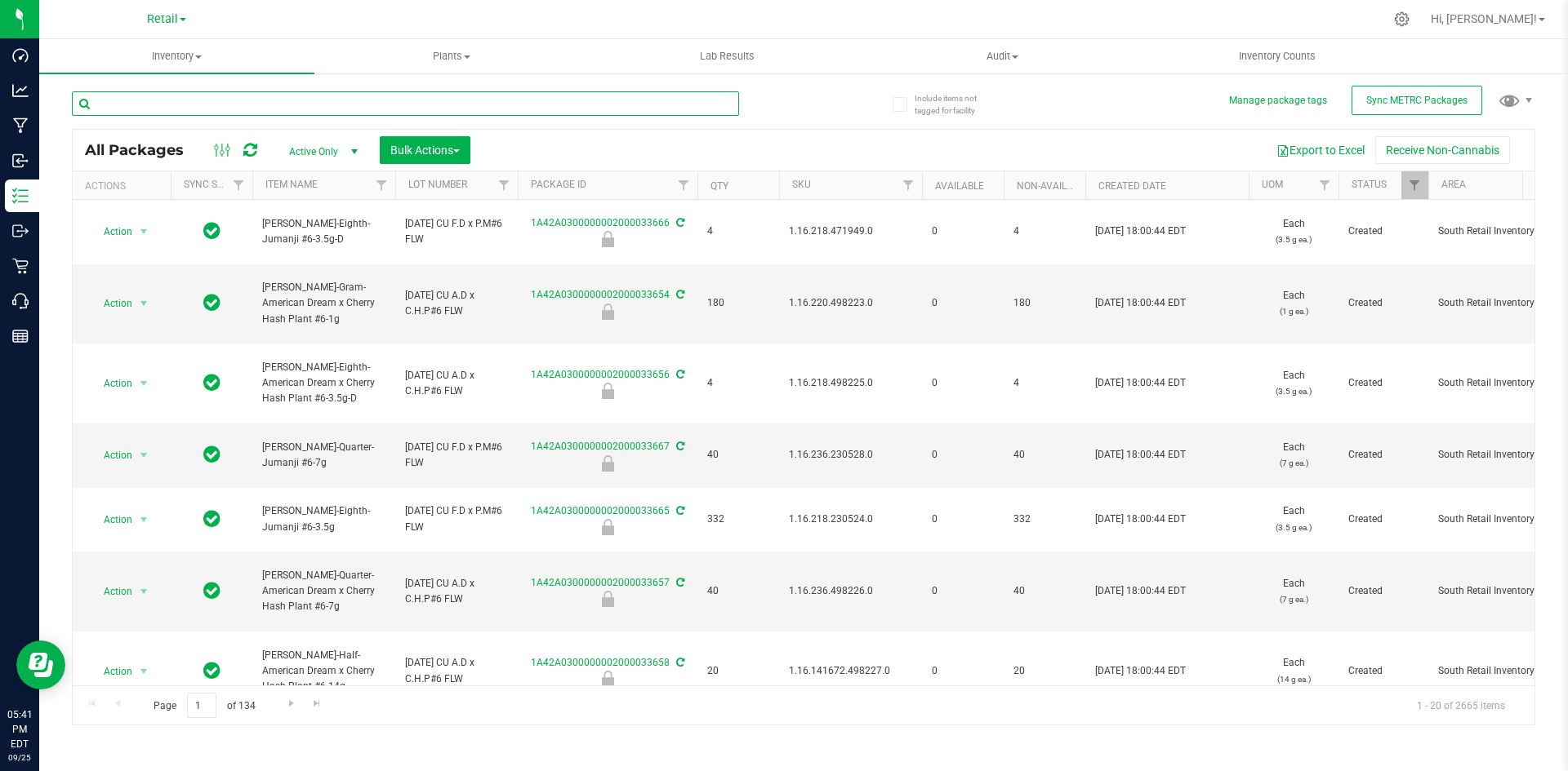
drag, startPoint x: 496, startPoint y: 115, endPoint x: 189, endPoint y: 11, distance: 324.1
click at [0, 105] on div "Dashboard Analytics Manufacturing Inbound Inventory Outbound Retail Call Center…" at bounding box center [784, 385] width 1568 height 771
type input "1A42A03000005DD000006622"
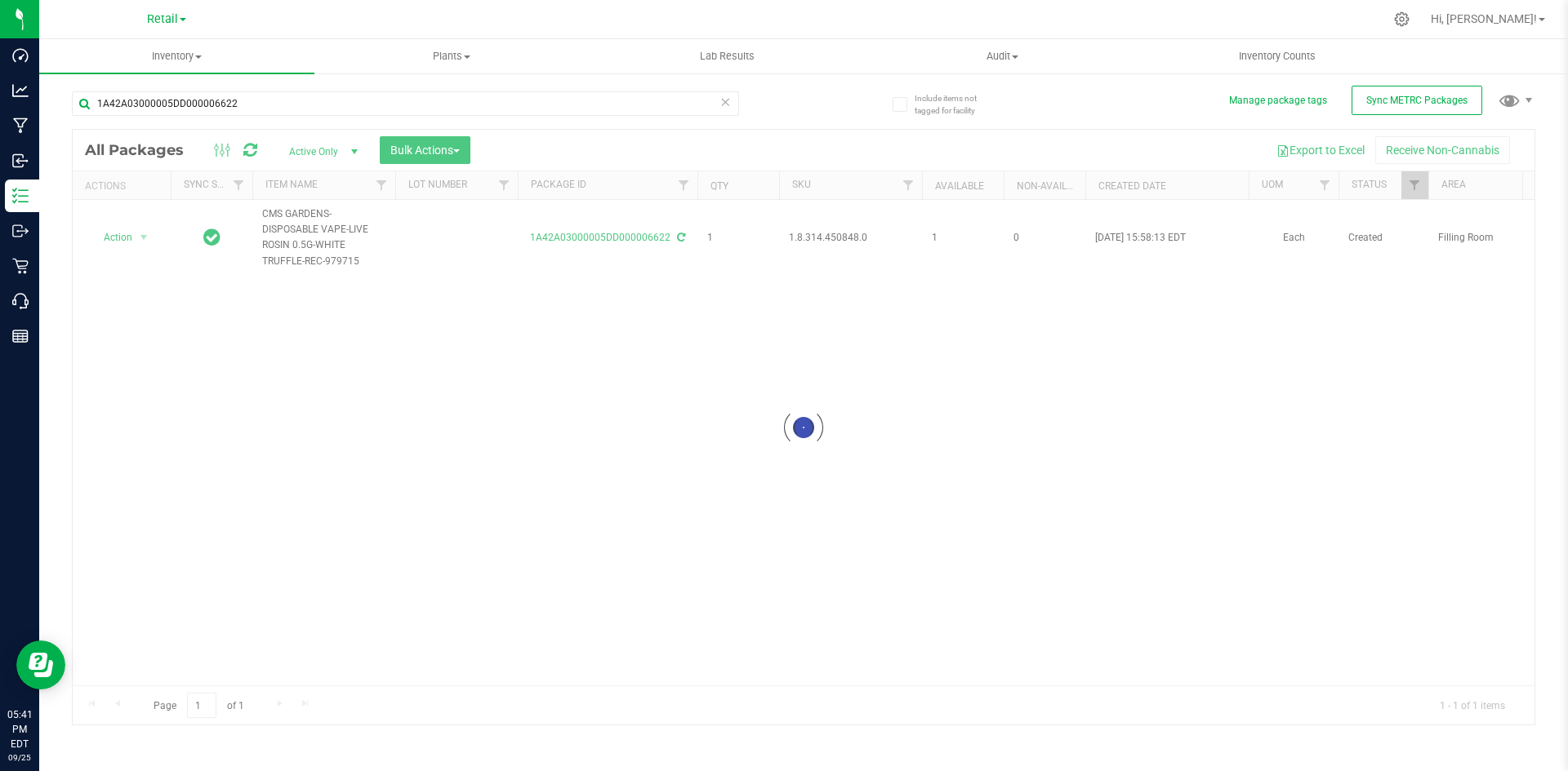
click at [854, 232] on div at bounding box center [804, 427] width 1462 height 595
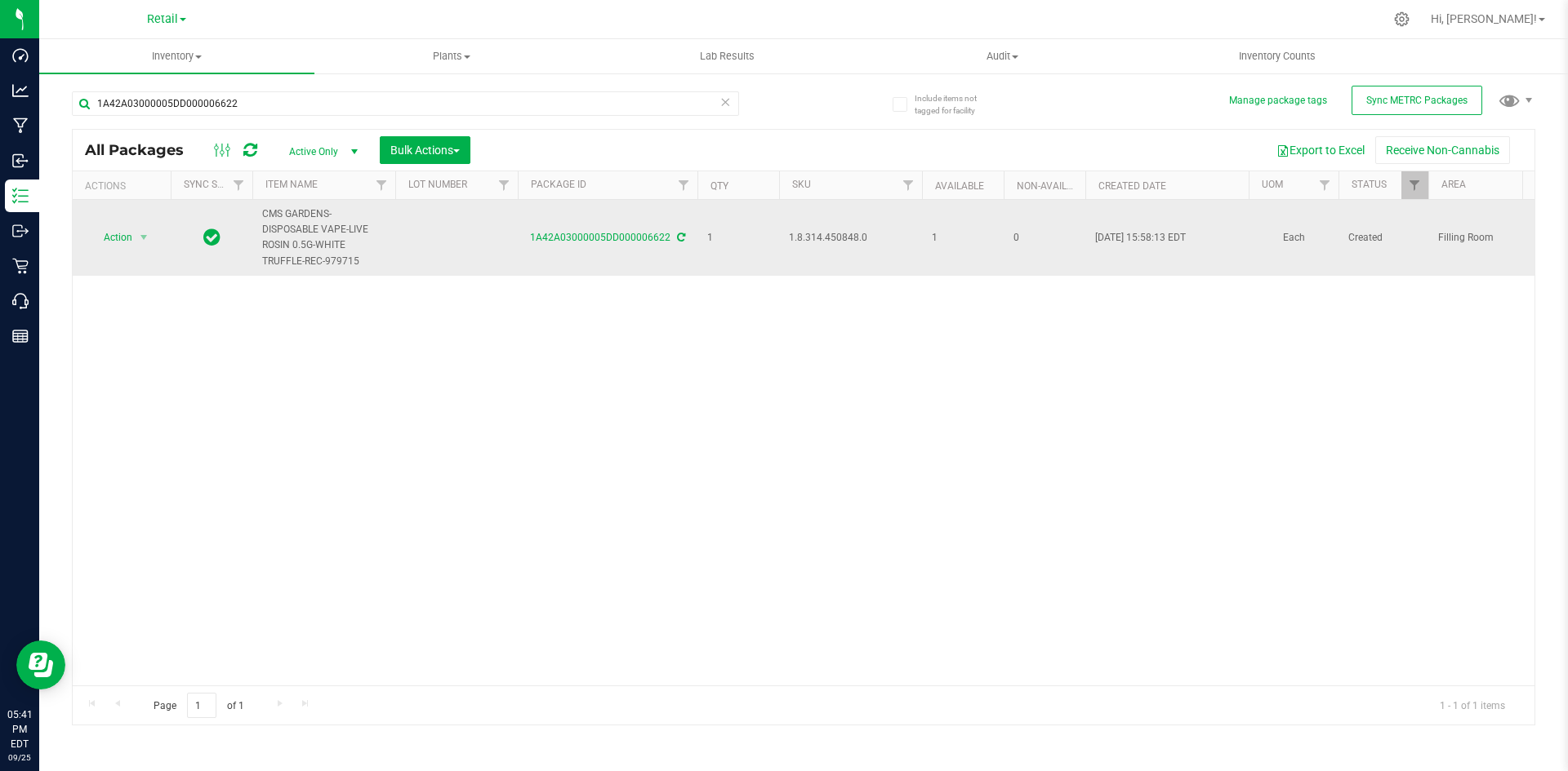
click at [853, 233] on span "1.8.314.450848.0" at bounding box center [850, 238] width 124 height 16
copy span "1.8.314.450848.0"
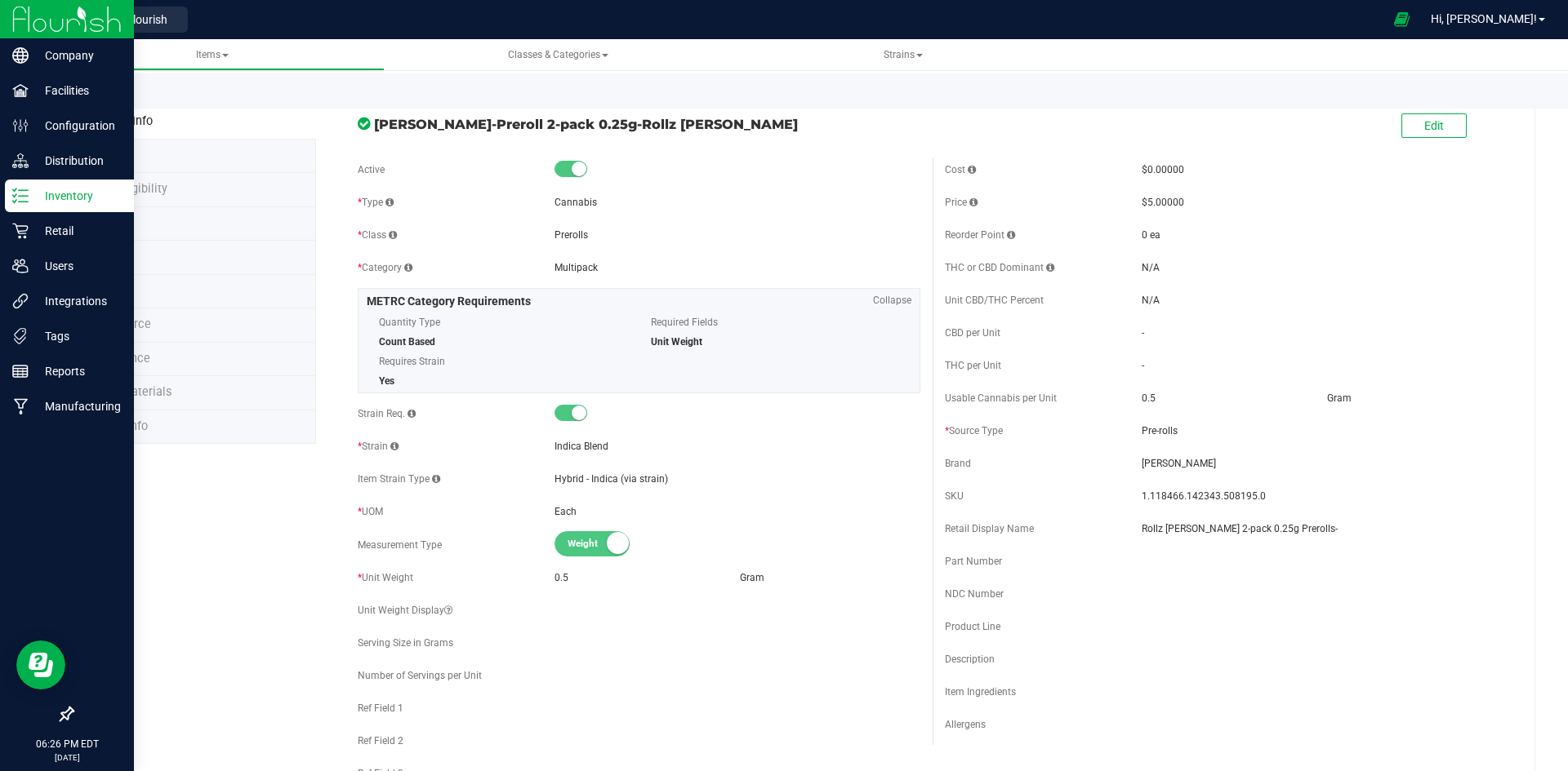
click at [74, 198] on p "Inventory" at bounding box center [78, 196] width 98 height 19
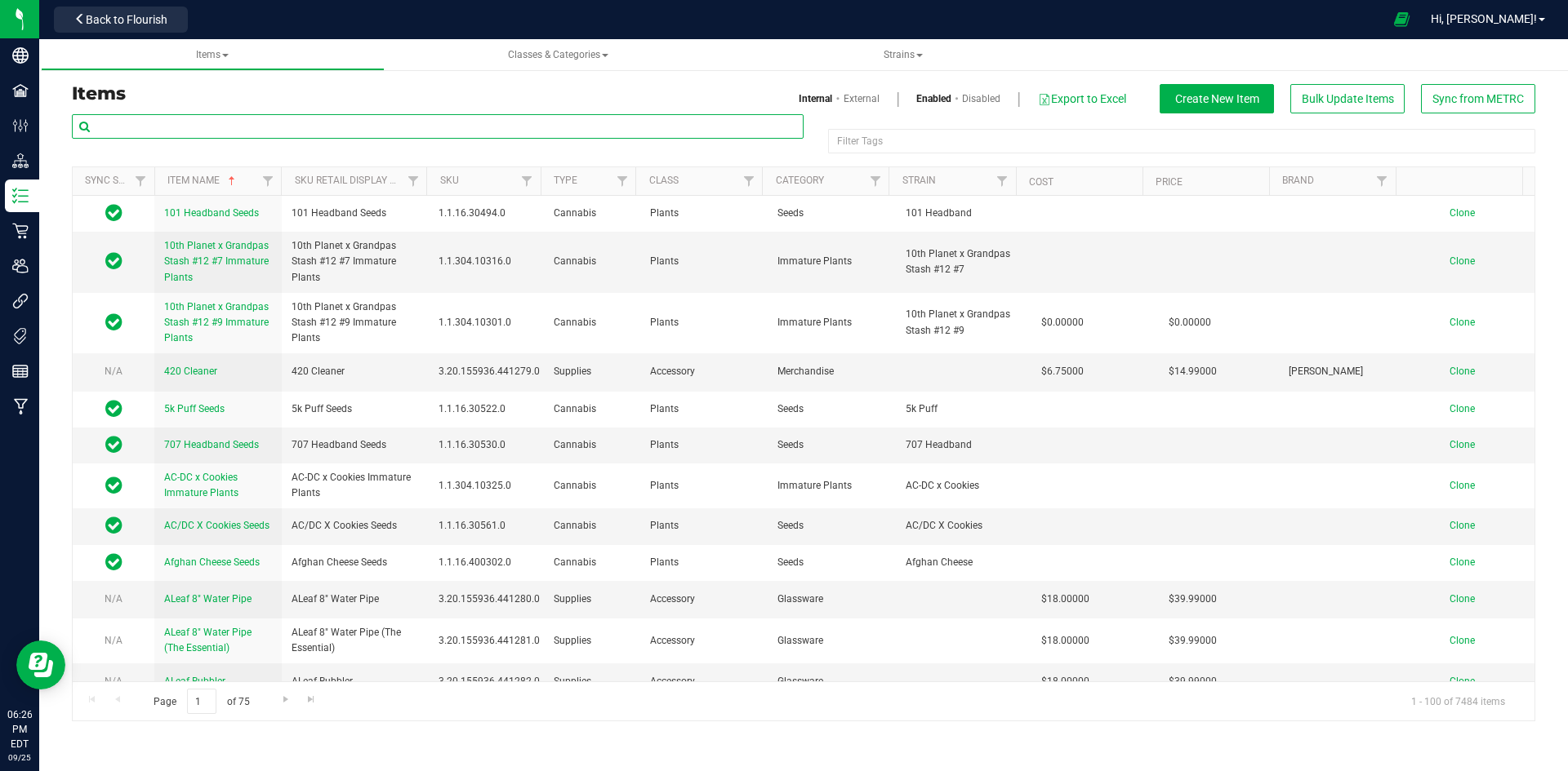
paste input "1.2.309.381297.0"
type input "1.2.309.381297.0"
click at [863, 96] on link "External" at bounding box center [861, 98] width 36 height 15
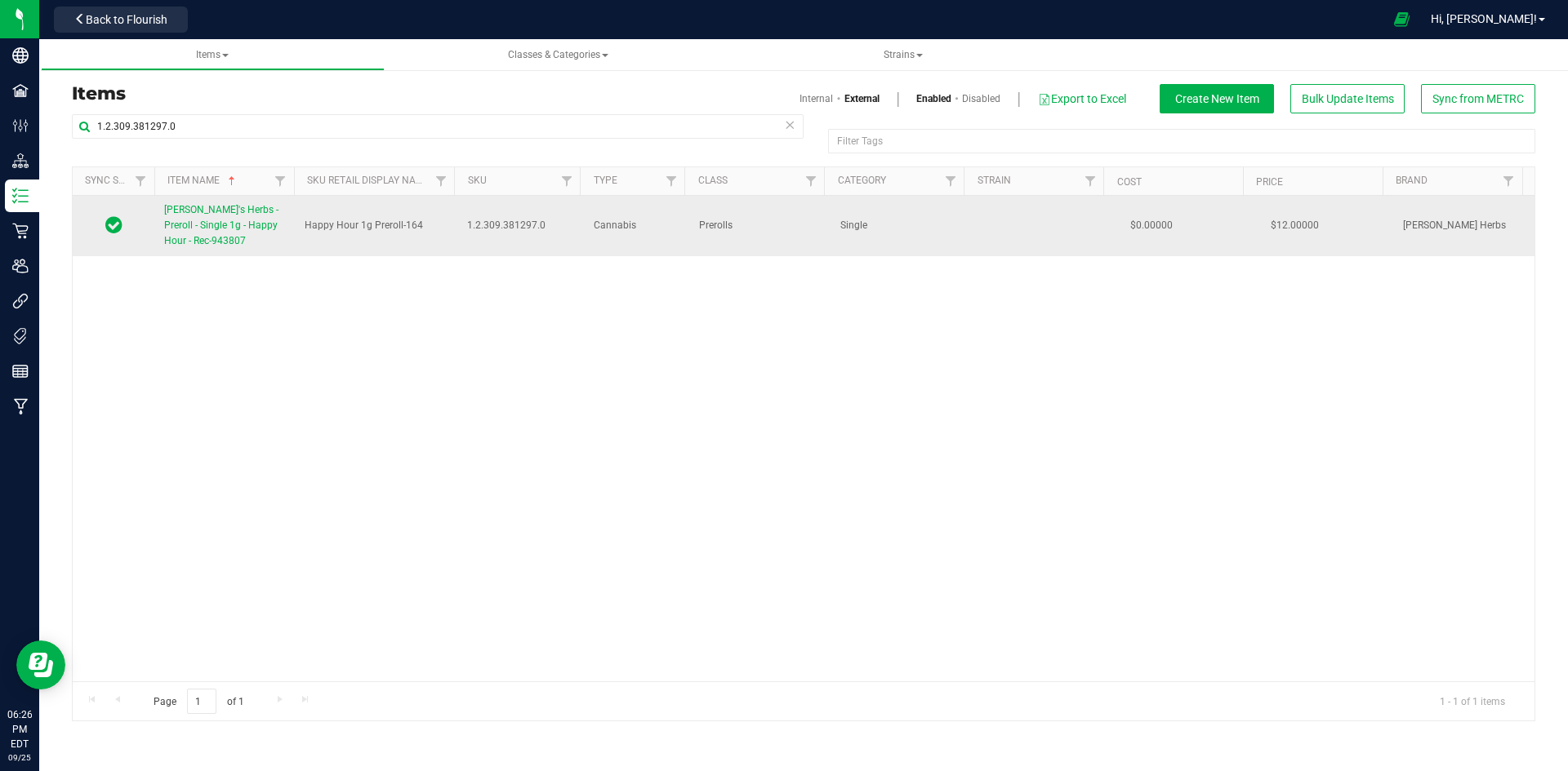
click at [213, 220] on span "[PERSON_NAME]'s Herbs - Preroll - Single 1g - Happy Hour - Rec-943807" at bounding box center [221, 225] width 114 height 42
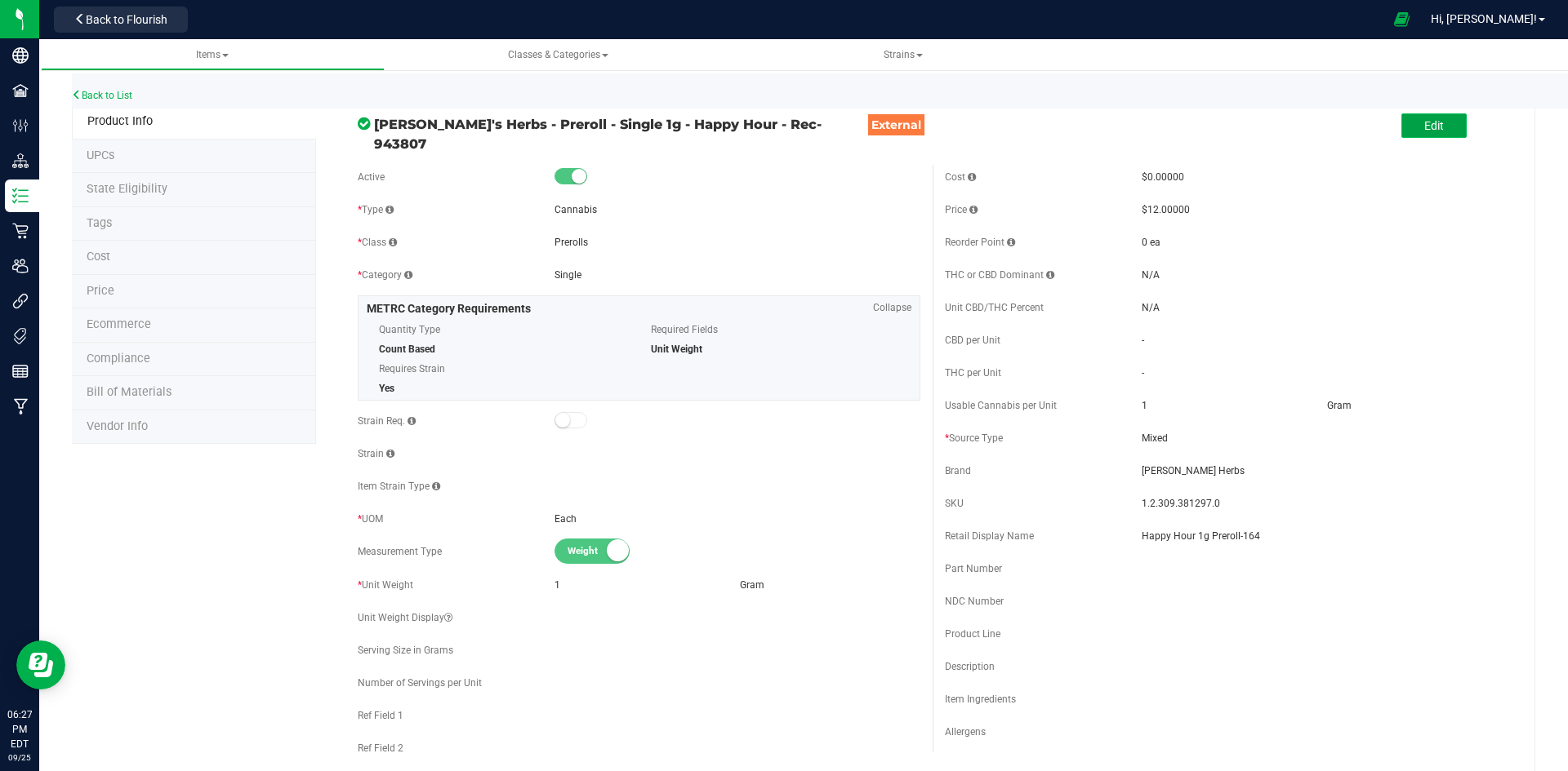
click at [1427, 128] on span "Edit" at bounding box center [1434, 125] width 19 height 13
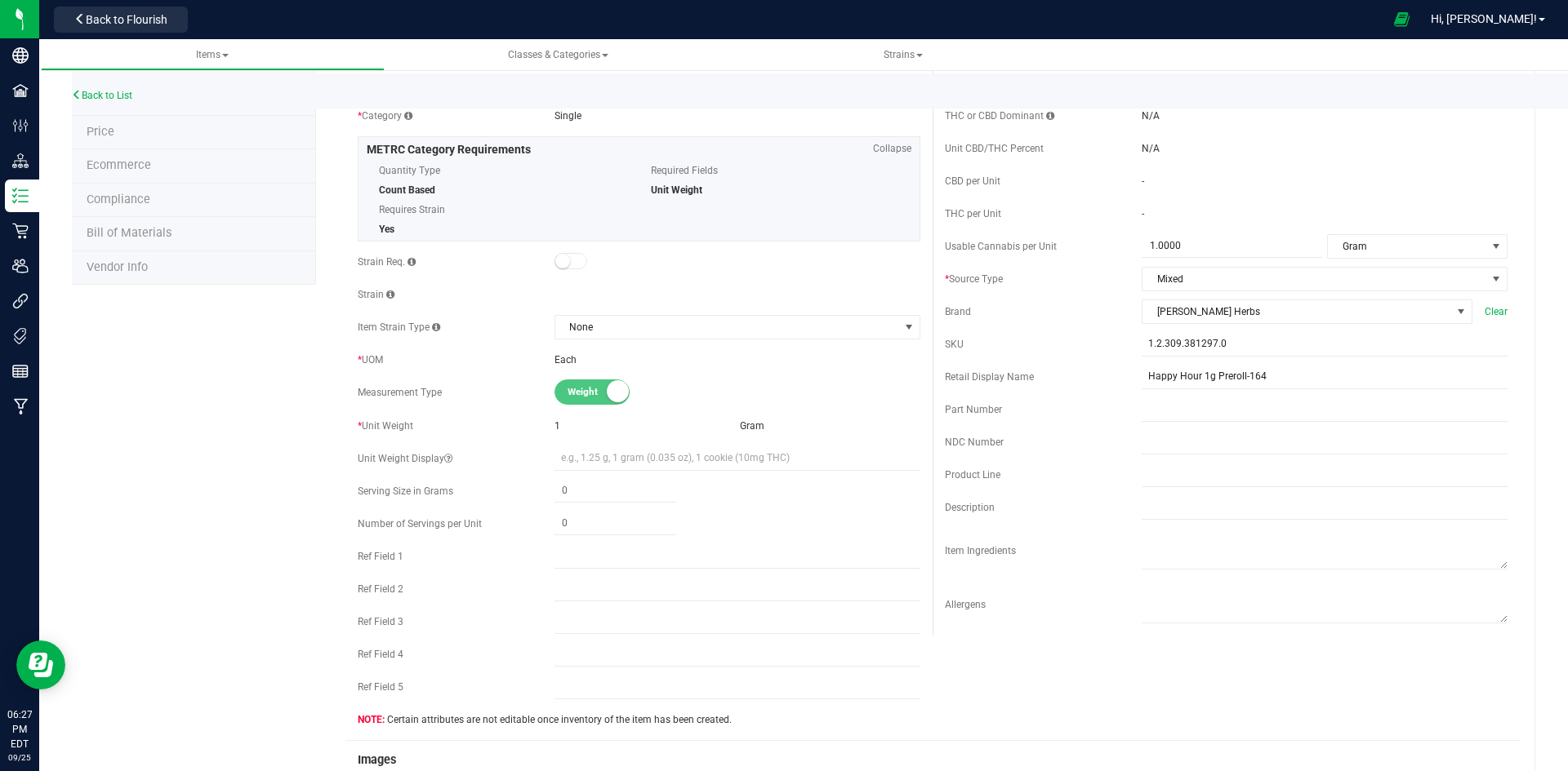
scroll to position [163, 0]
drag, startPoint x: 1271, startPoint y: 366, endPoint x: 1487, endPoint y: 346, distance: 216.9
click at [1272, 366] on input "Happy Hour 1g Preroll-164" at bounding box center [1324, 373] width 366 height 25
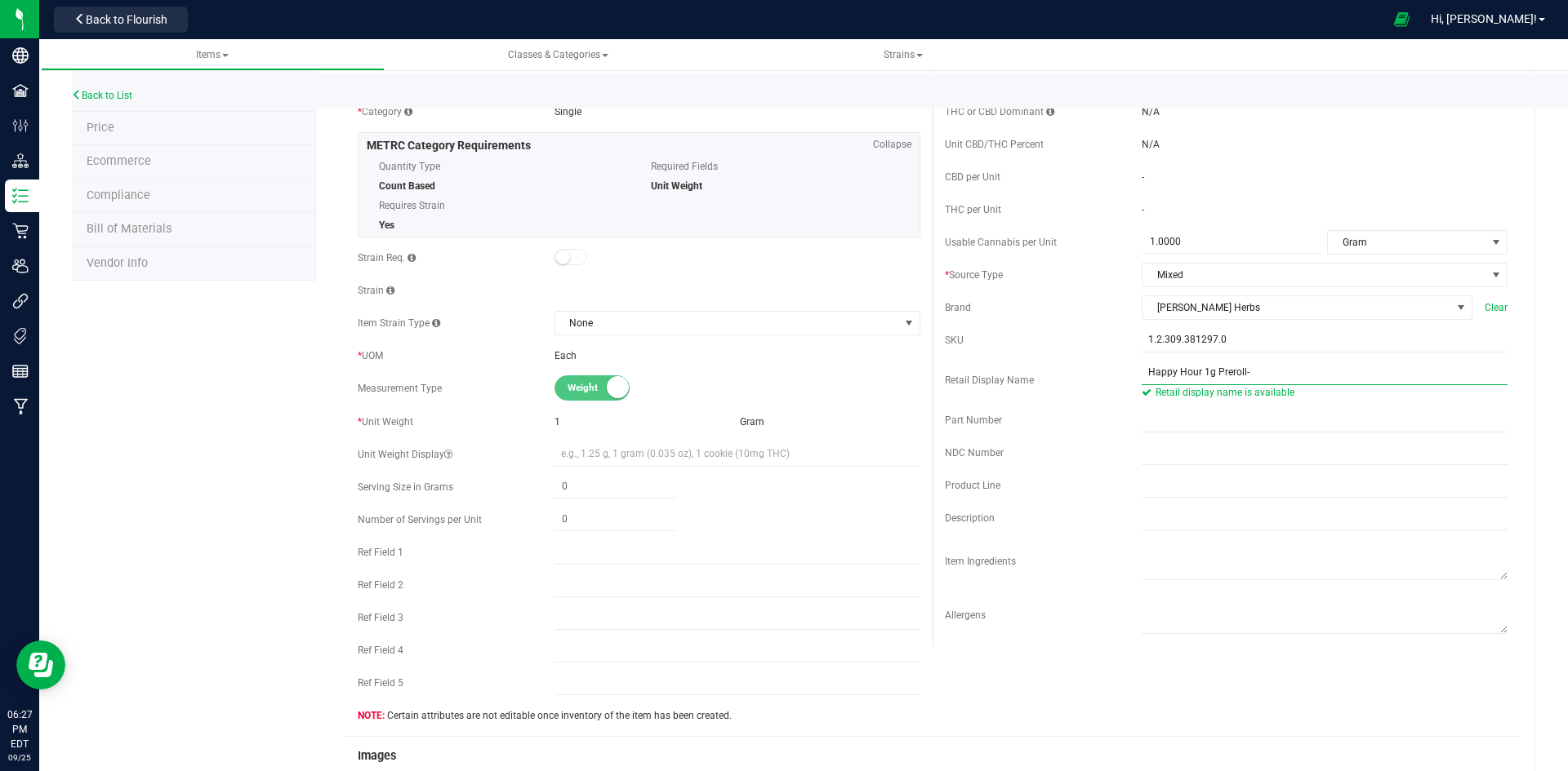
scroll to position [0, 0]
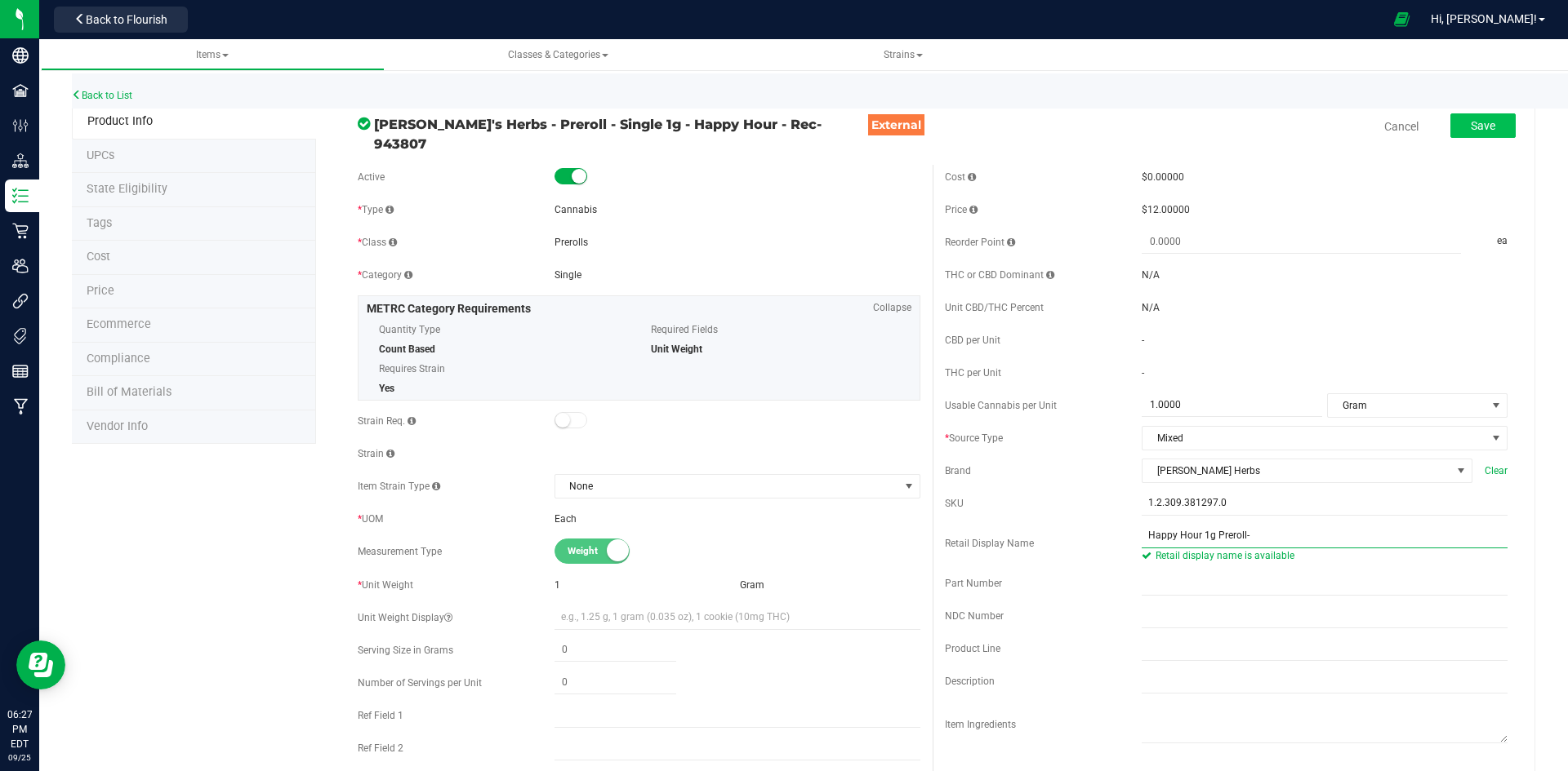
type input "Happy Hour 1g Preroll-"
click at [1481, 127] on span "Save" at bounding box center [1483, 125] width 25 height 13
